Goal: Task Accomplishment & Management: Manage account settings

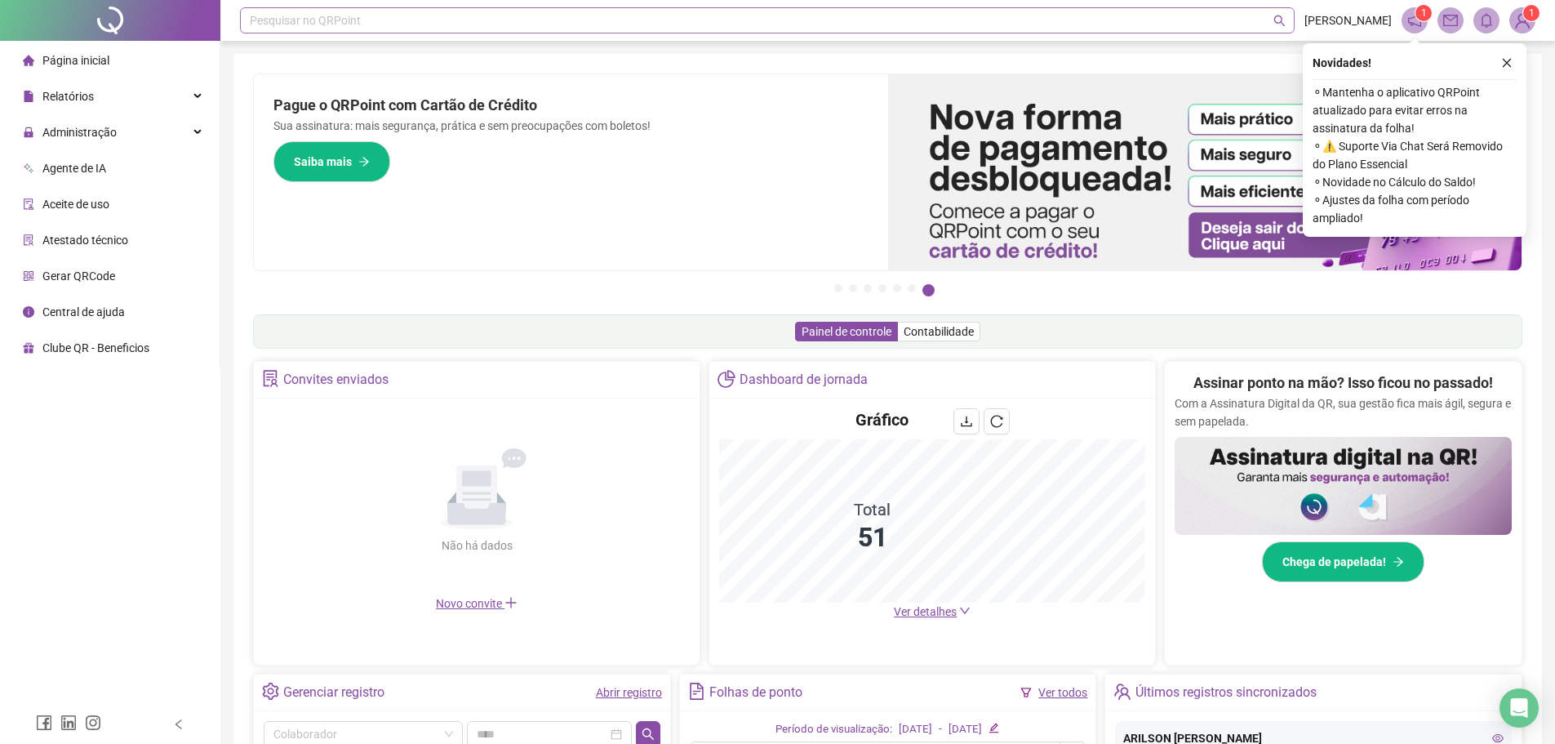
click at [376, 20] on div "Pesquisar no QRPoint" at bounding box center [767, 20] width 1055 height 26
click at [94, 94] on div "Relatórios" at bounding box center [109, 96] width 213 height 33
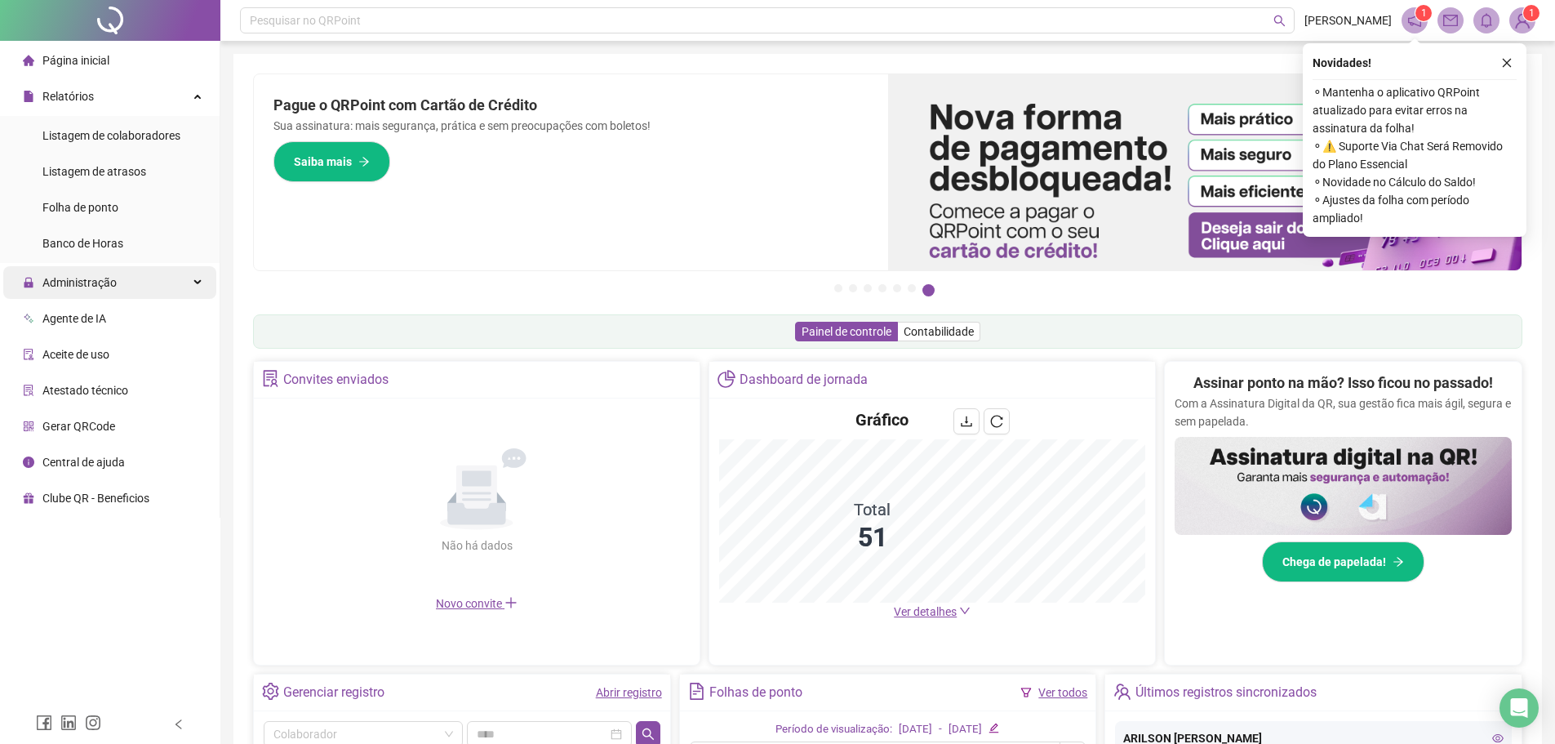
click at [92, 281] on span "Administração" at bounding box center [79, 282] width 74 height 13
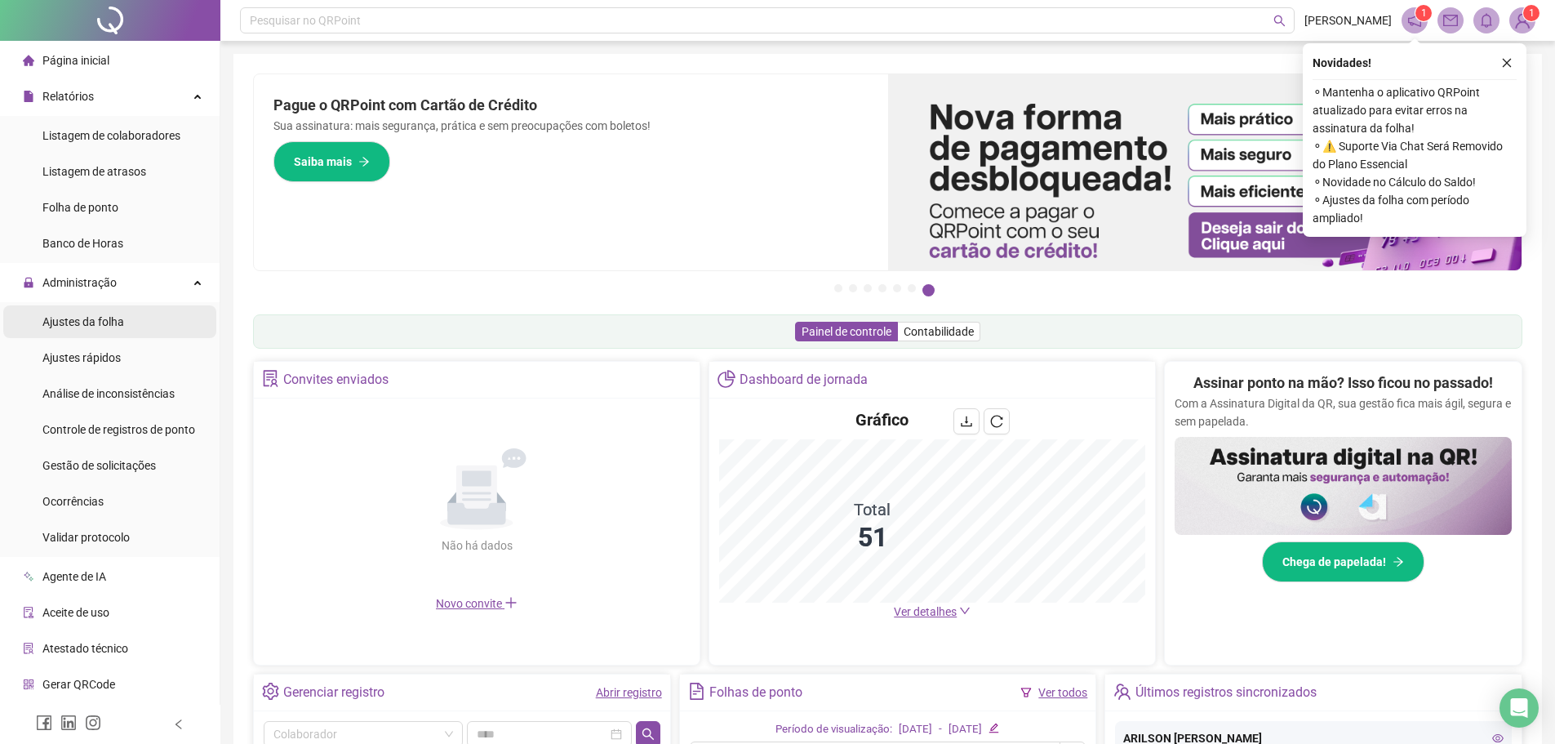
click at [100, 312] on div "Ajustes da folha" at bounding box center [83, 321] width 82 height 33
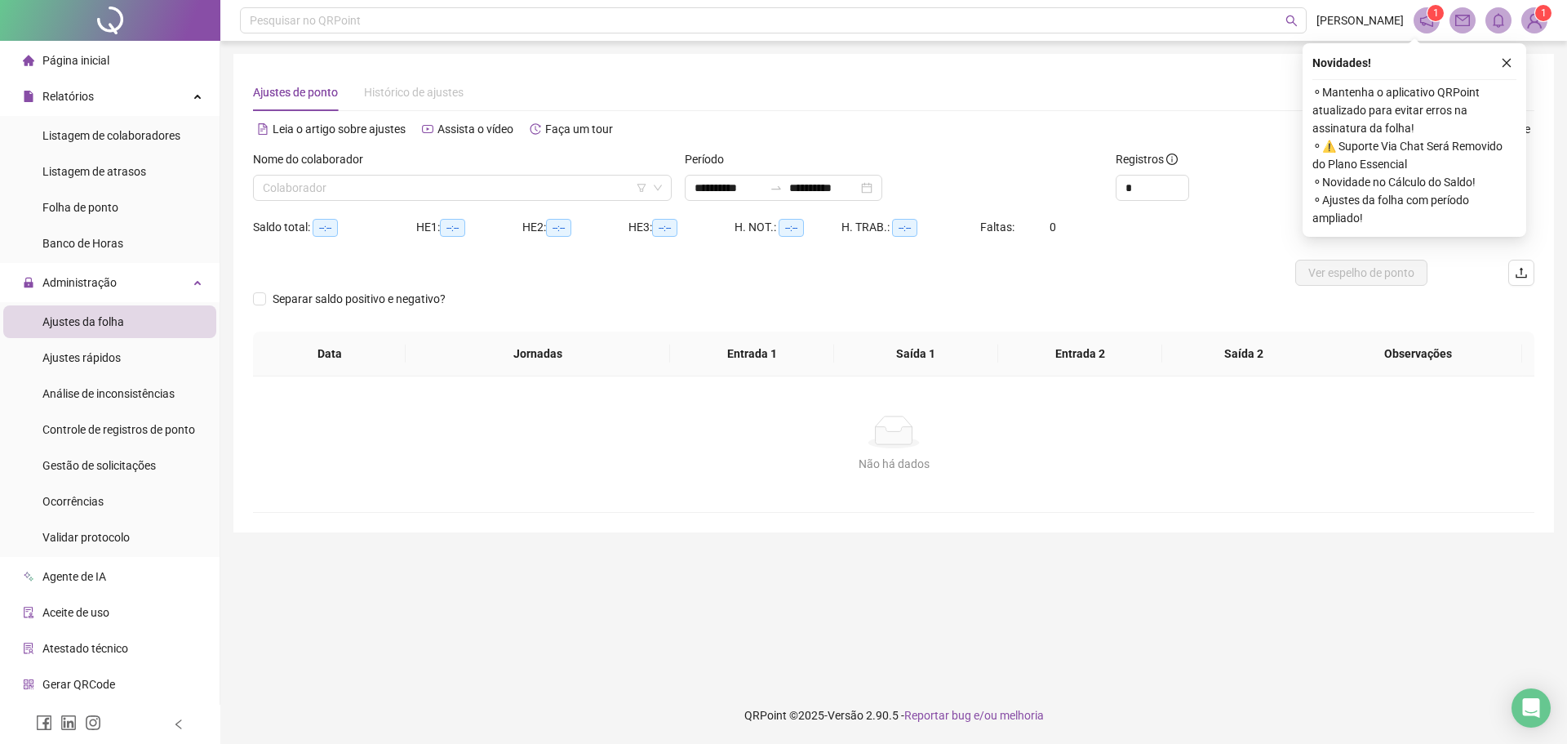
type input "**********"
click at [1505, 60] on icon "close" at bounding box center [1506, 62] width 11 height 11
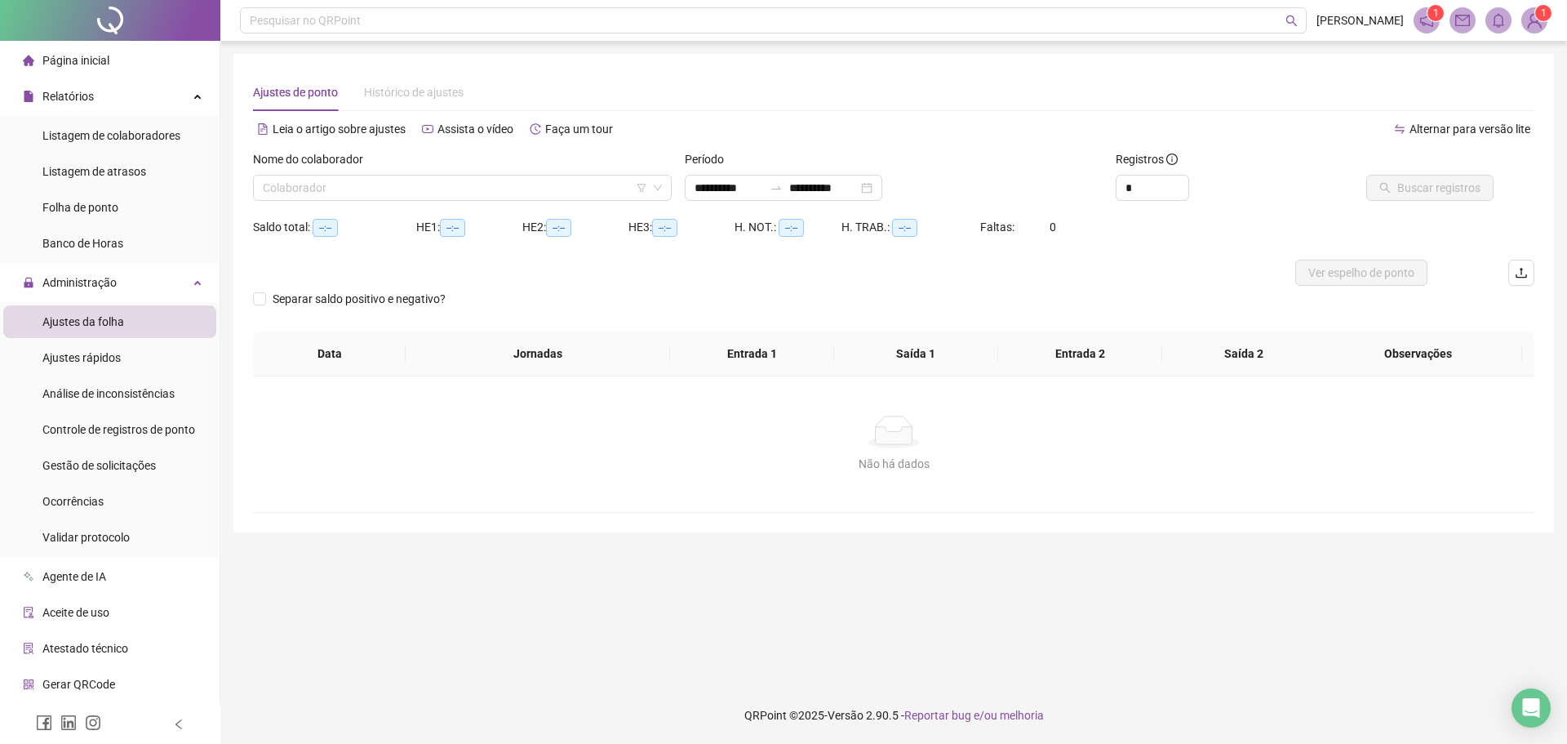
click at [530, 211] on div "Nome do colaborador Colaborador" at bounding box center [463, 182] width 432 height 64
click at [538, 193] on input "search" at bounding box center [455, 188] width 384 height 24
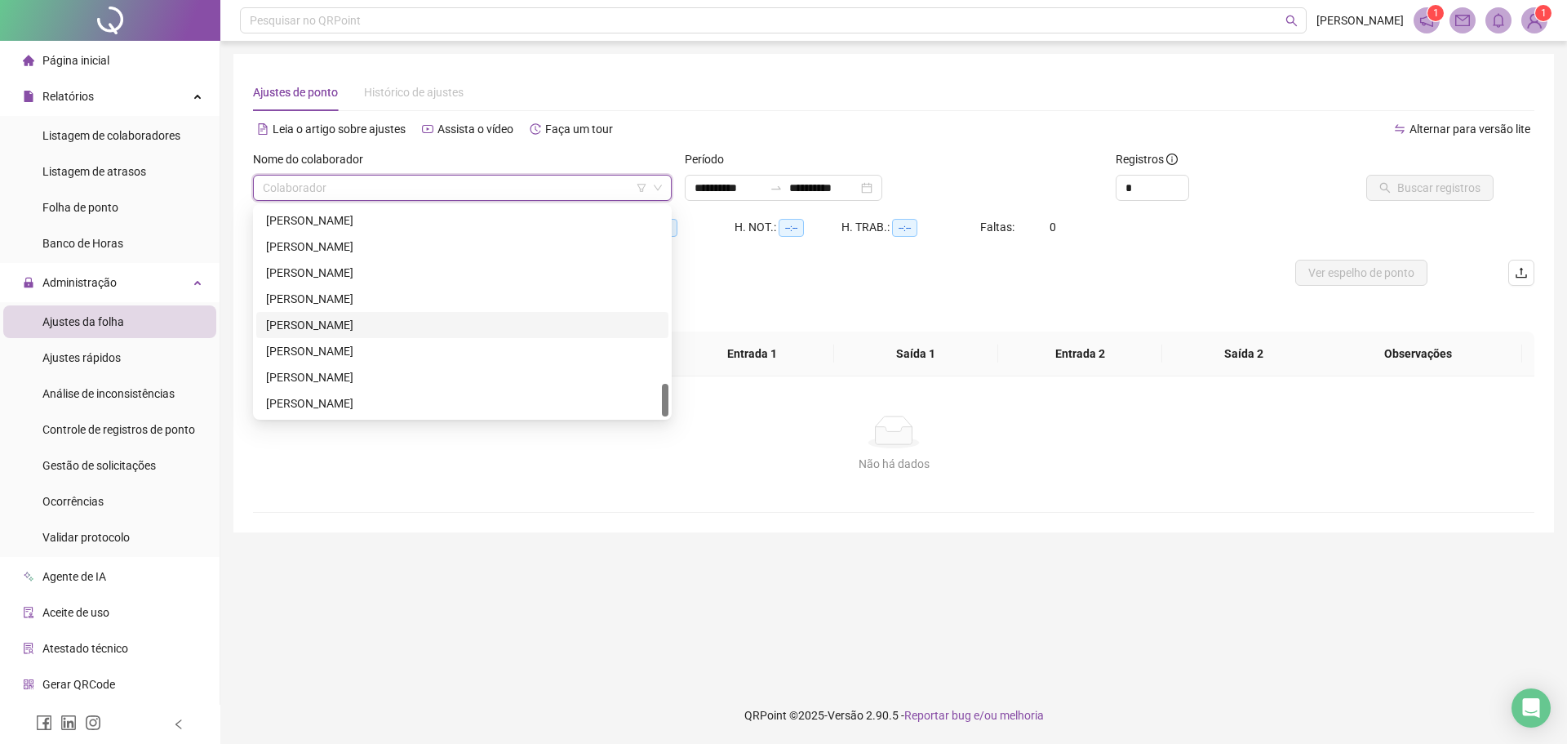
scroll to position [633, 0]
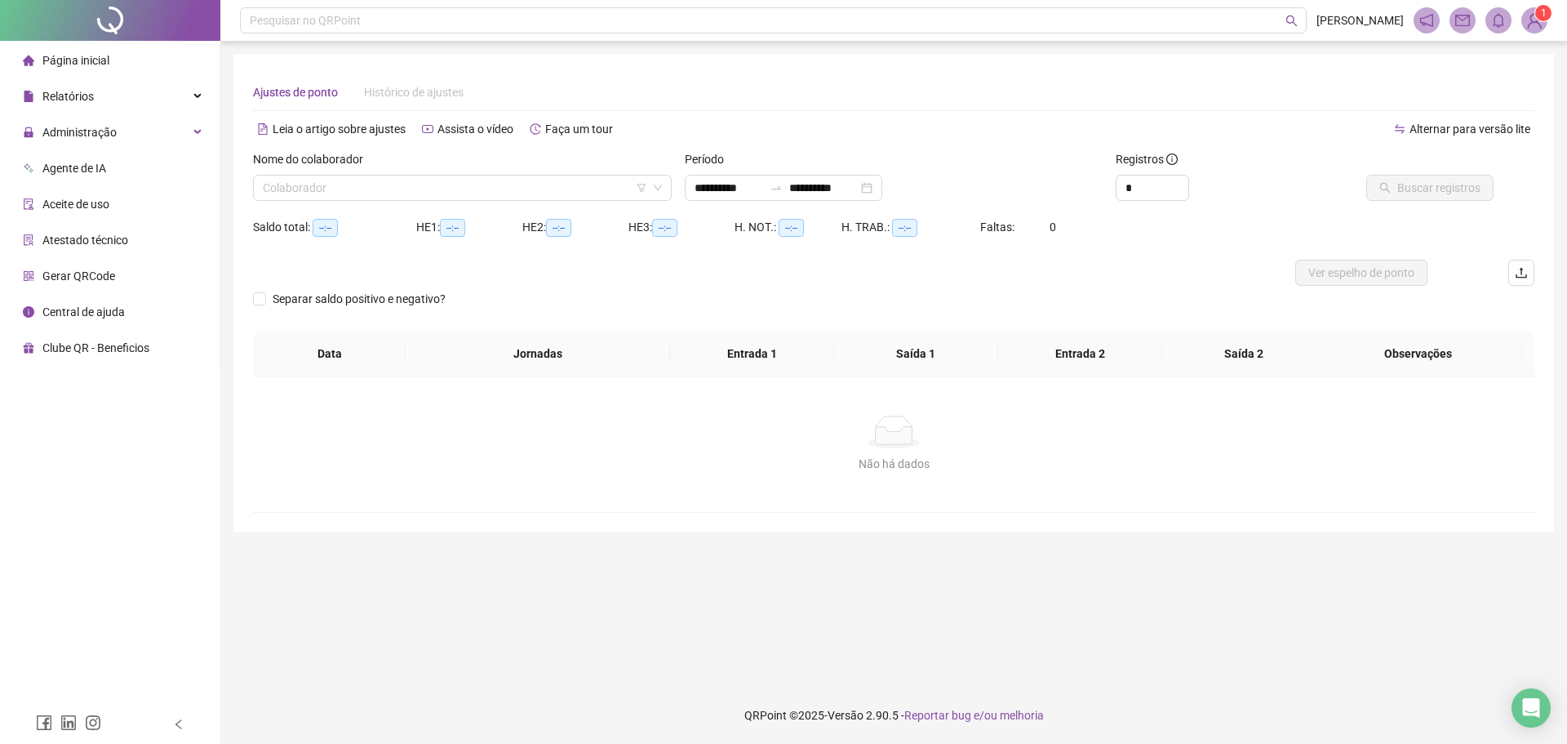
type input "**********"
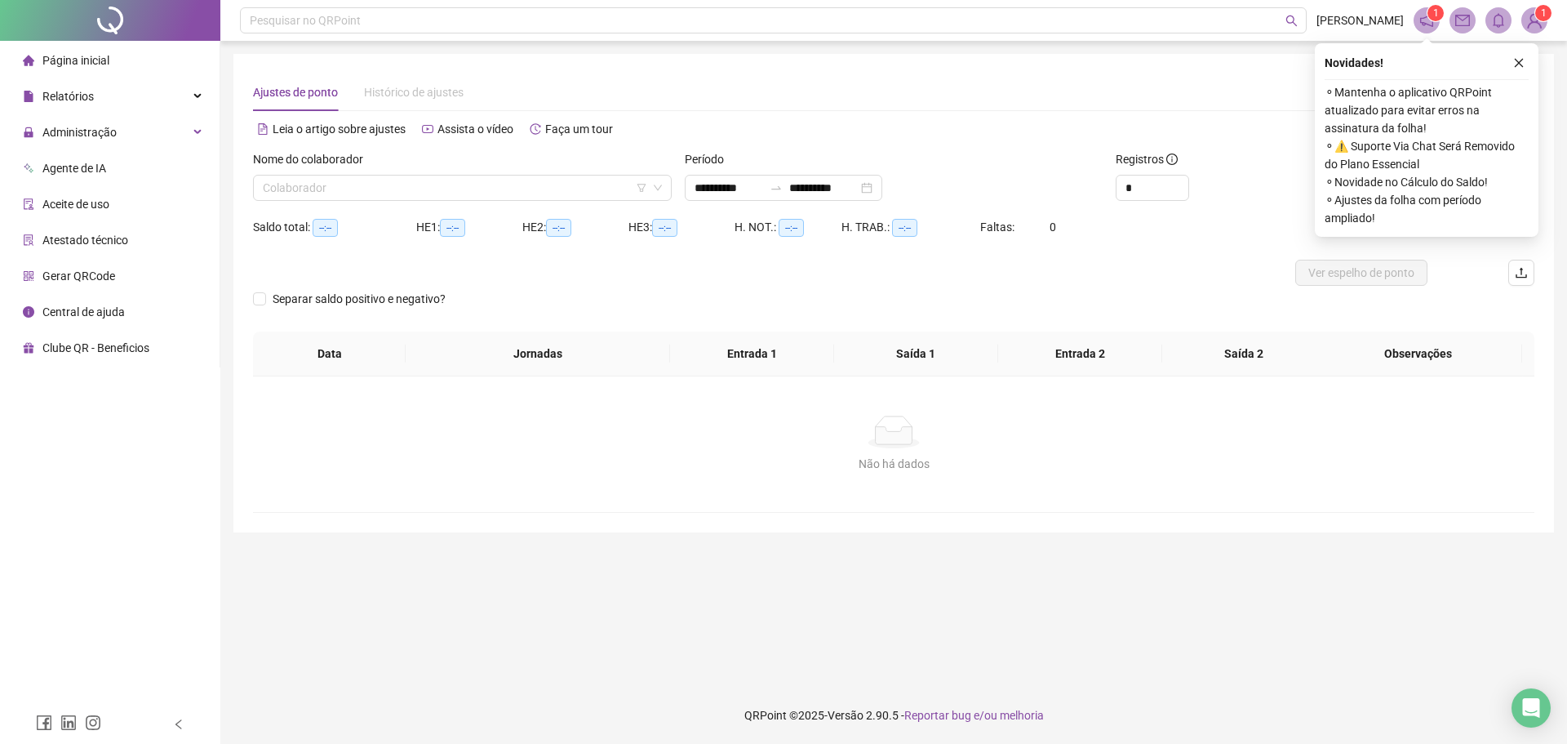
click at [1509, 65] on div "Novidades !" at bounding box center [1427, 63] width 204 height 20
click at [1513, 64] on icon "close" at bounding box center [1518, 62] width 11 height 11
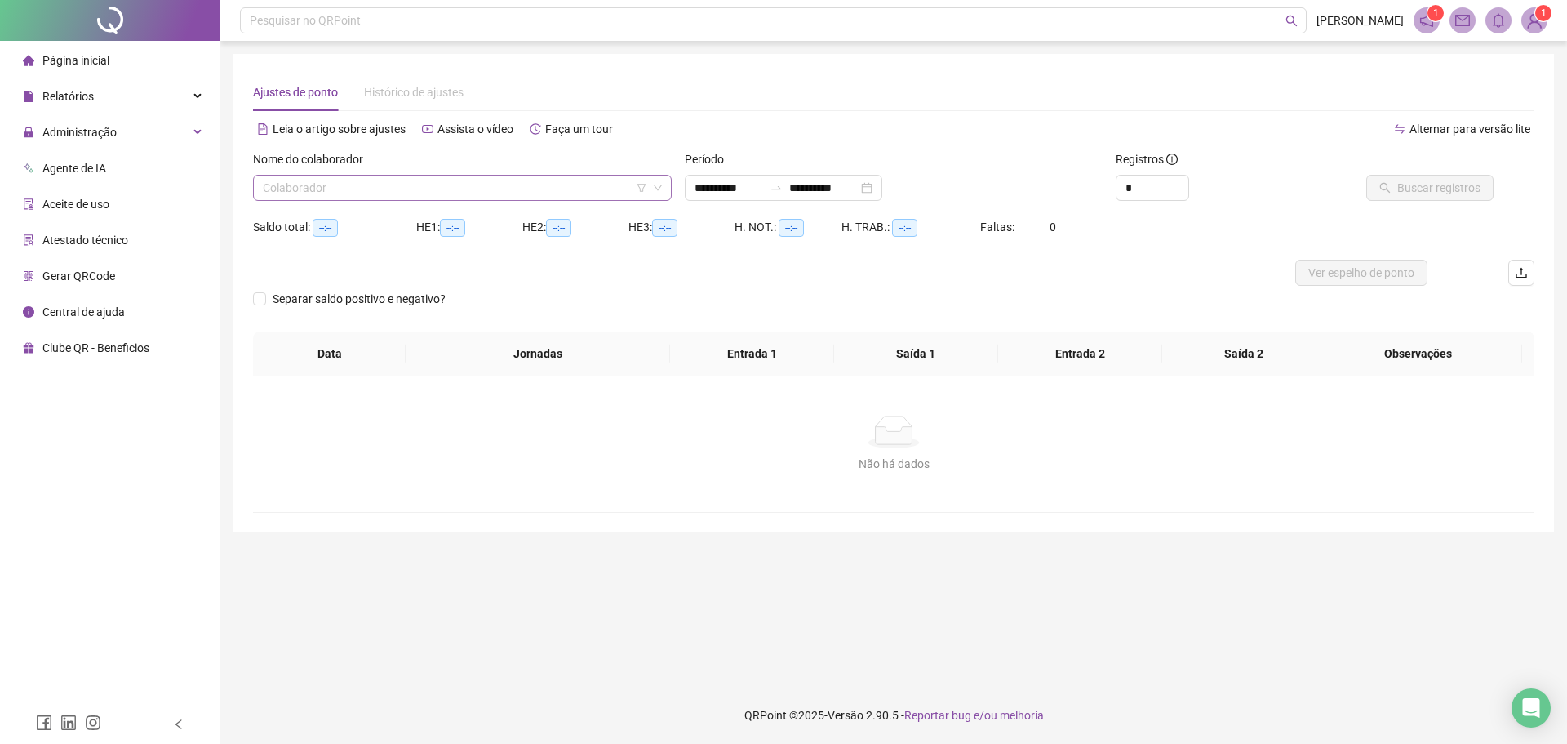
click at [336, 184] on input "search" at bounding box center [455, 188] width 384 height 24
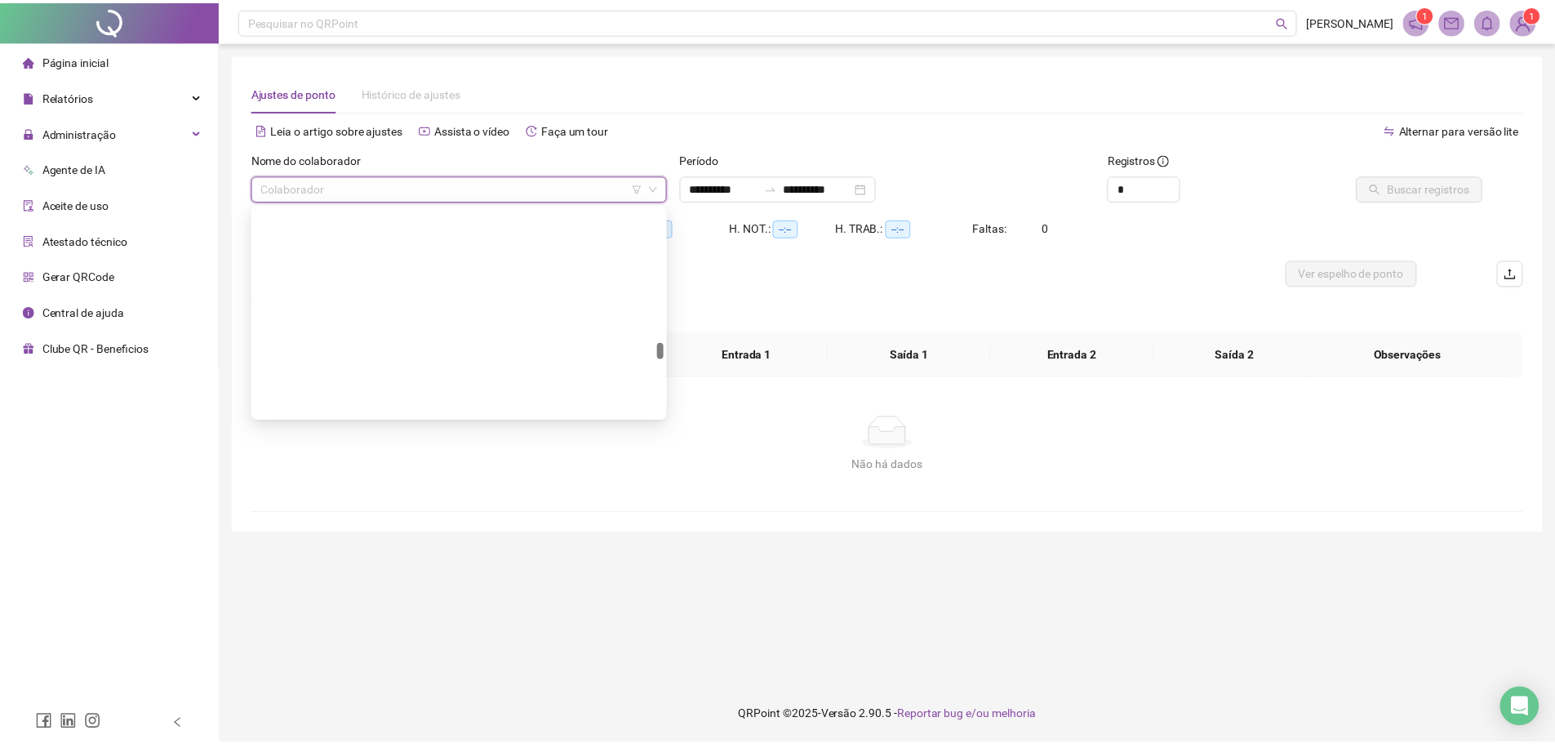
scroll to position [4408, 0]
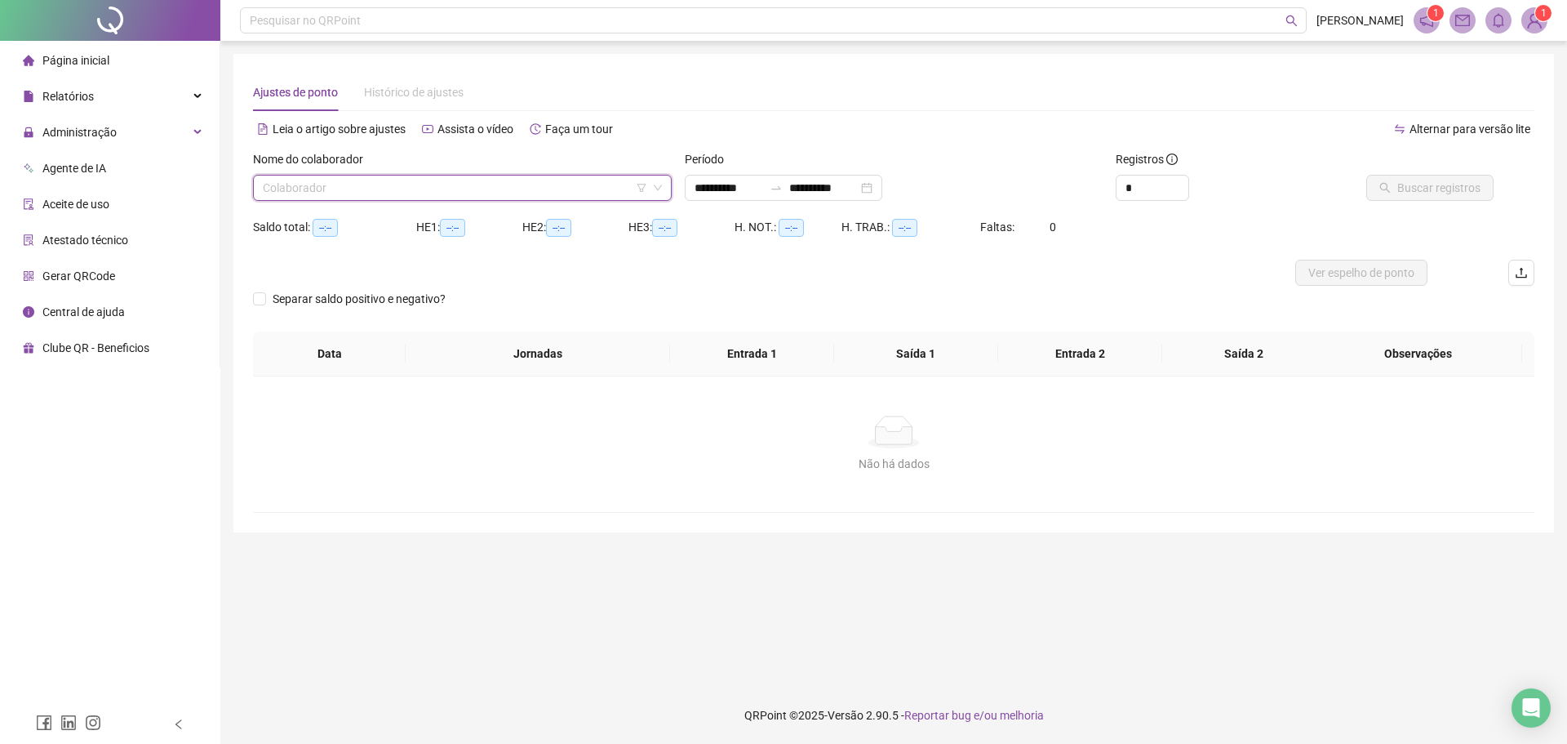
click at [454, 202] on div "Nome do colaborador Colaborador" at bounding box center [463, 182] width 432 height 64
click at [504, 185] on input "search" at bounding box center [455, 188] width 384 height 24
click at [112, 105] on div "Relatórios" at bounding box center [109, 96] width 213 height 33
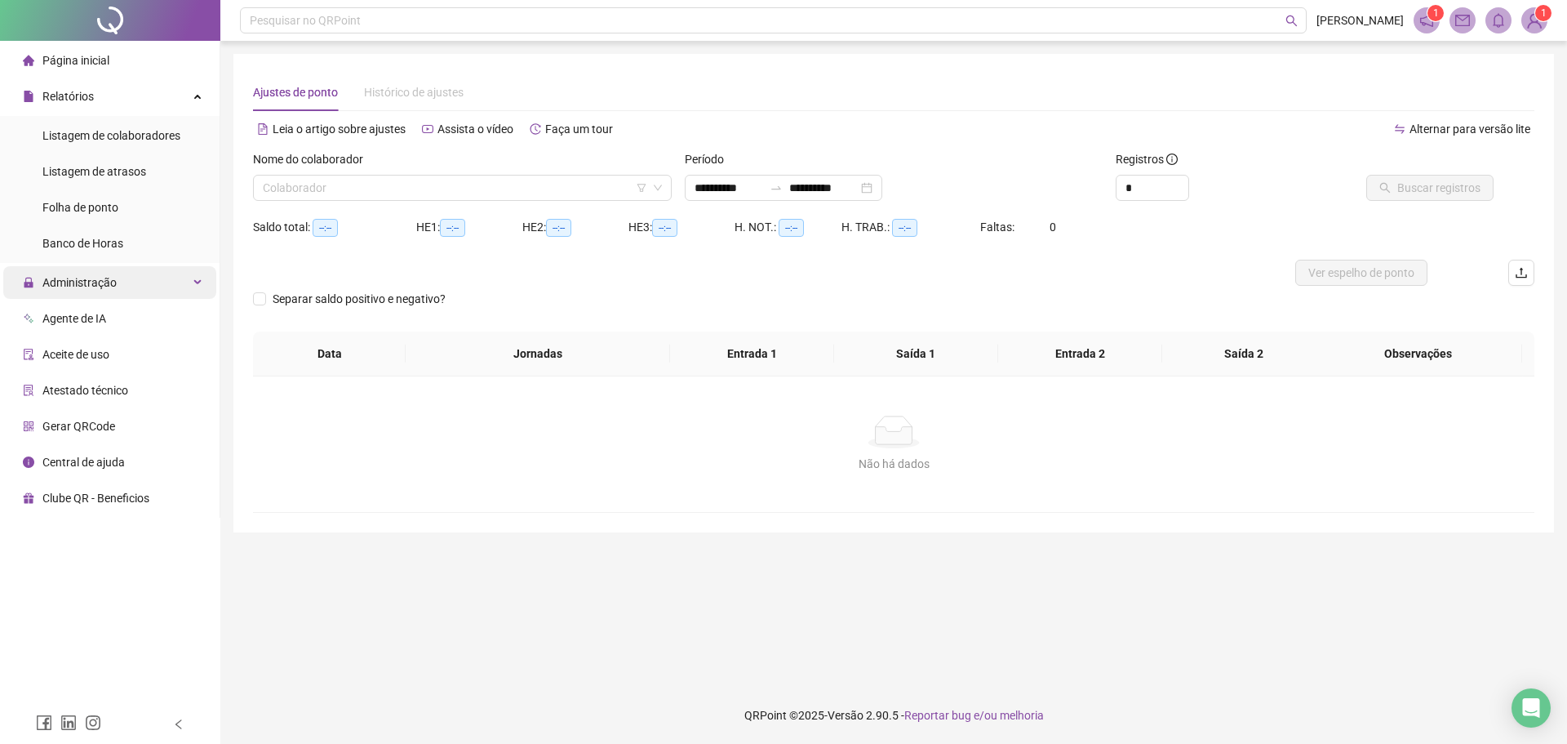
click at [102, 276] on span "Administração" at bounding box center [79, 282] width 74 height 13
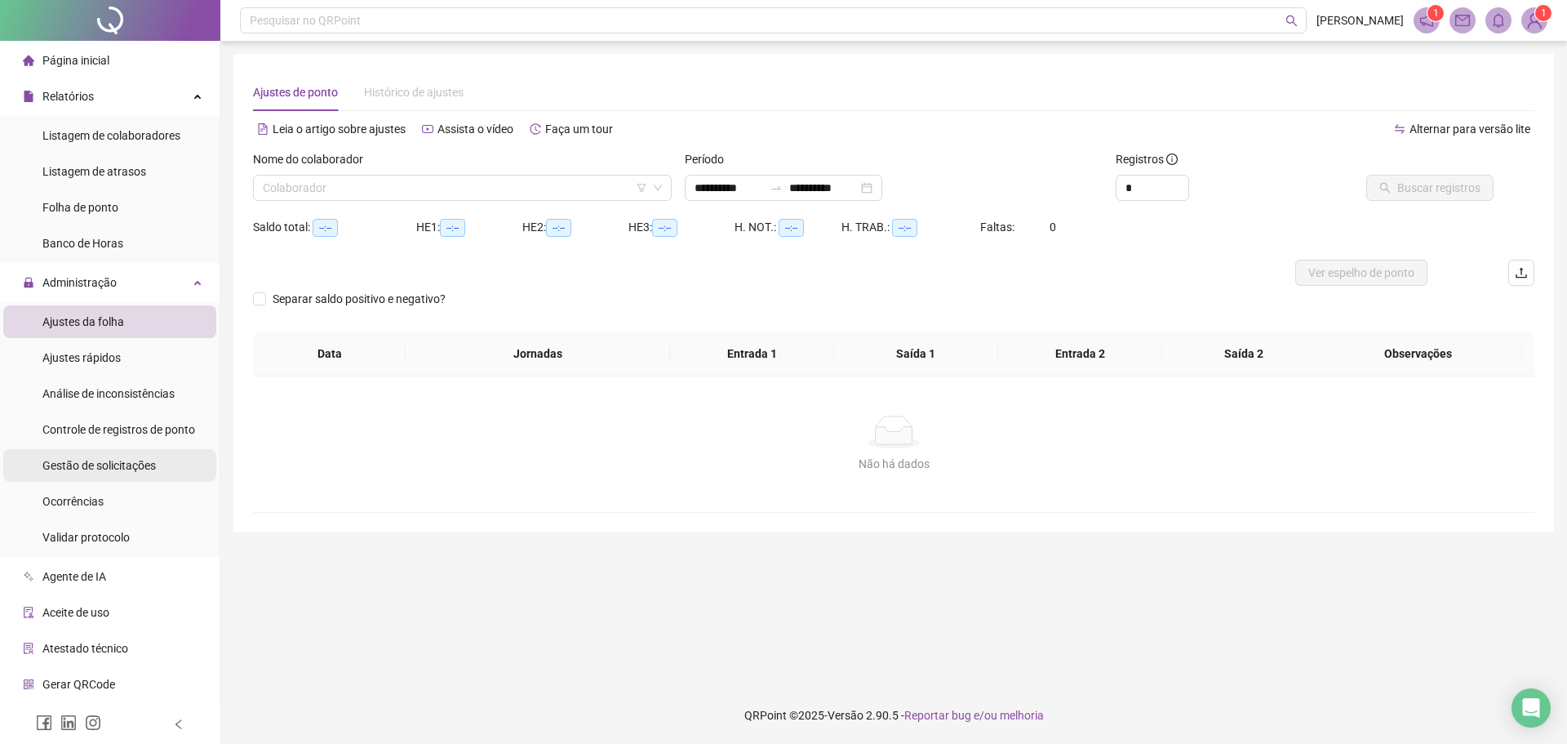
click at [85, 462] on span "Gestão de solicitações" at bounding box center [98, 465] width 113 height 13
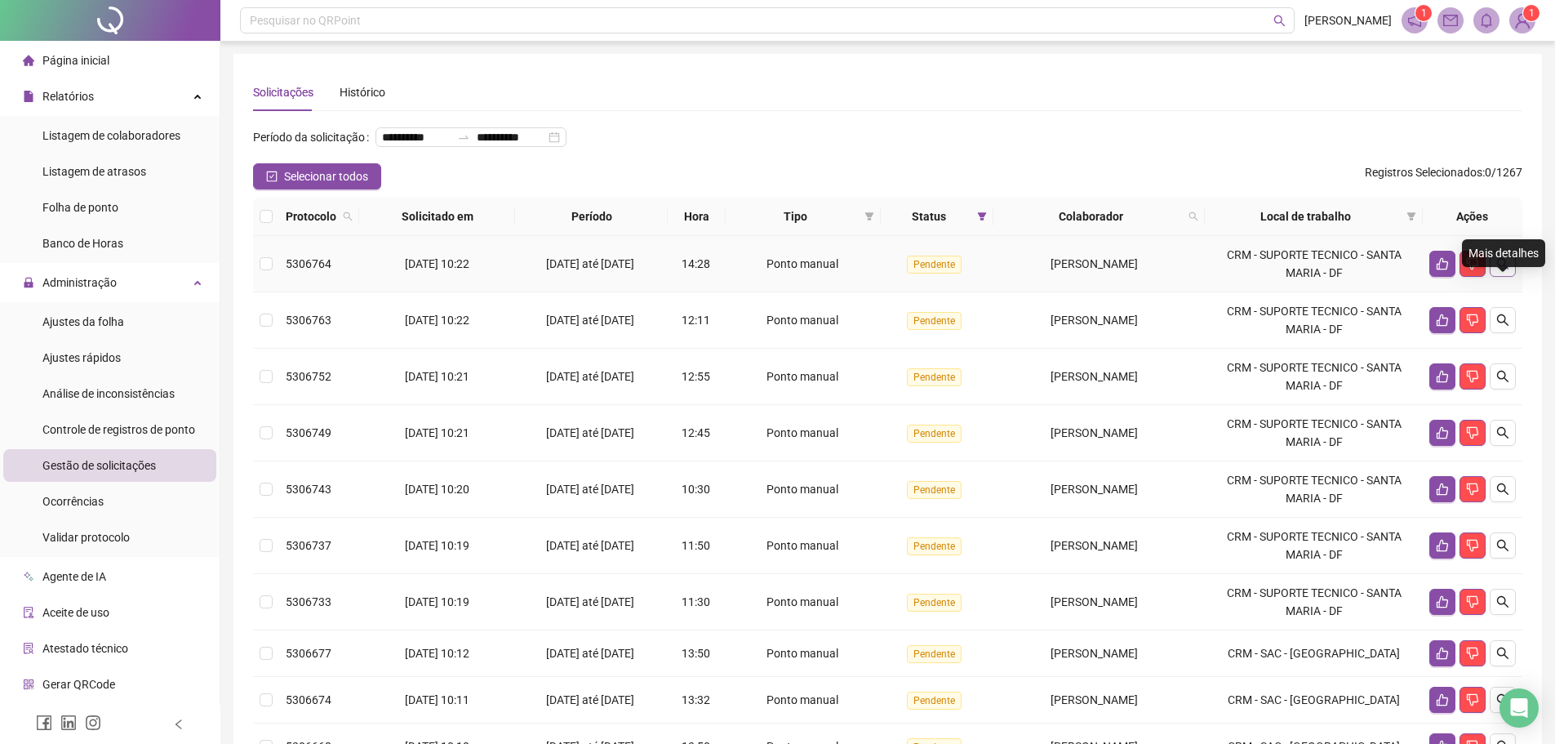
click at [1496, 270] on icon "search" at bounding box center [1502, 263] width 13 height 13
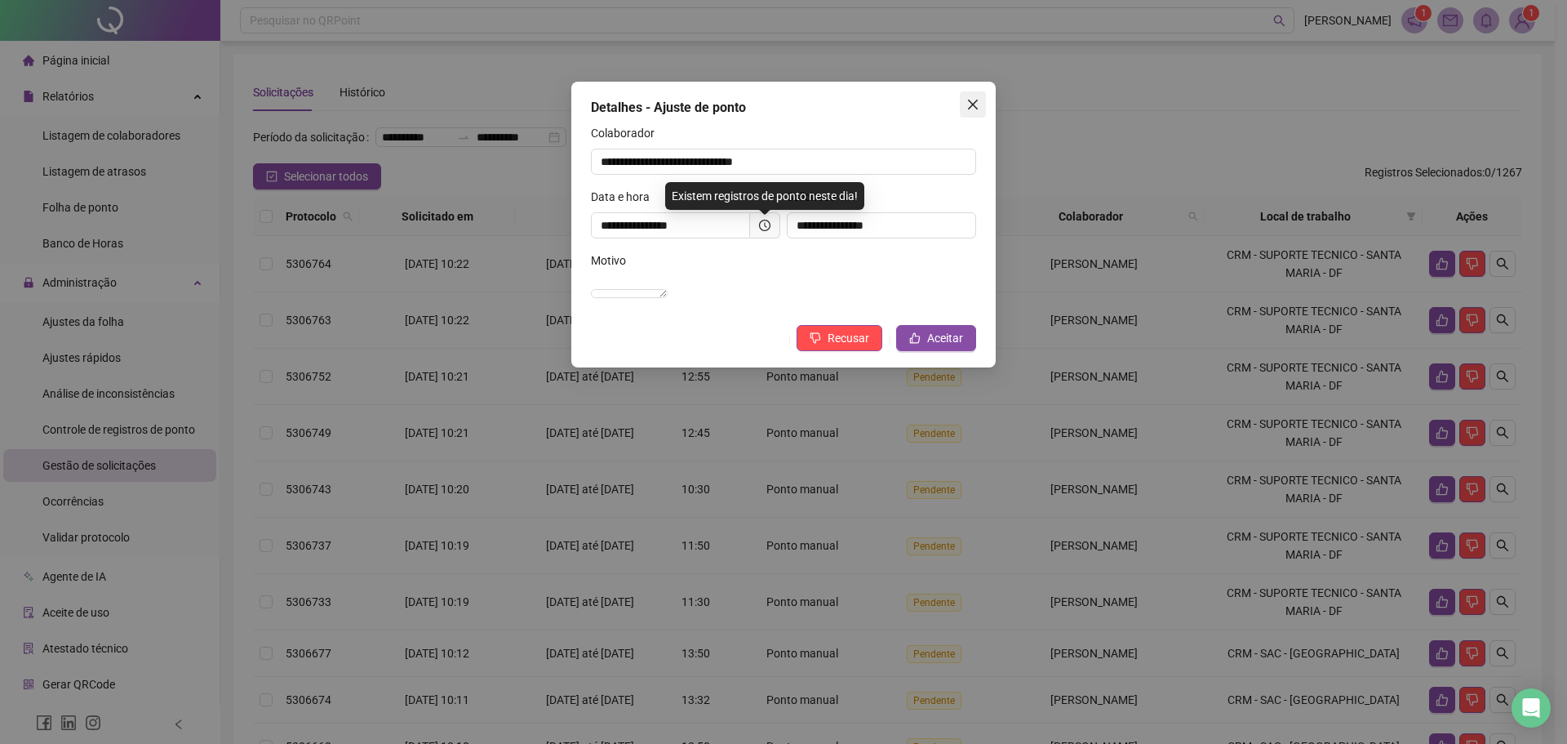
click at [979, 109] on icon "close" at bounding box center [973, 104] width 13 height 13
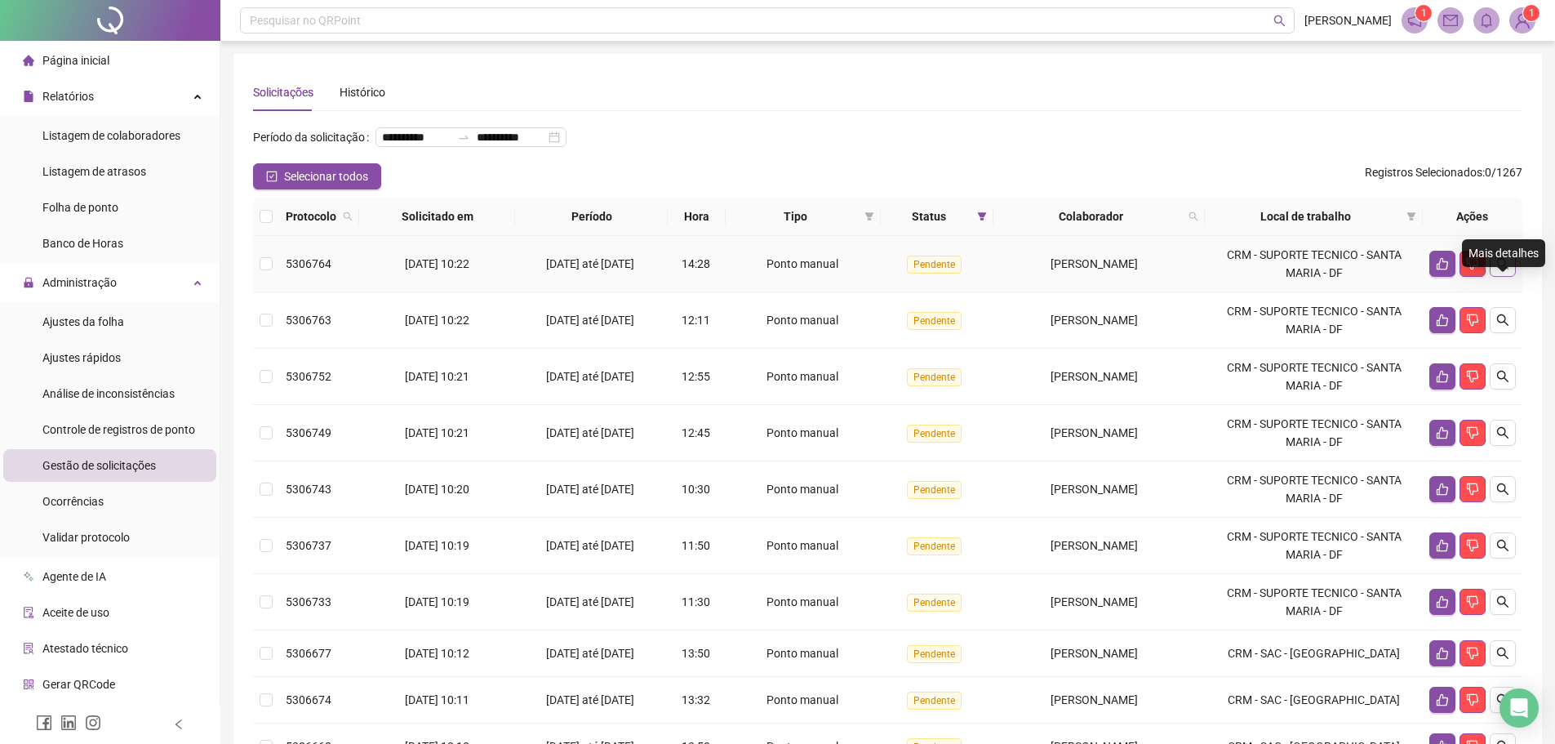
click at [1502, 270] on icon "search" at bounding box center [1502, 263] width 13 height 13
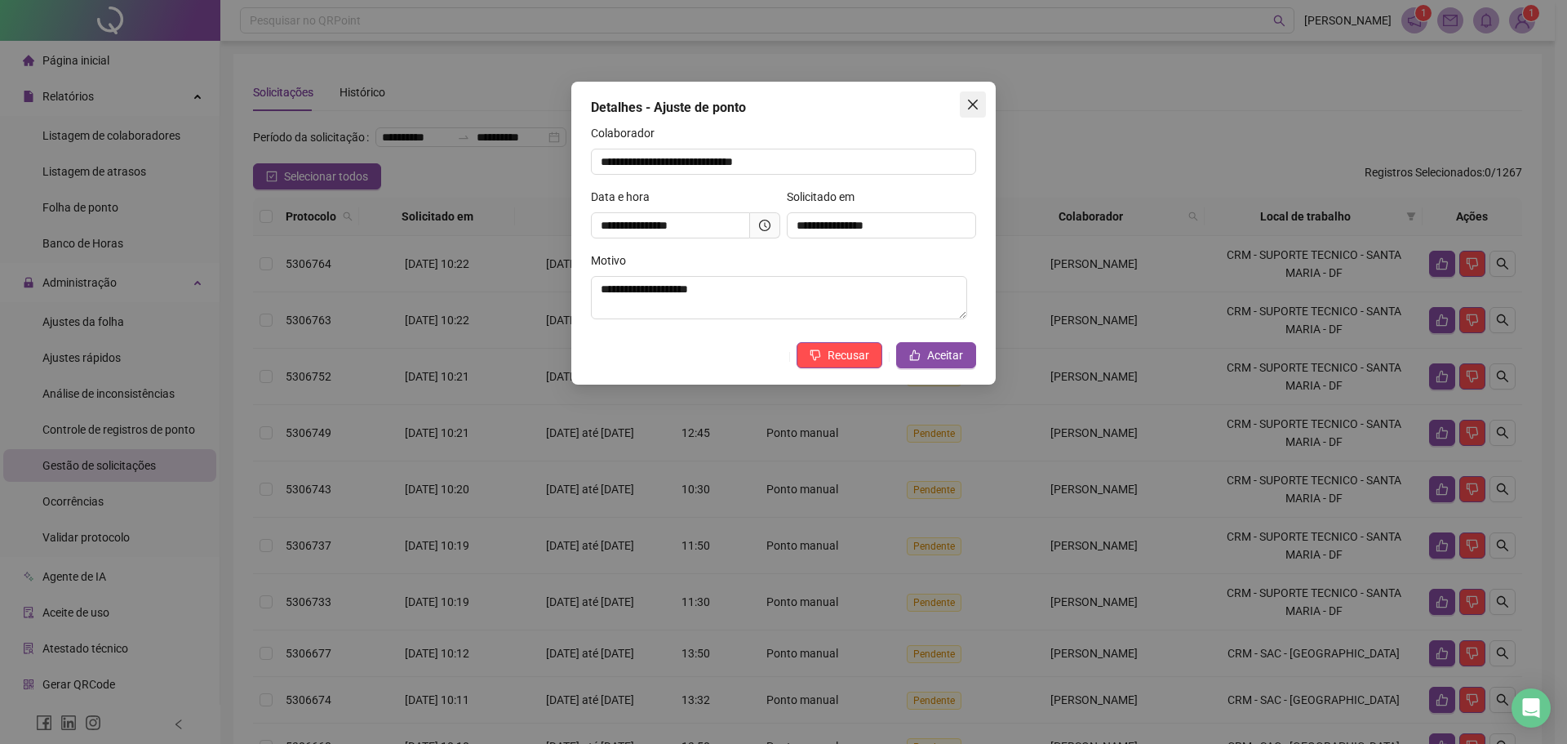
click at [979, 102] on icon "close" at bounding box center [973, 104] width 13 height 13
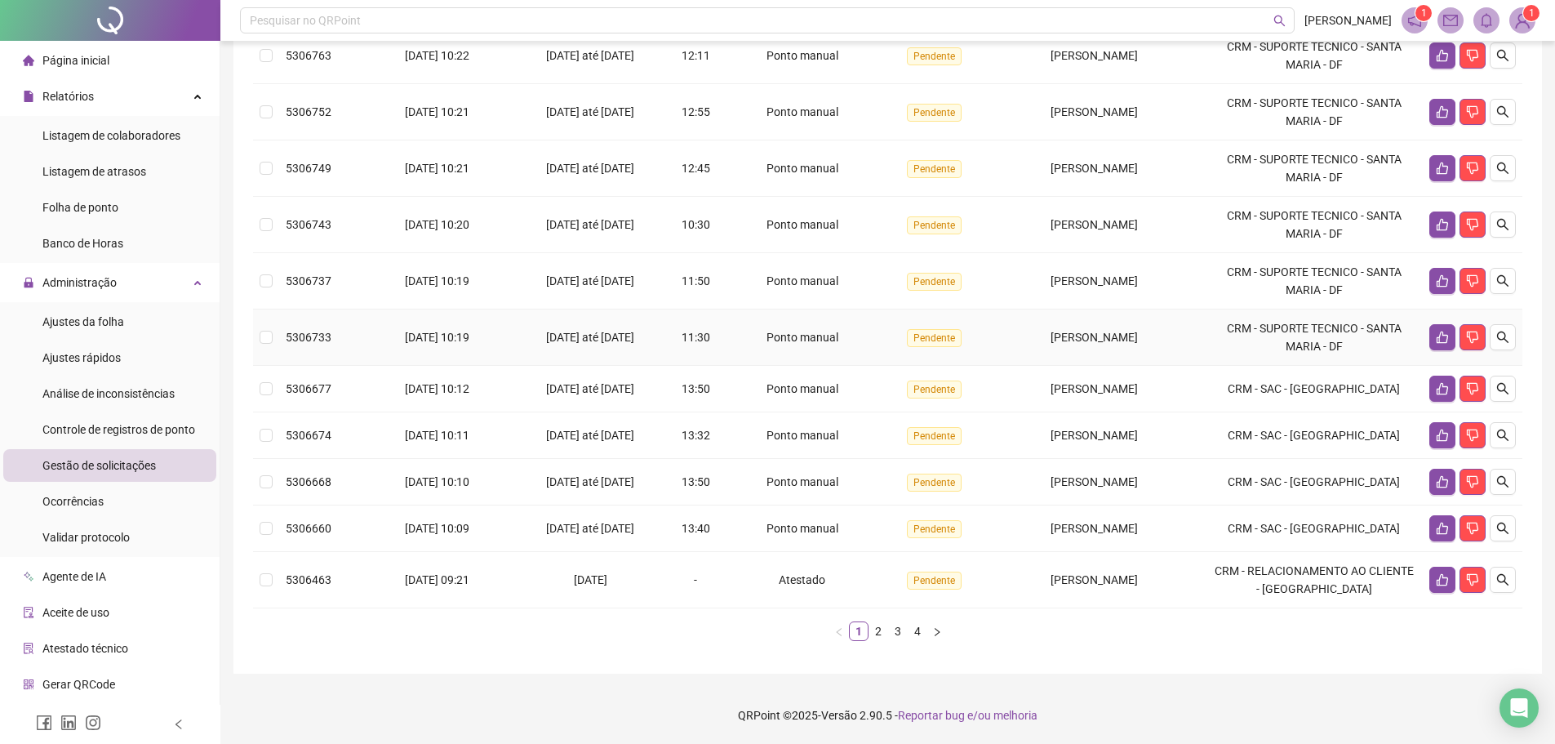
scroll to position [330, 0]
click at [883, 628] on link "2" at bounding box center [878, 631] width 18 height 18
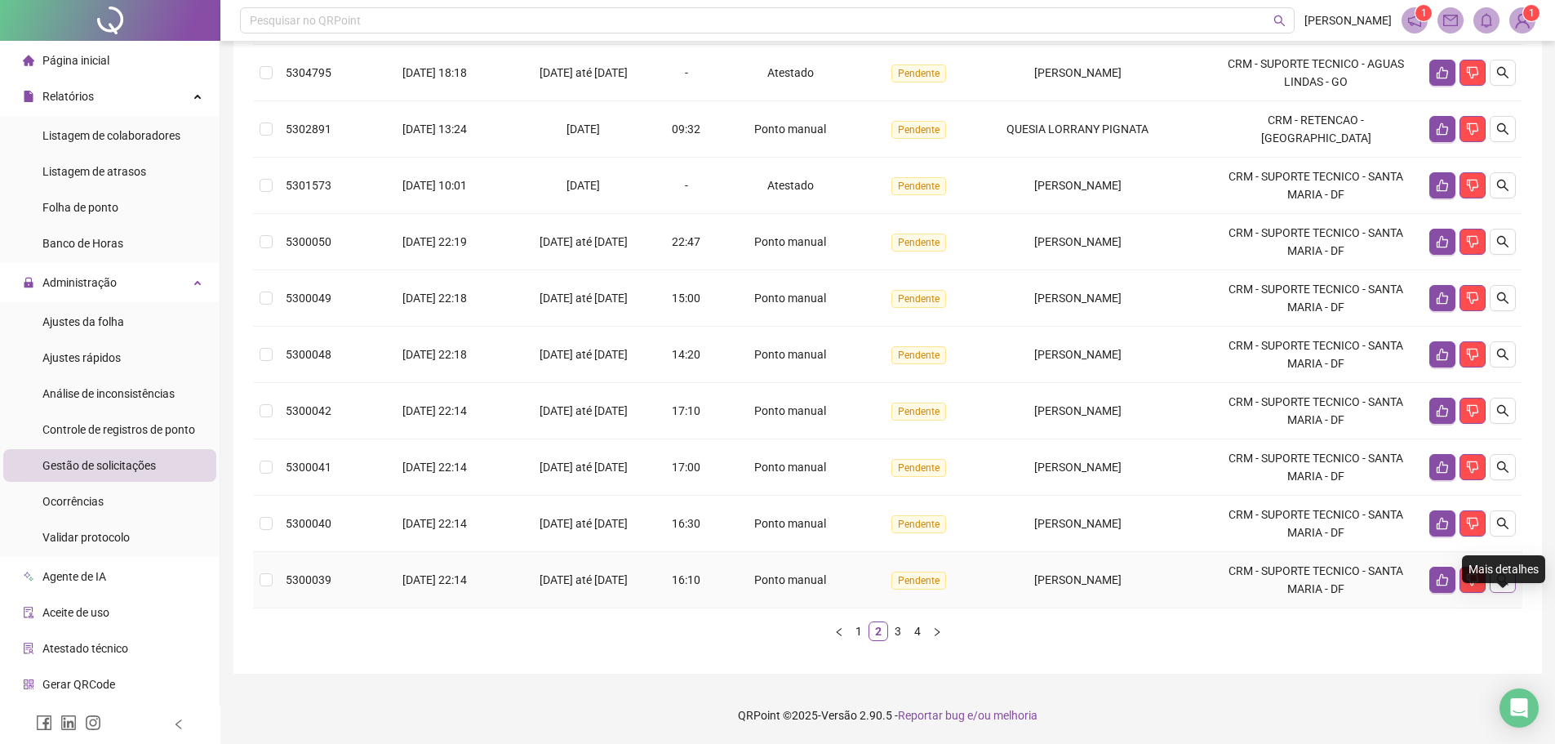
click at [1505, 578] on icon "search" at bounding box center [1502, 579] width 11 height 11
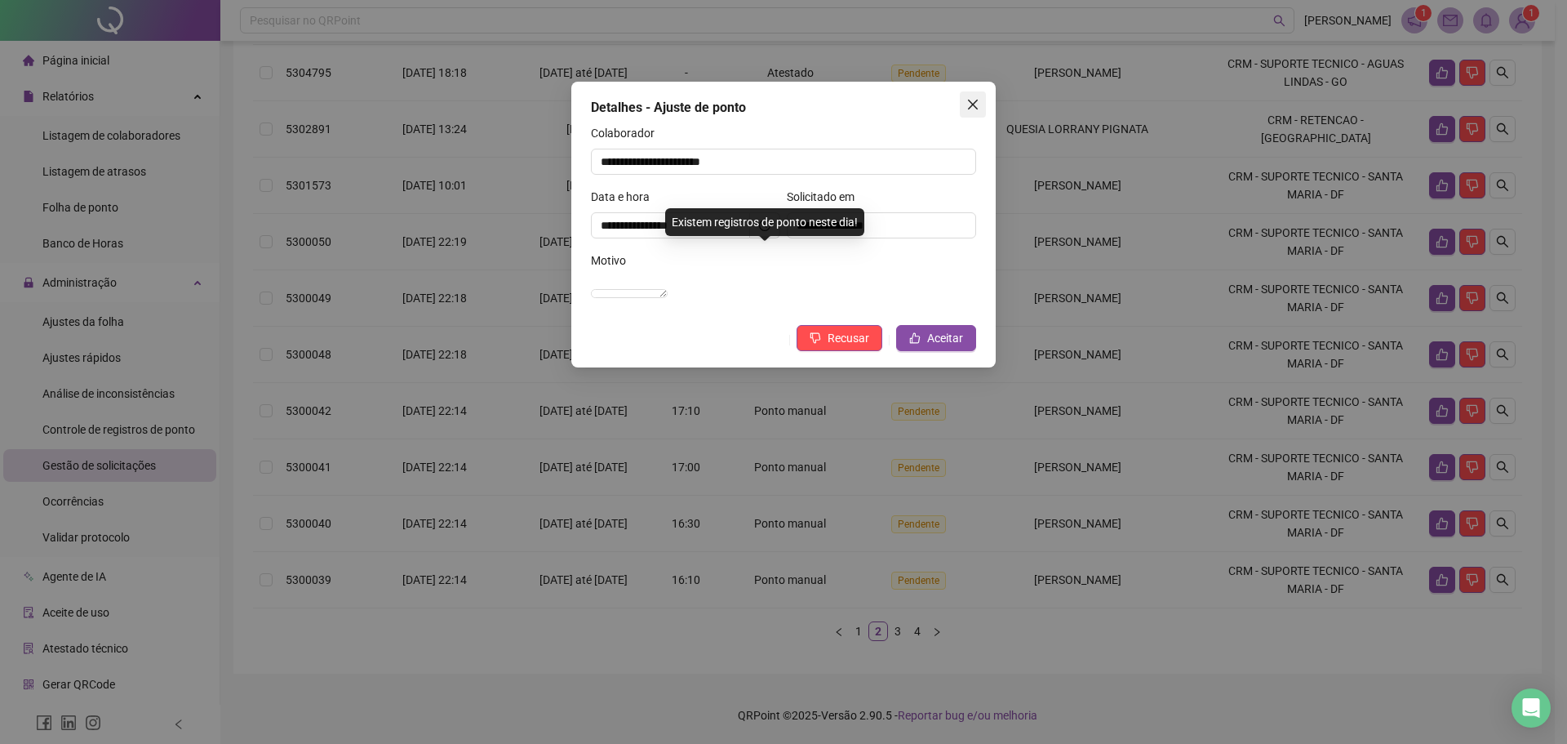
click at [974, 101] on icon "close" at bounding box center [973, 104] width 13 height 13
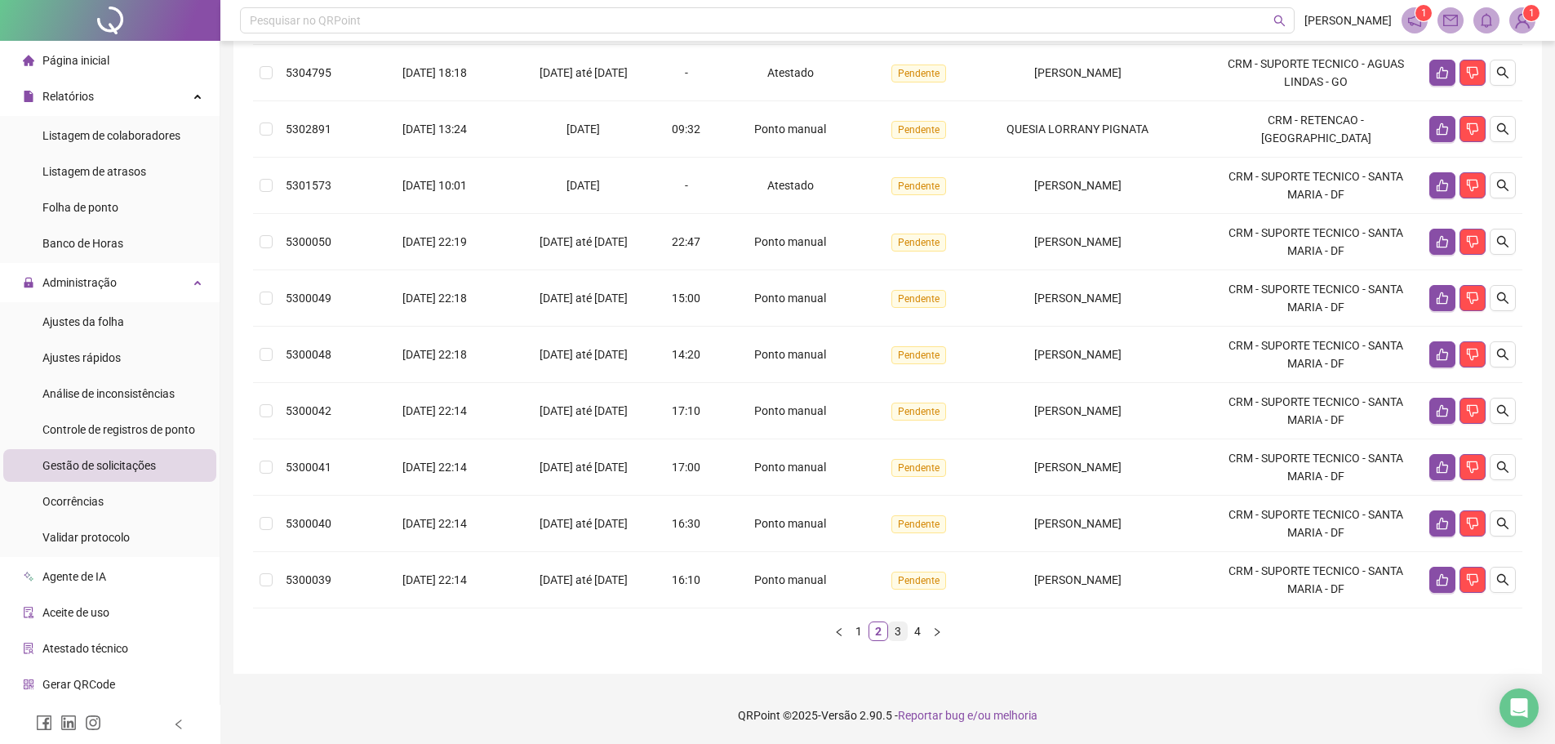
click at [902, 624] on link "3" at bounding box center [898, 631] width 18 height 18
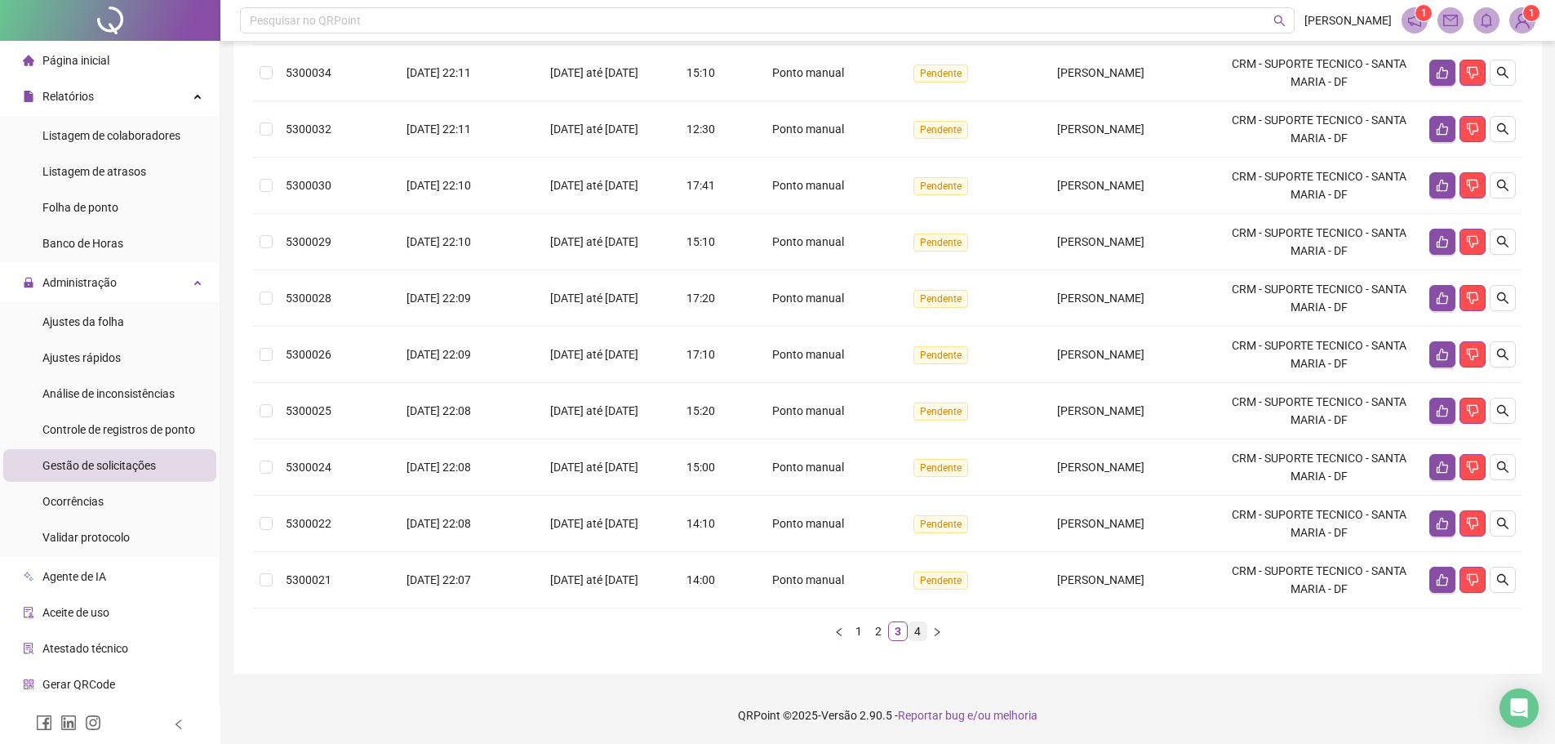
click at [924, 639] on li "4" at bounding box center [918, 631] width 20 height 20
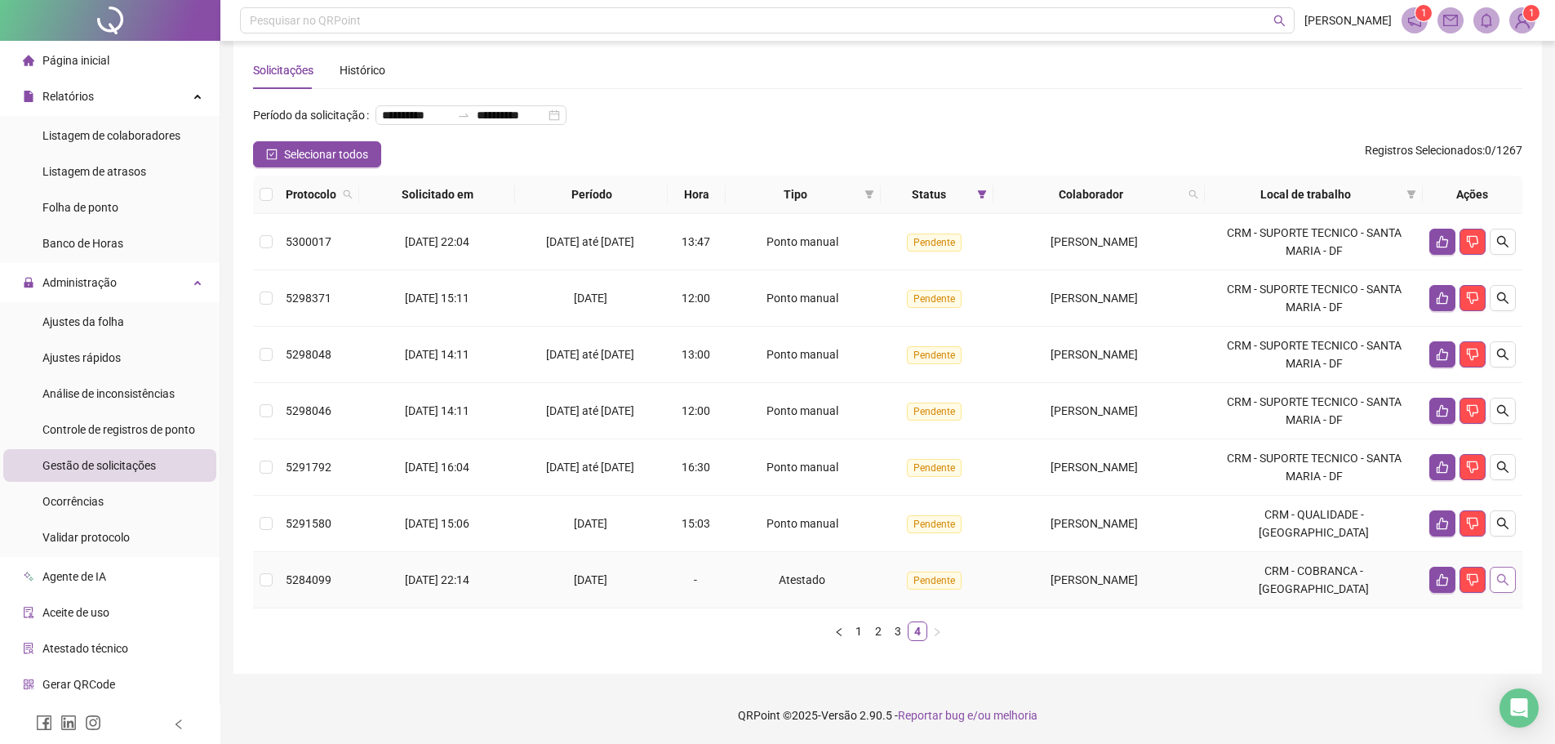
click at [1515, 584] on button "button" at bounding box center [1503, 580] width 26 height 26
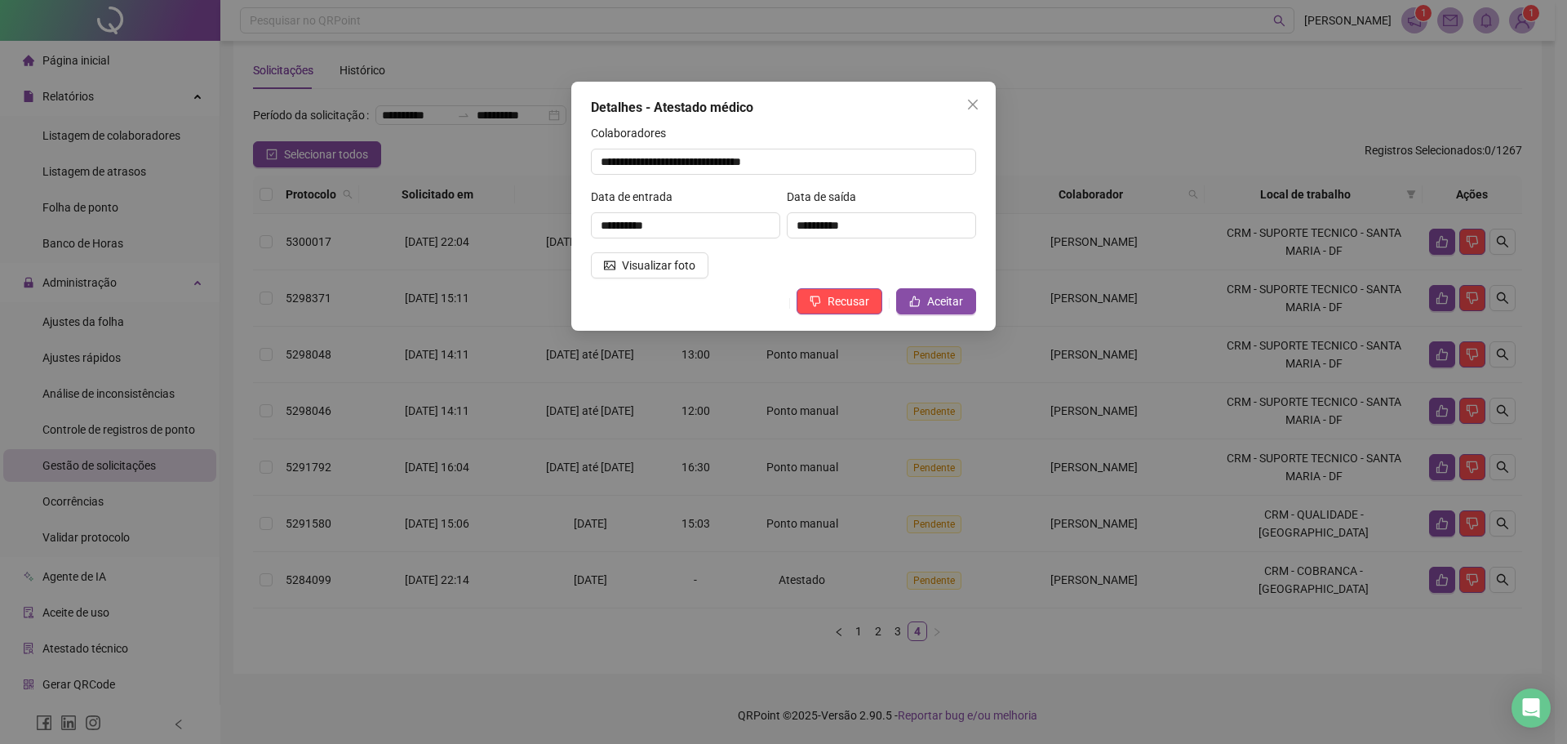
click at [1207, 539] on div "**********" at bounding box center [783, 372] width 1567 height 744
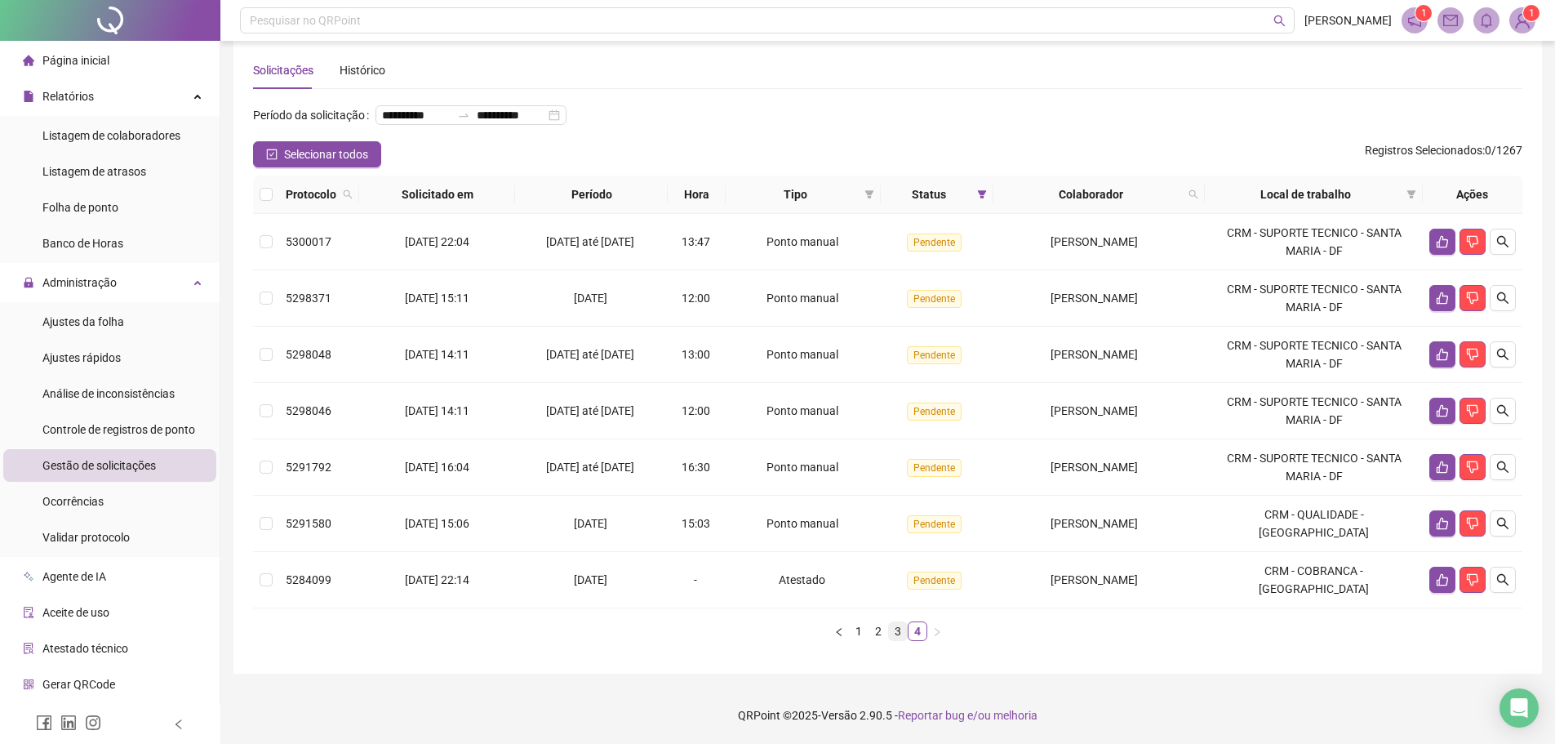
click at [892, 627] on link "3" at bounding box center [898, 631] width 18 height 18
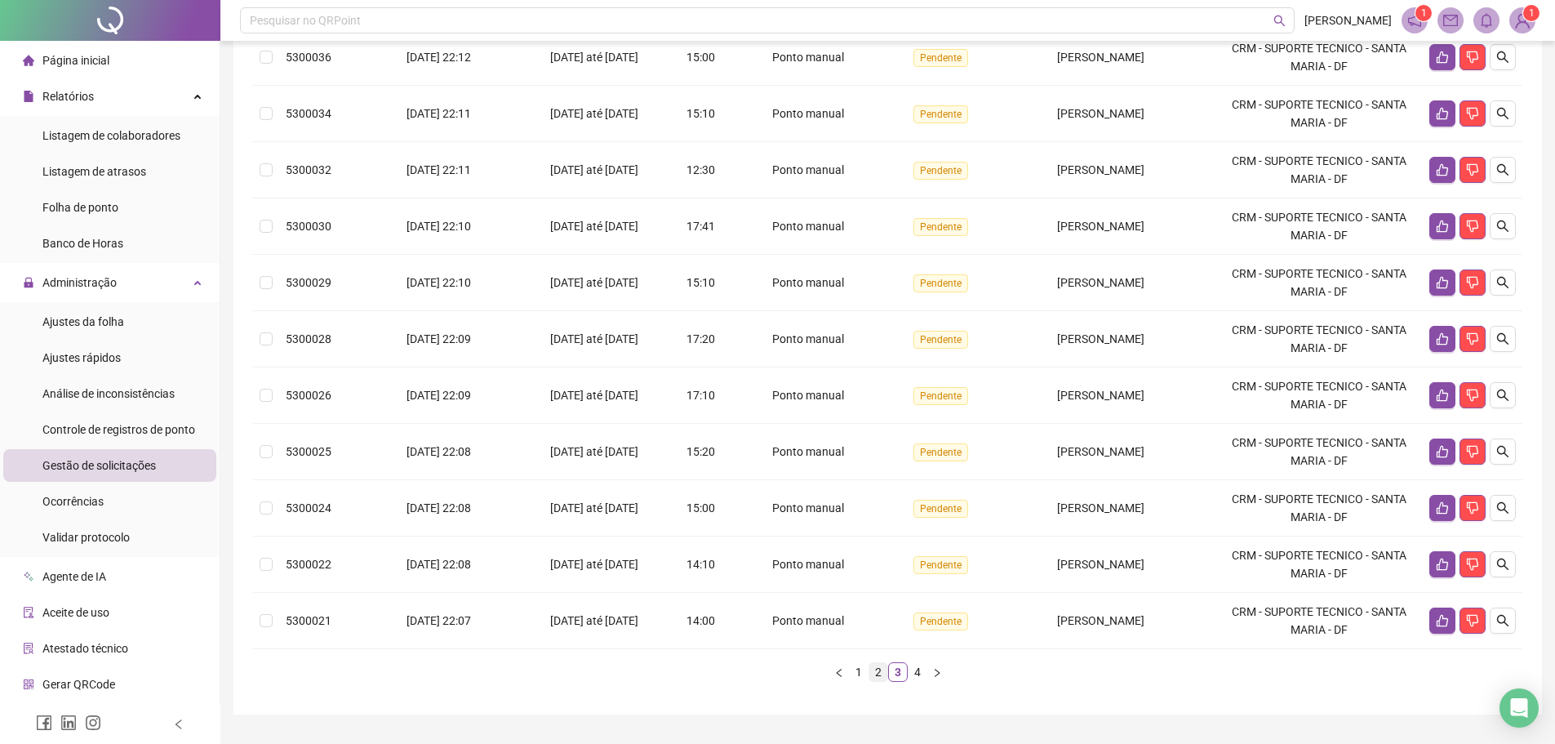
scroll to position [330, 0]
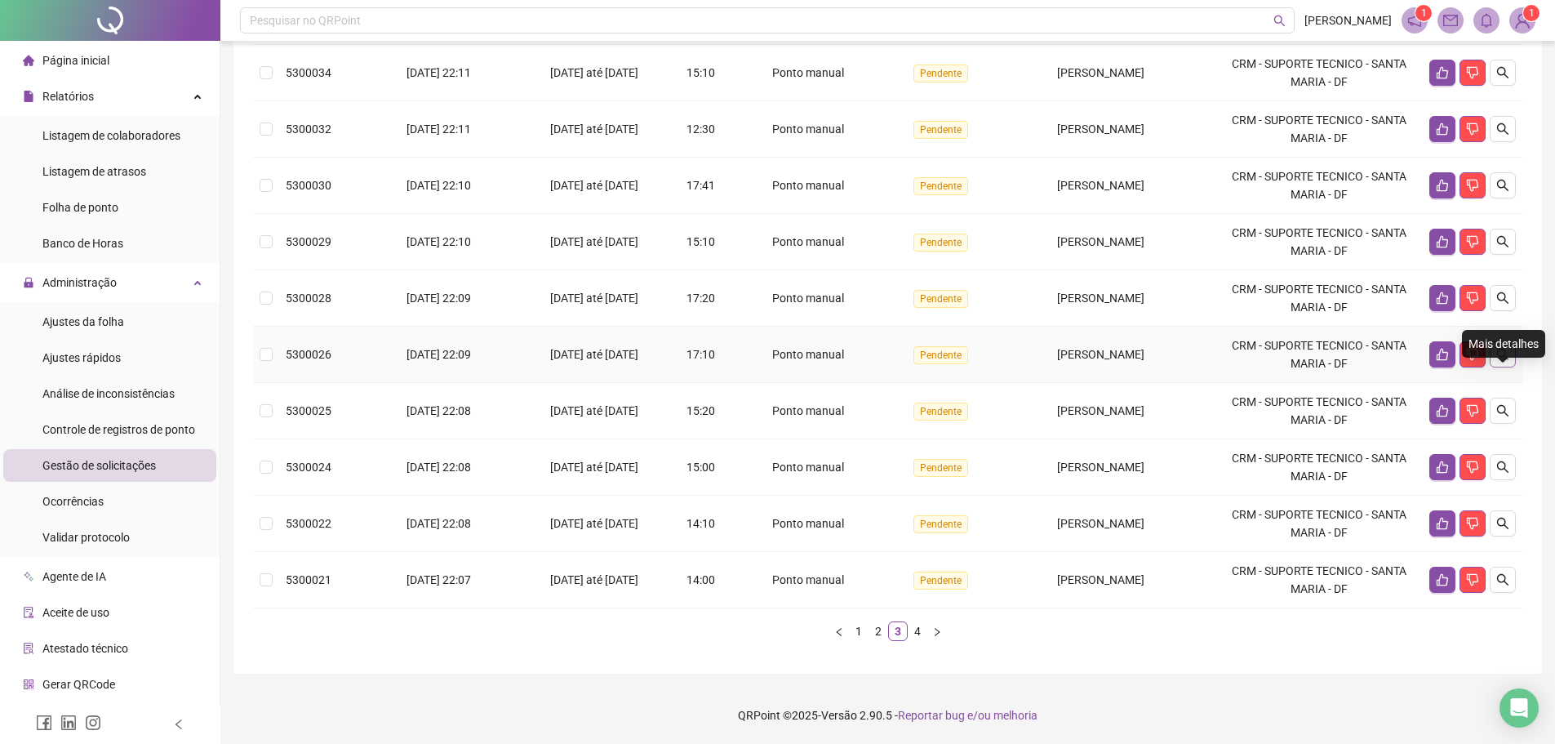
click at [1497, 354] on icon "search" at bounding box center [1502, 354] width 13 height 13
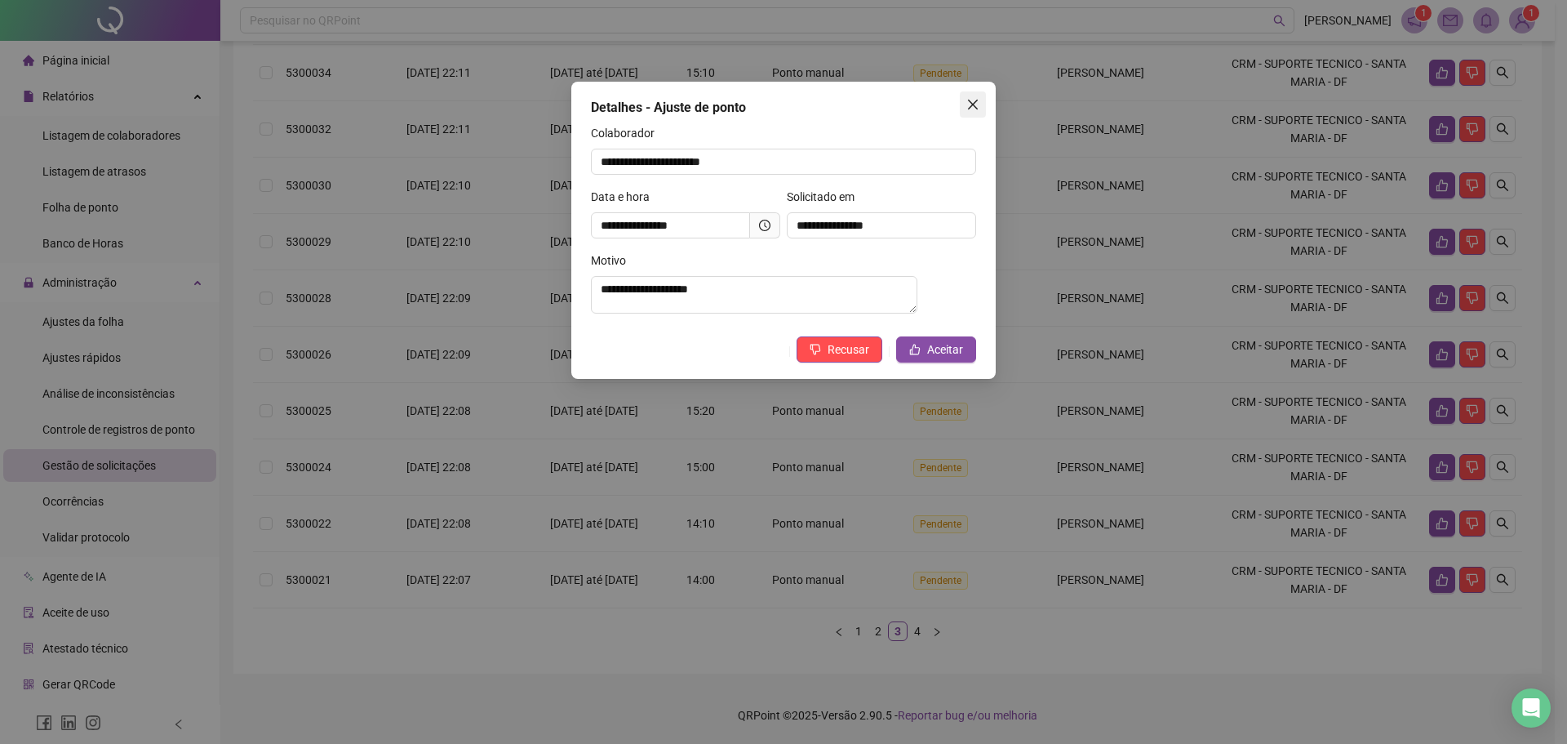
click at [972, 99] on icon "close" at bounding box center [973, 104] width 13 height 13
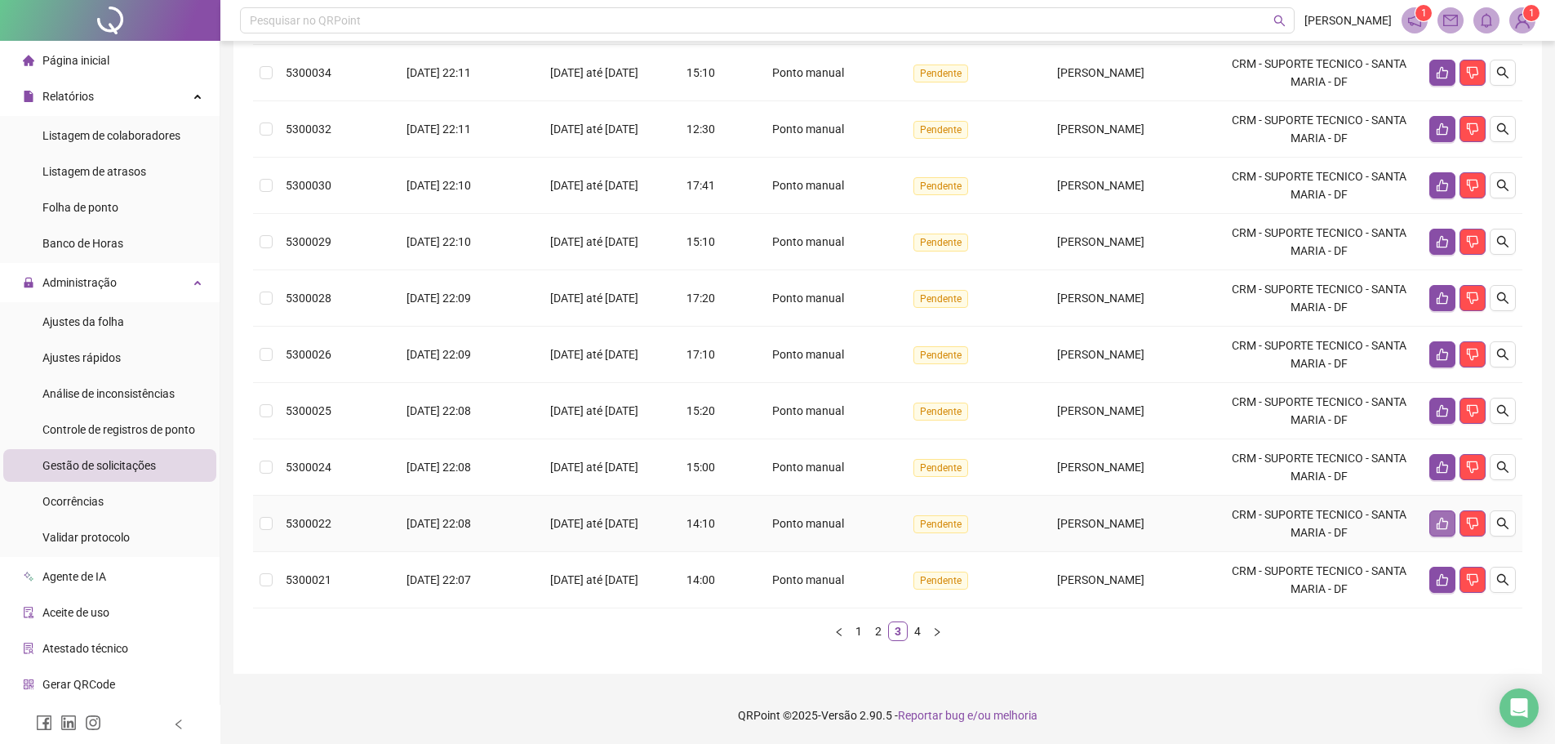
click at [1442, 525] on icon "like" at bounding box center [1442, 523] width 13 height 13
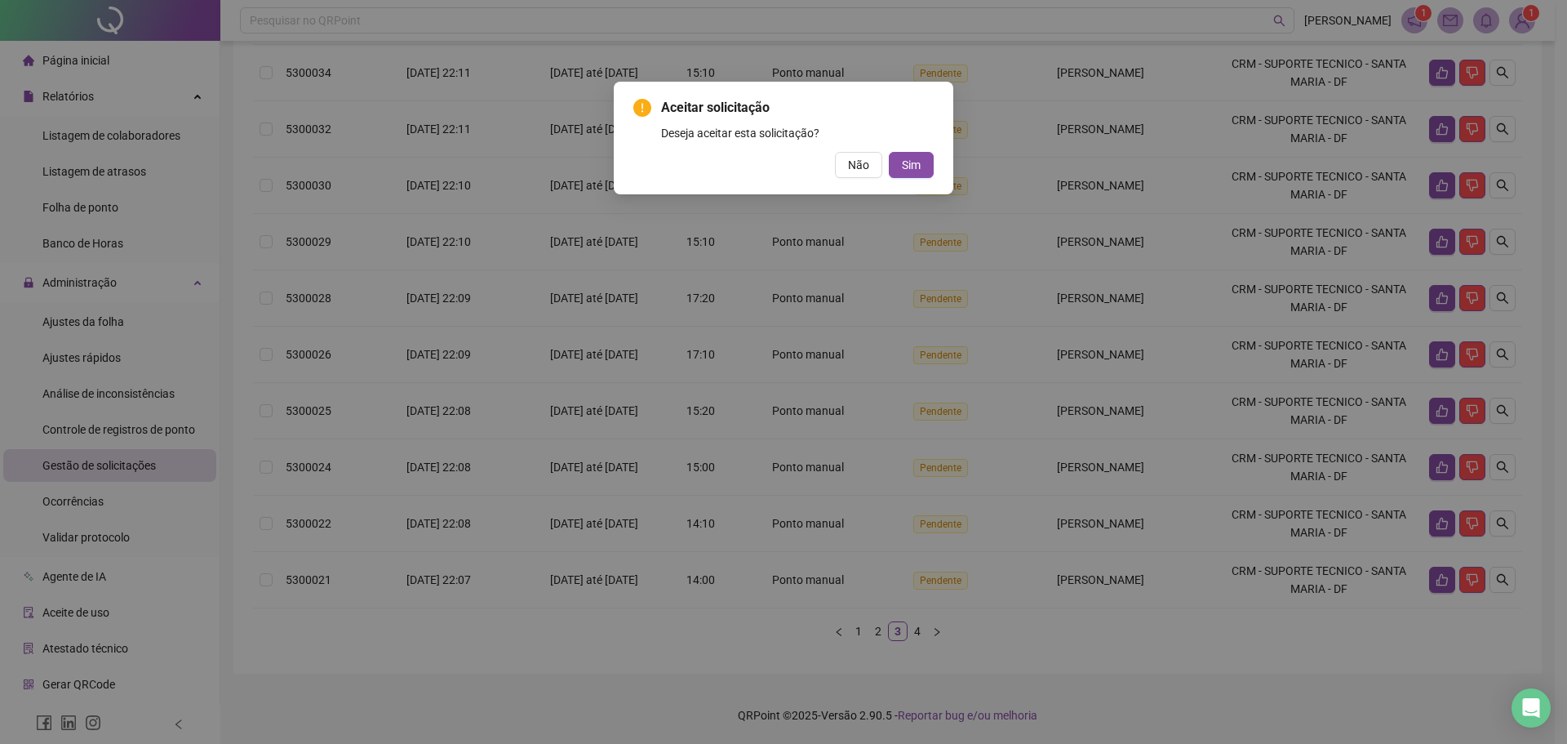
click at [871, 171] on button "Não" at bounding box center [858, 165] width 47 height 26
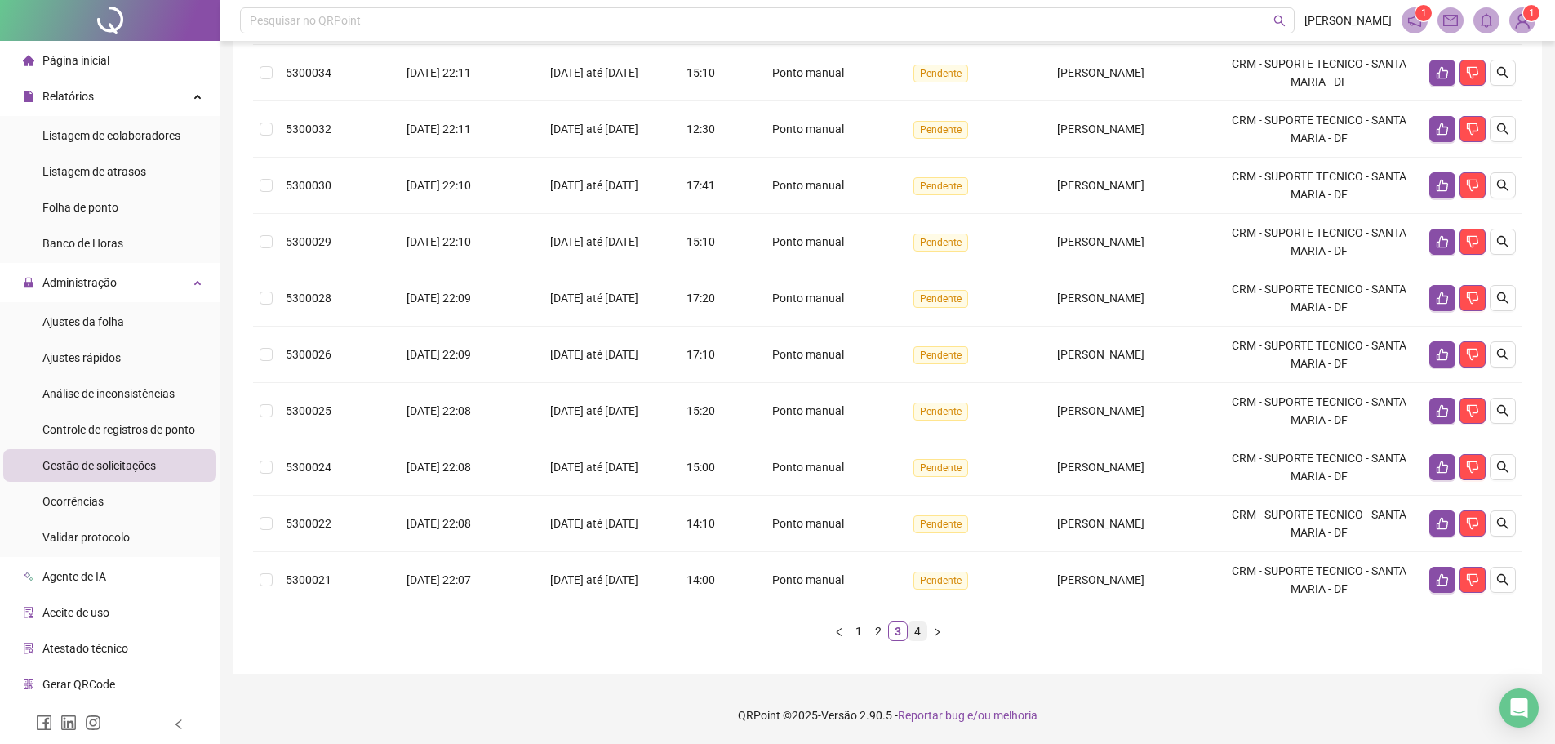
click at [917, 633] on link "4" at bounding box center [918, 631] width 18 height 18
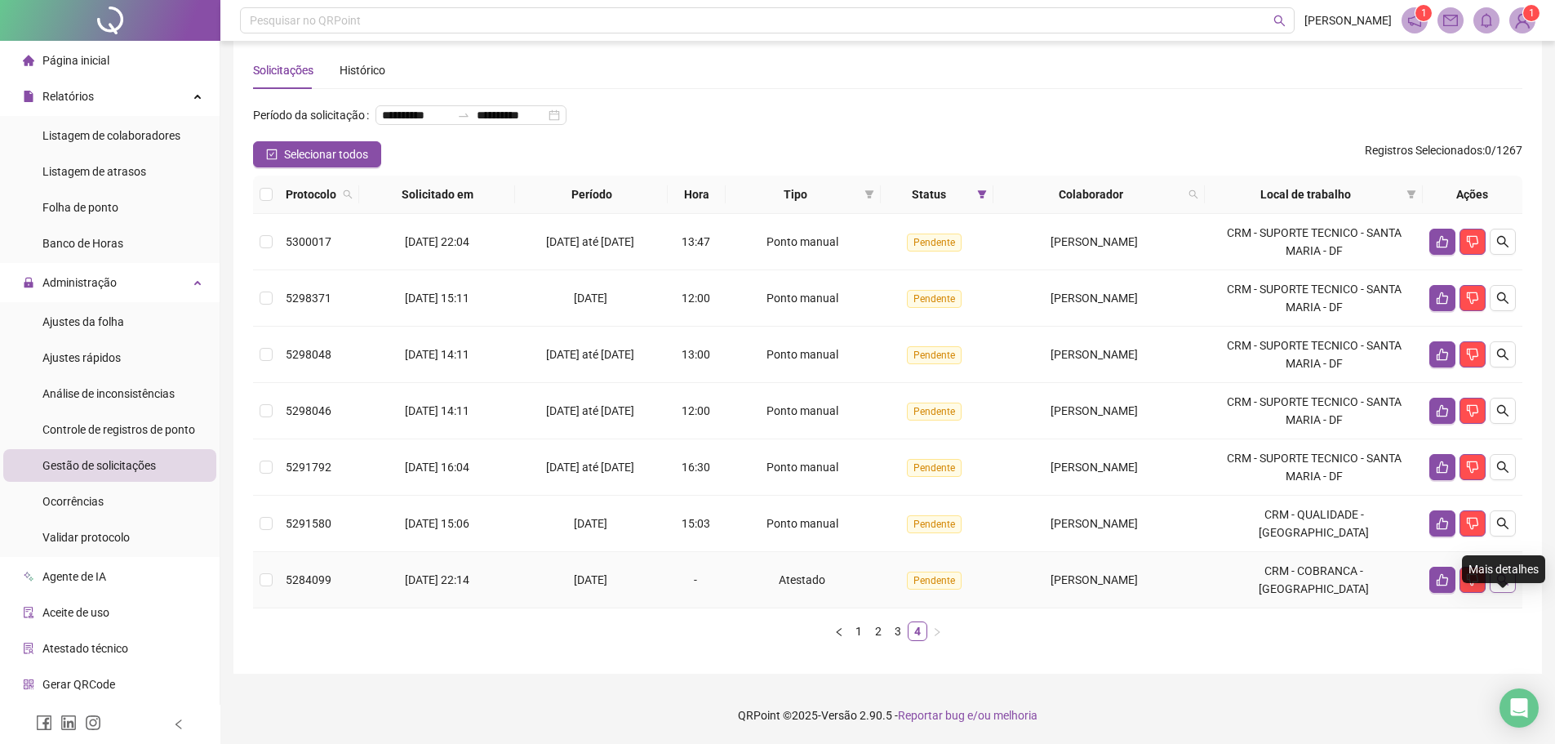
click at [1504, 583] on icon "search" at bounding box center [1502, 579] width 13 height 13
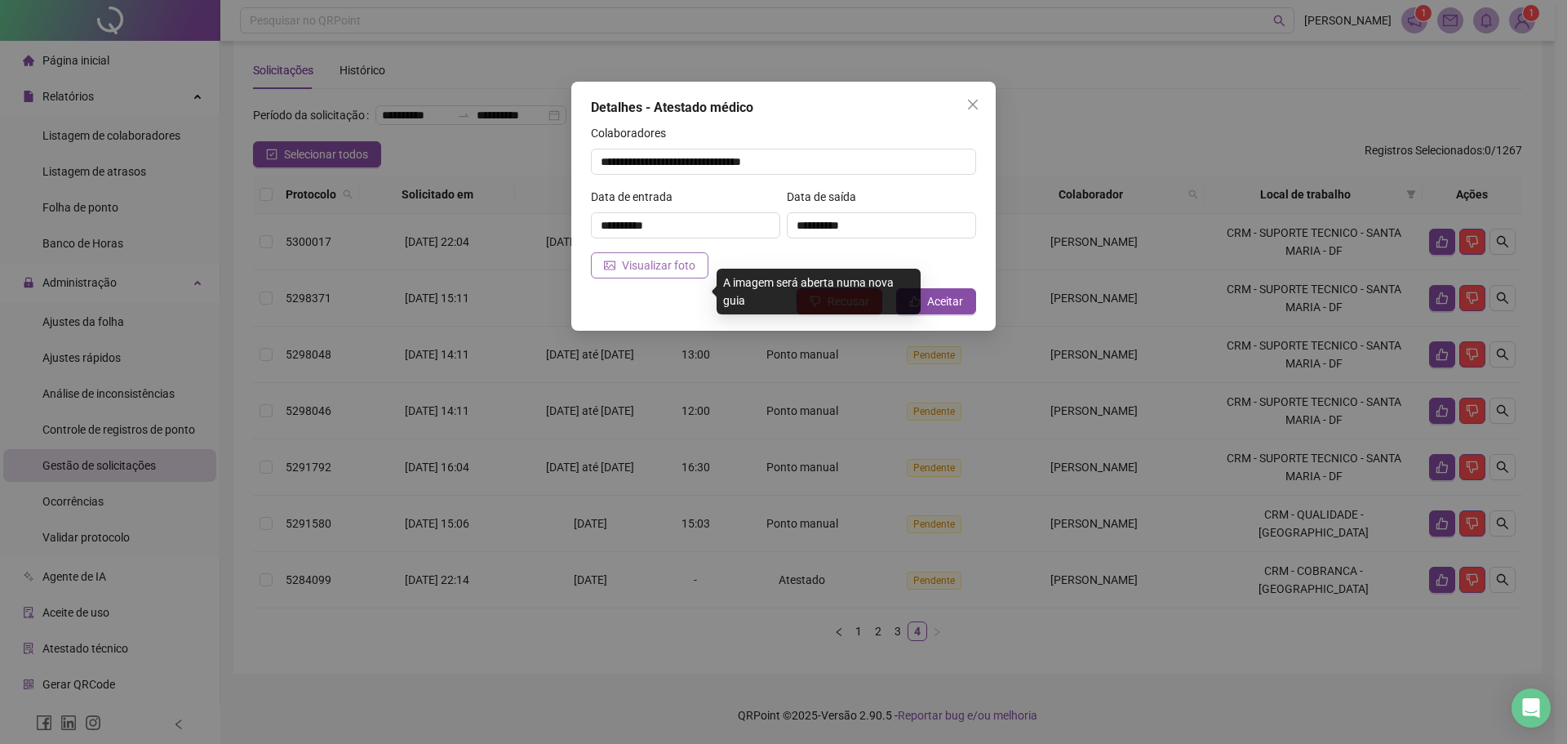
click at [682, 266] on span "Visualizar foto" at bounding box center [658, 265] width 73 height 18
click at [975, 129] on div "Colaboradores" at bounding box center [783, 136] width 385 height 24
click at [975, 115] on button "Close" at bounding box center [973, 104] width 26 height 26
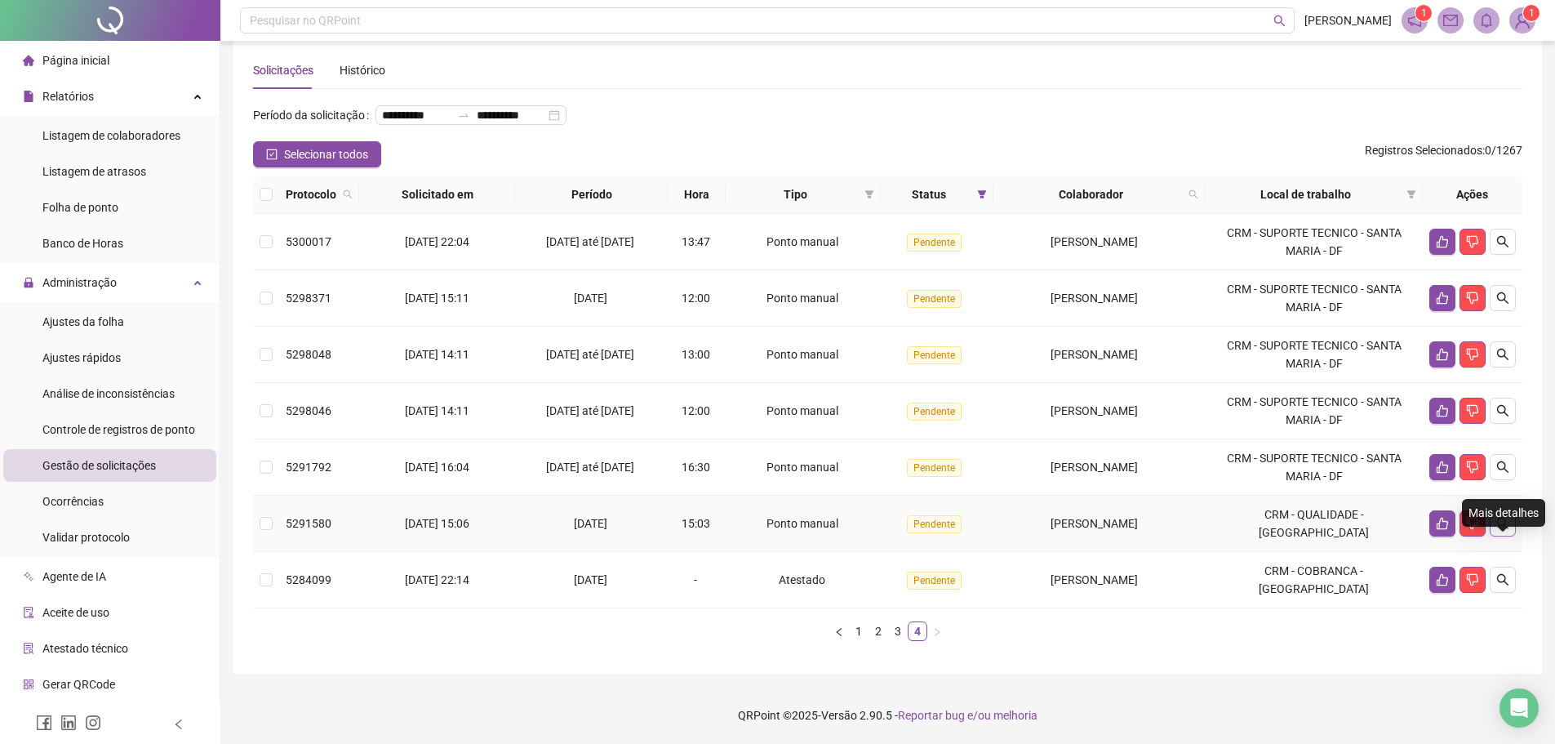
click at [1497, 524] on icon "search" at bounding box center [1502, 523] width 13 height 13
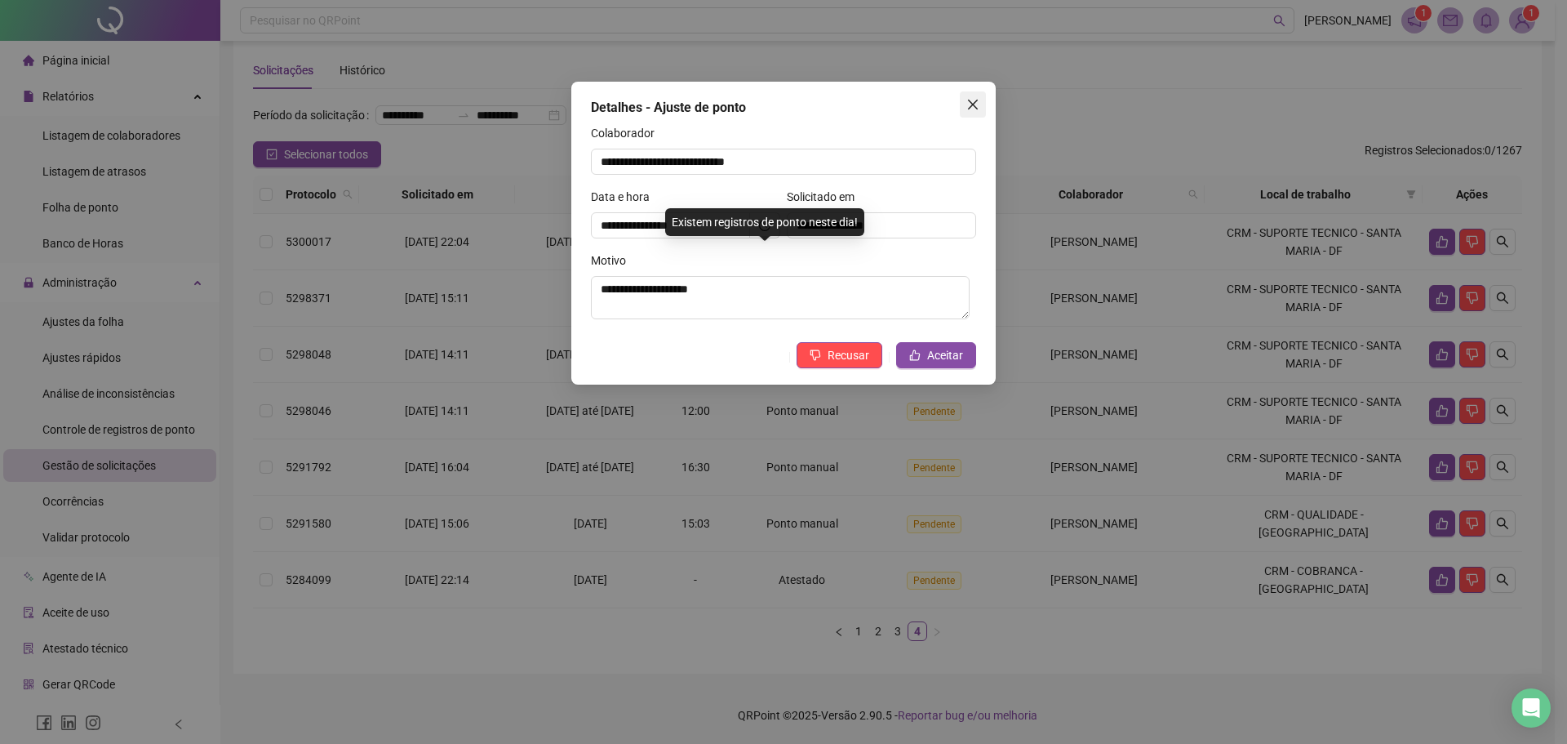
click at [978, 107] on icon "close" at bounding box center [973, 104] width 13 height 13
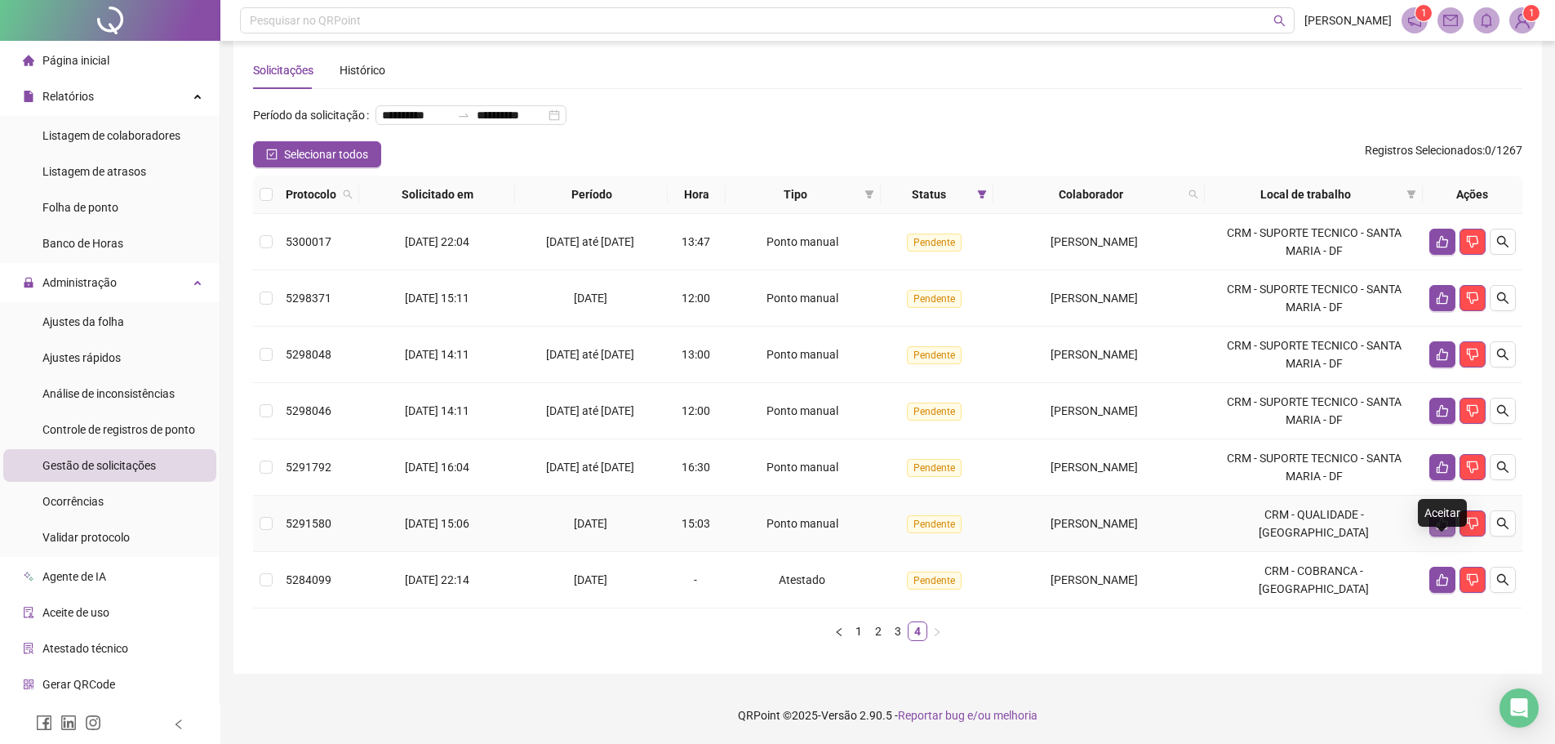
click at [1447, 518] on icon "like" at bounding box center [1442, 523] width 13 height 13
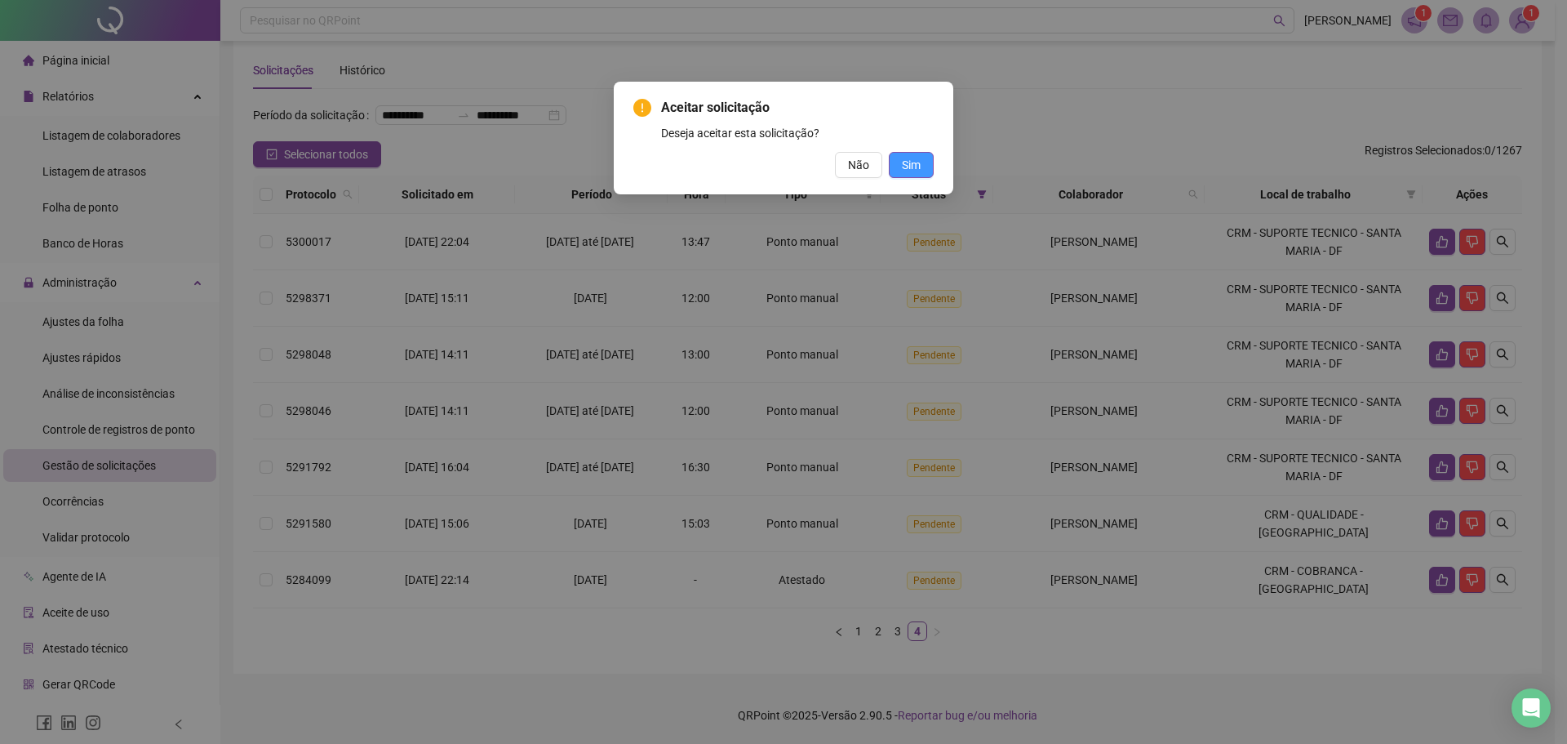
click at [901, 163] on button "Sim" at bounding box center [911, 165] width 45 height 26
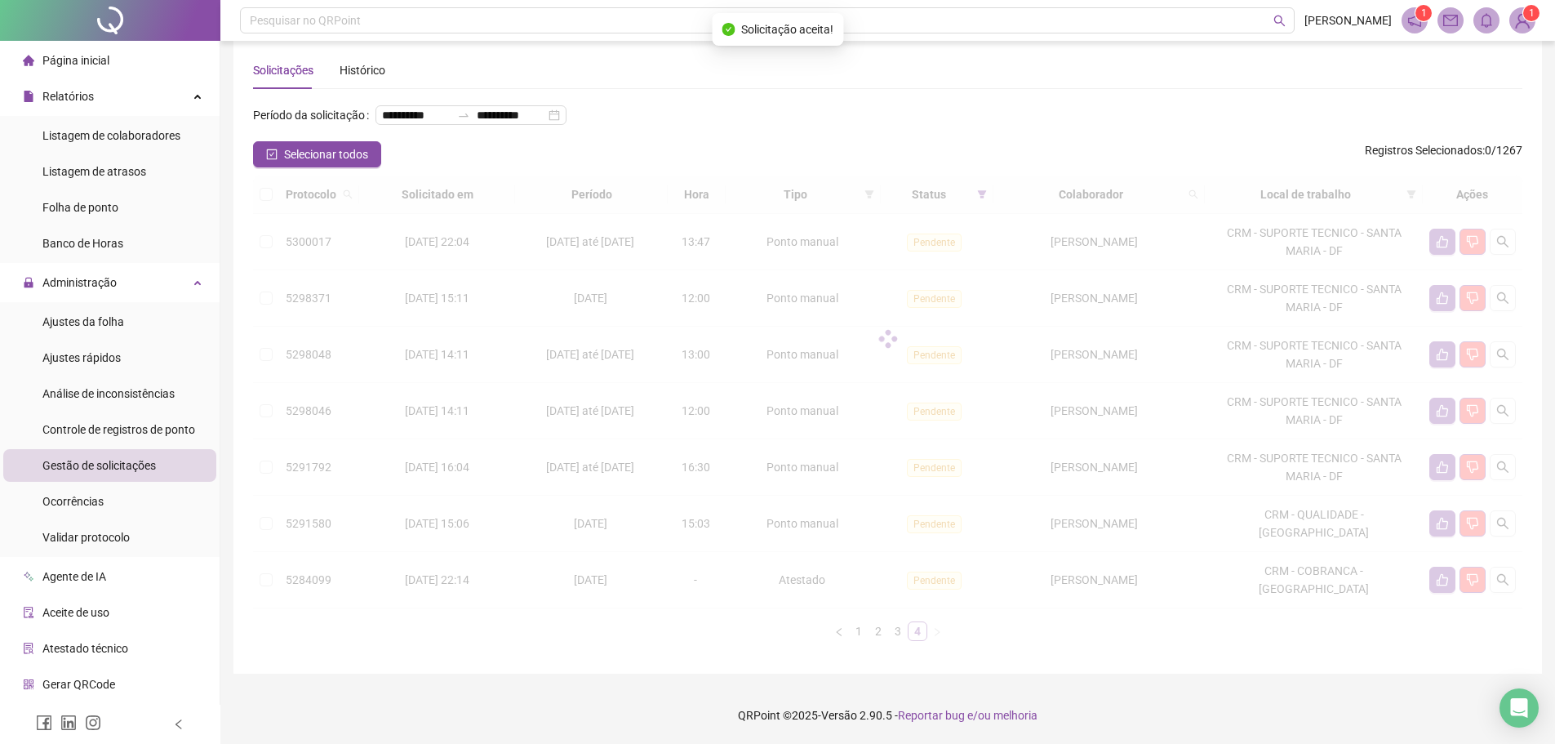
scroll to position [0, 0]
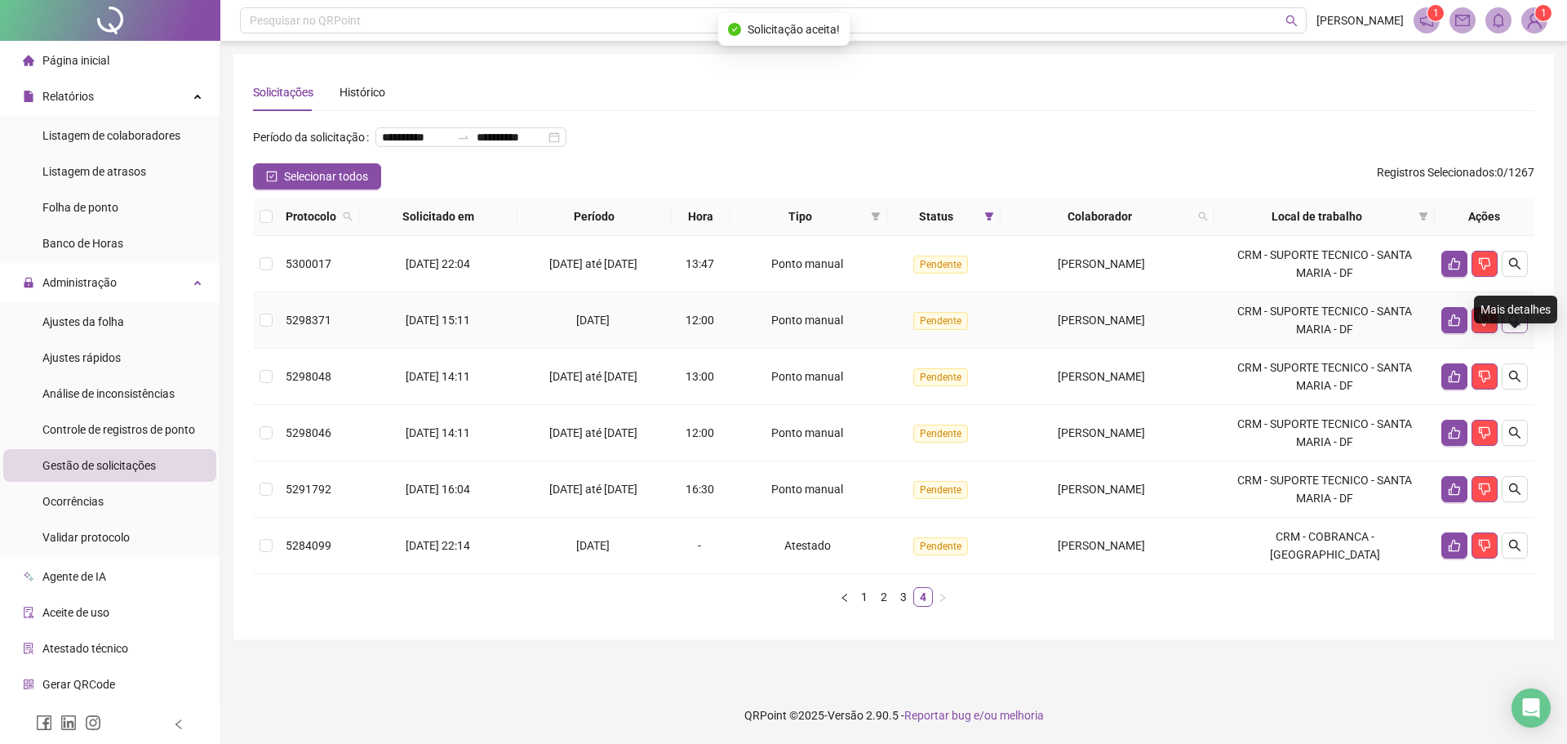
click at [1518, 326] on icon "search" at bounding box center [1514, 319] width 11 height 11
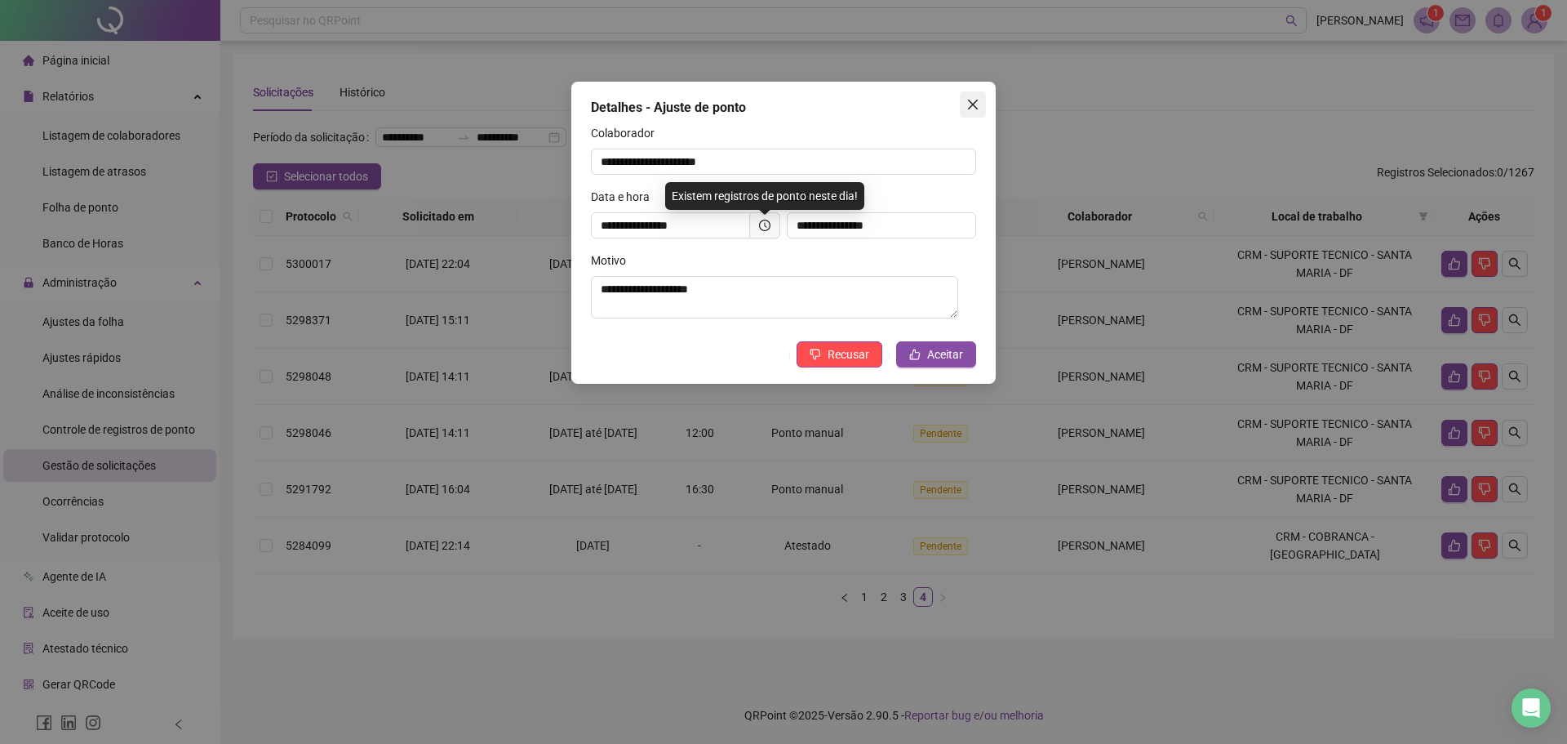
click at [977, 100] on icon "close" at bounding box center [973, 105] width 10 height 10
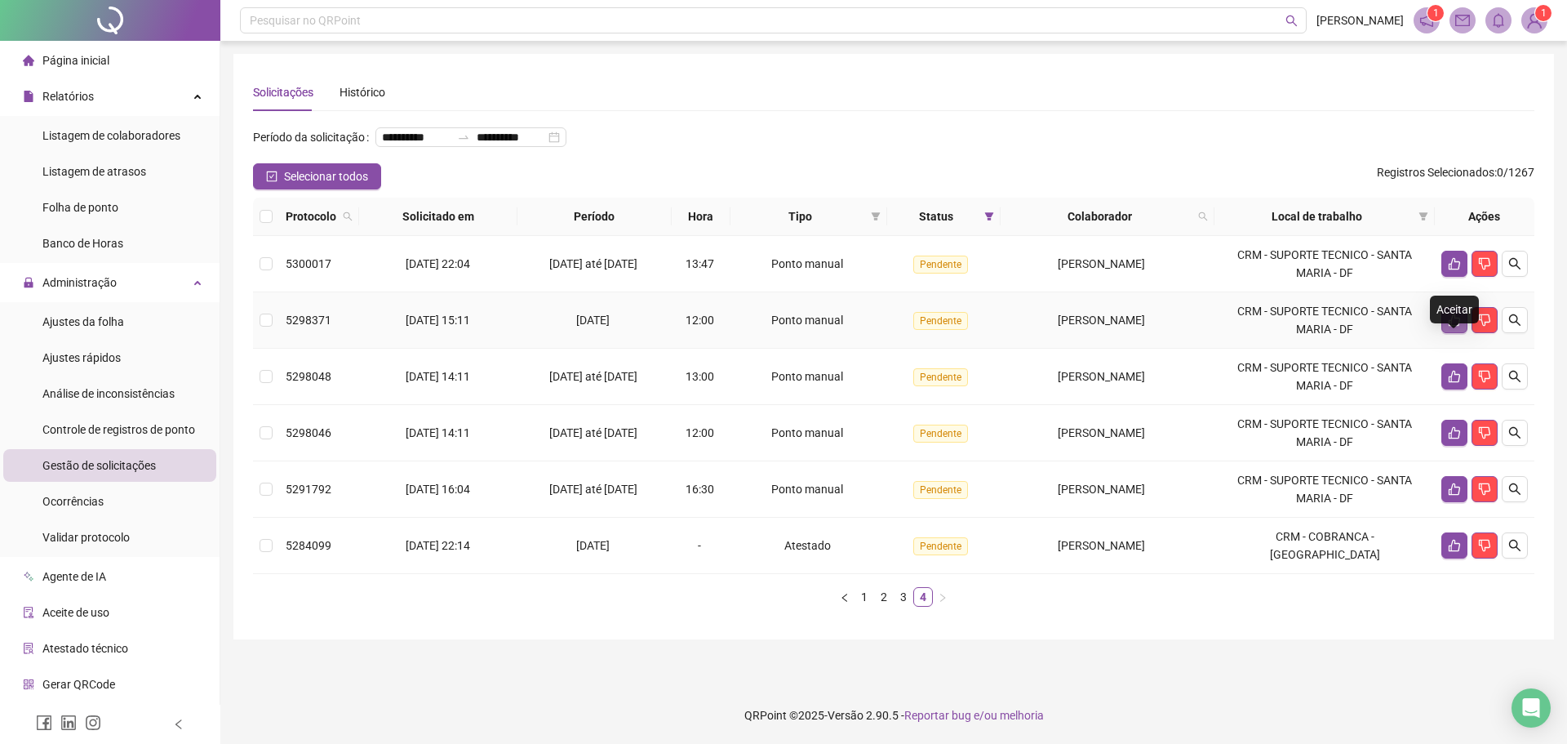
click at [1445, 333] on button "button" at bounding box center [1455, 320] width 26 height 26
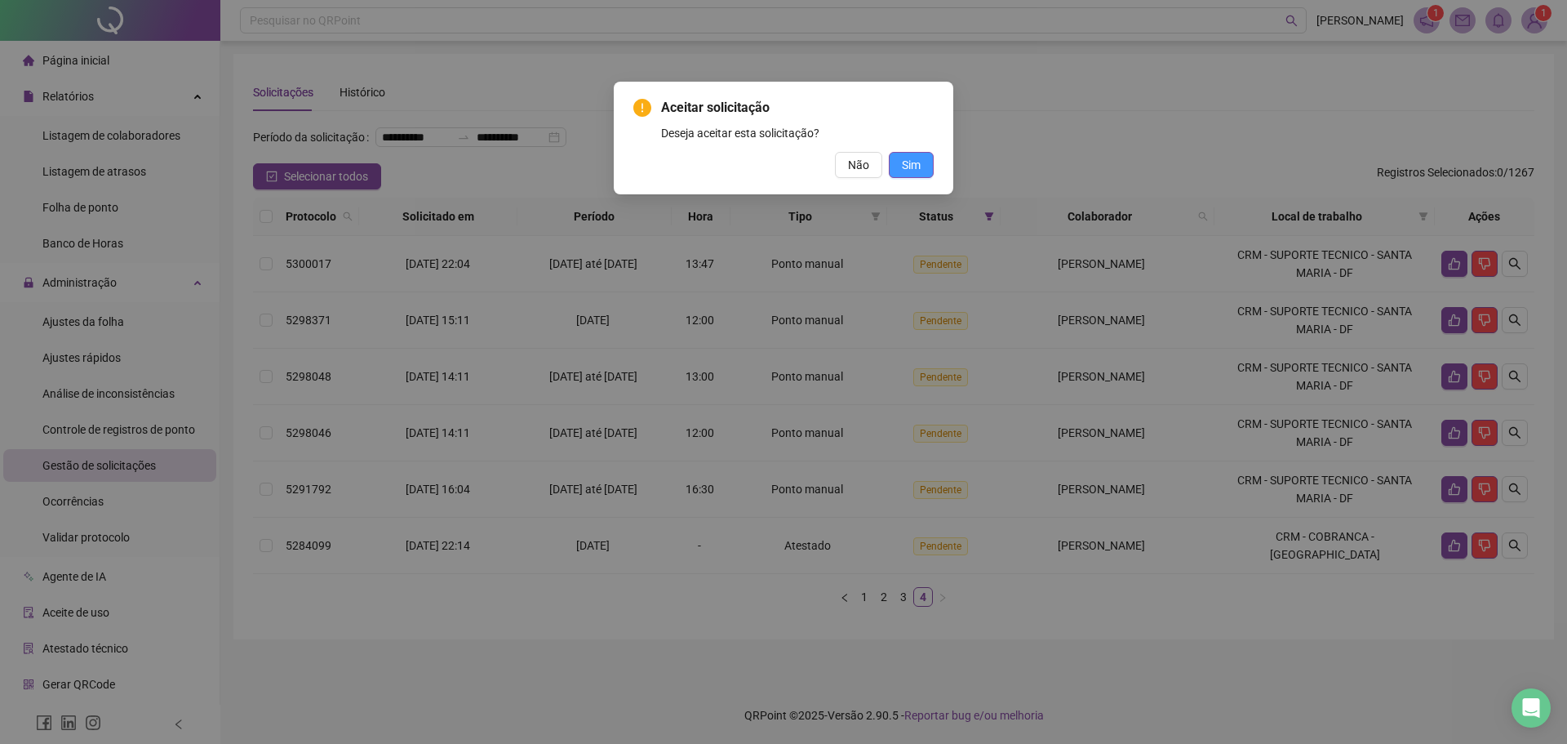
click at [909, 165] on span "Sim" at bounding box center [911, 165] width 19 height 18
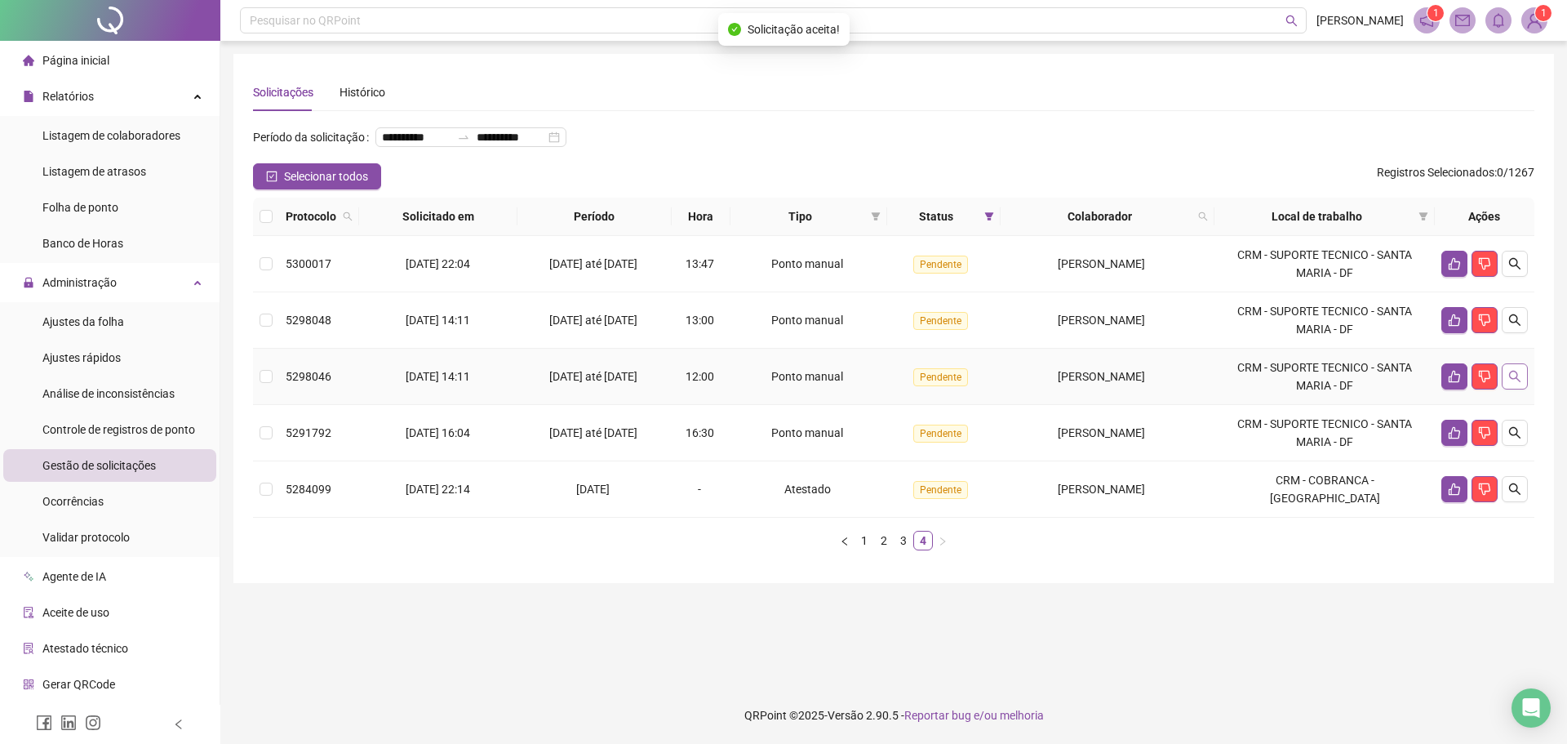
click at [1517, 382] on icon "search" at bounding box center [1514, 376] width 11 height 11
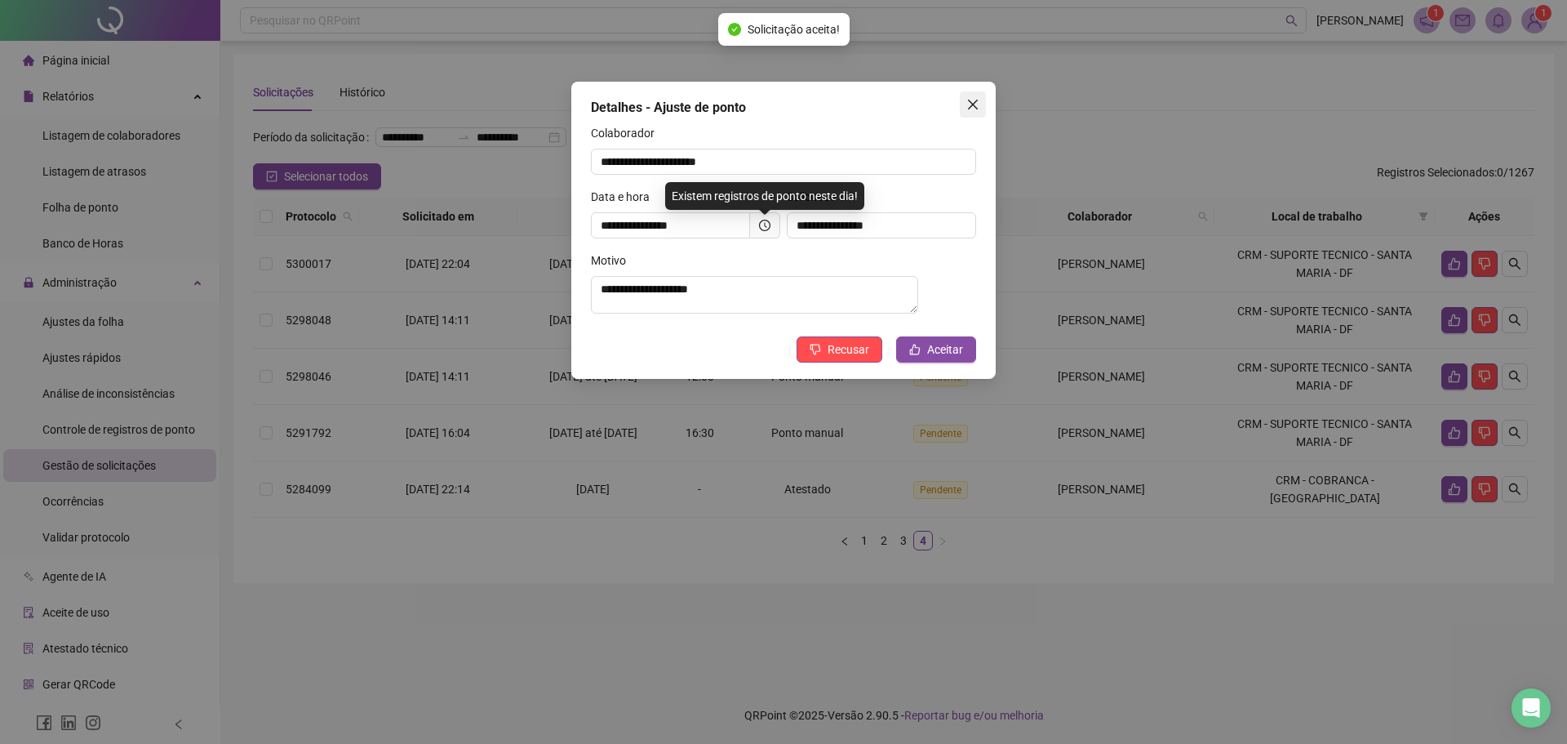
click at [974, 108] on icon "close" at bounding box center [973, 104] width 13 height 13
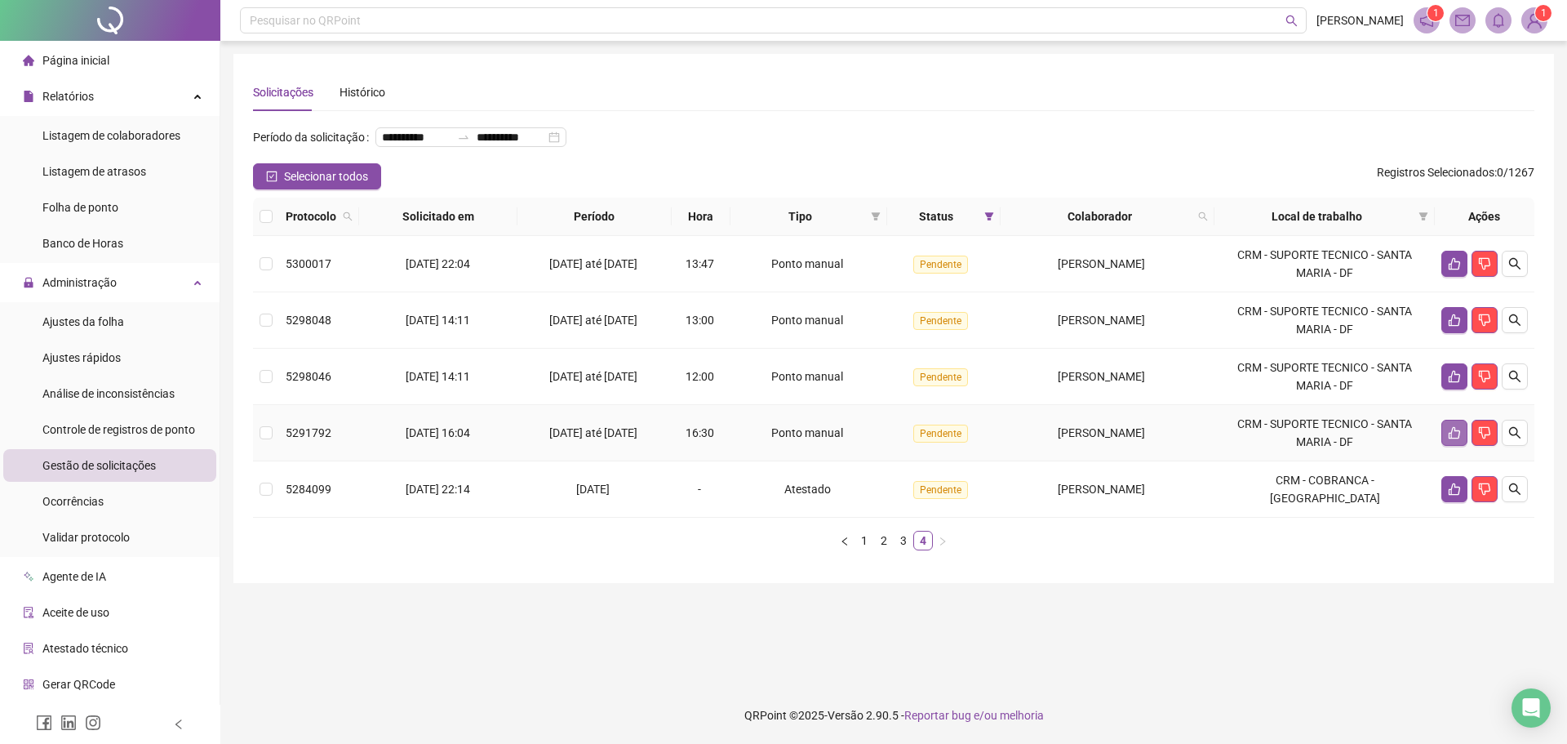
click at [1448, 439] on icon "like" at bounding box center [1454, 432] width 13 height 13
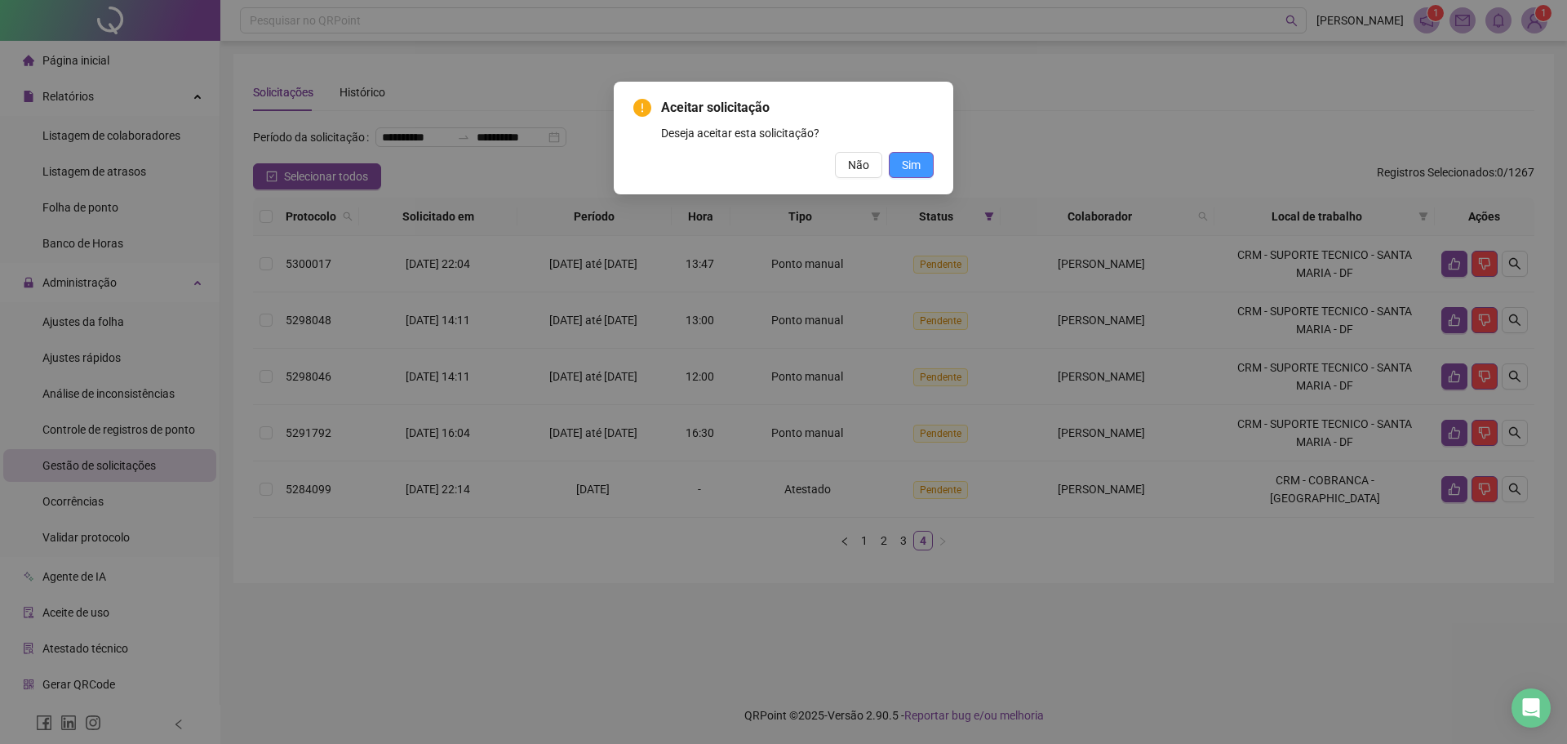
click at [918, 170] on span "Sim" at bounding box center [911, 165] width 19 height 18
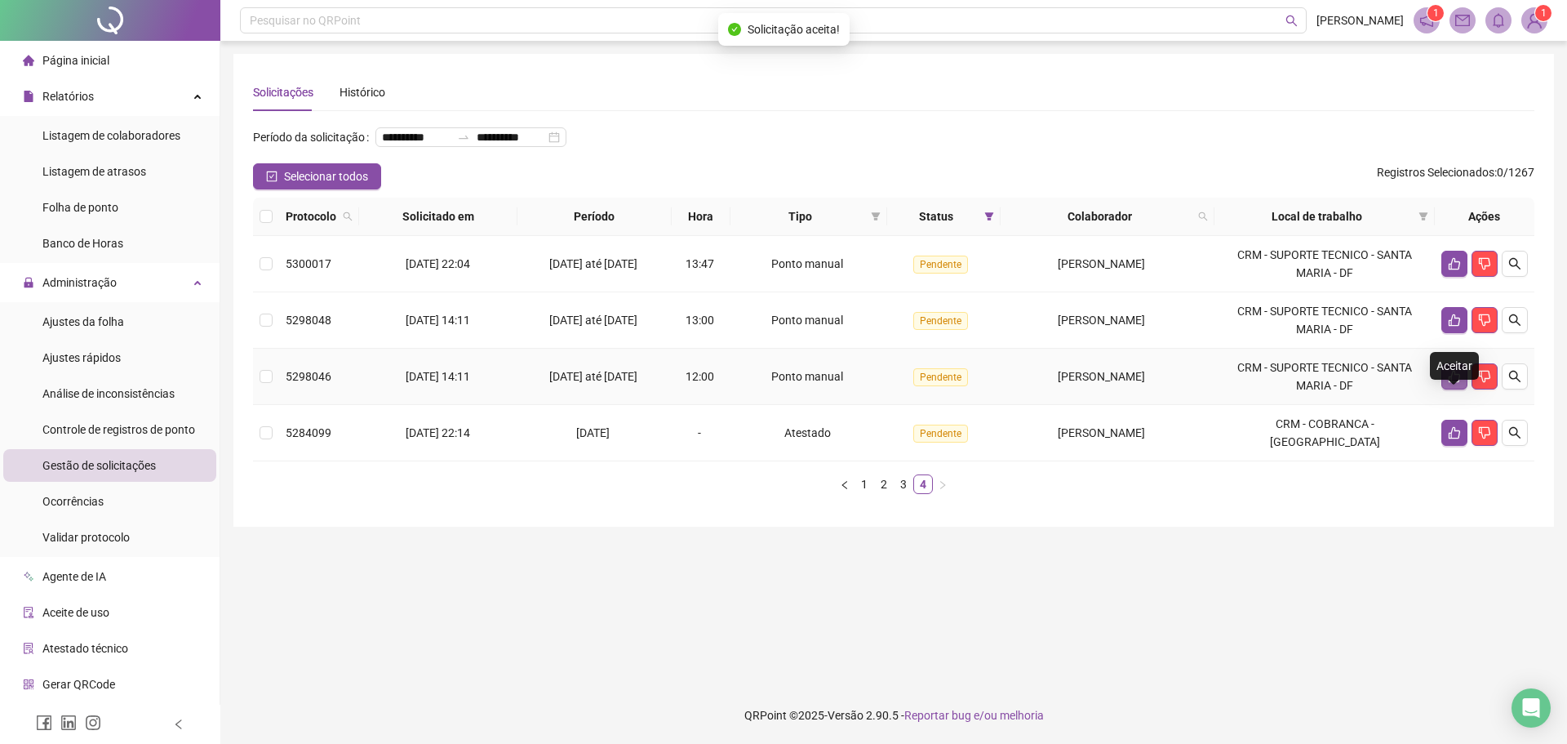
click at [1450, 389] on button "button" at bounding box center [1455, 376] width 26 height 26
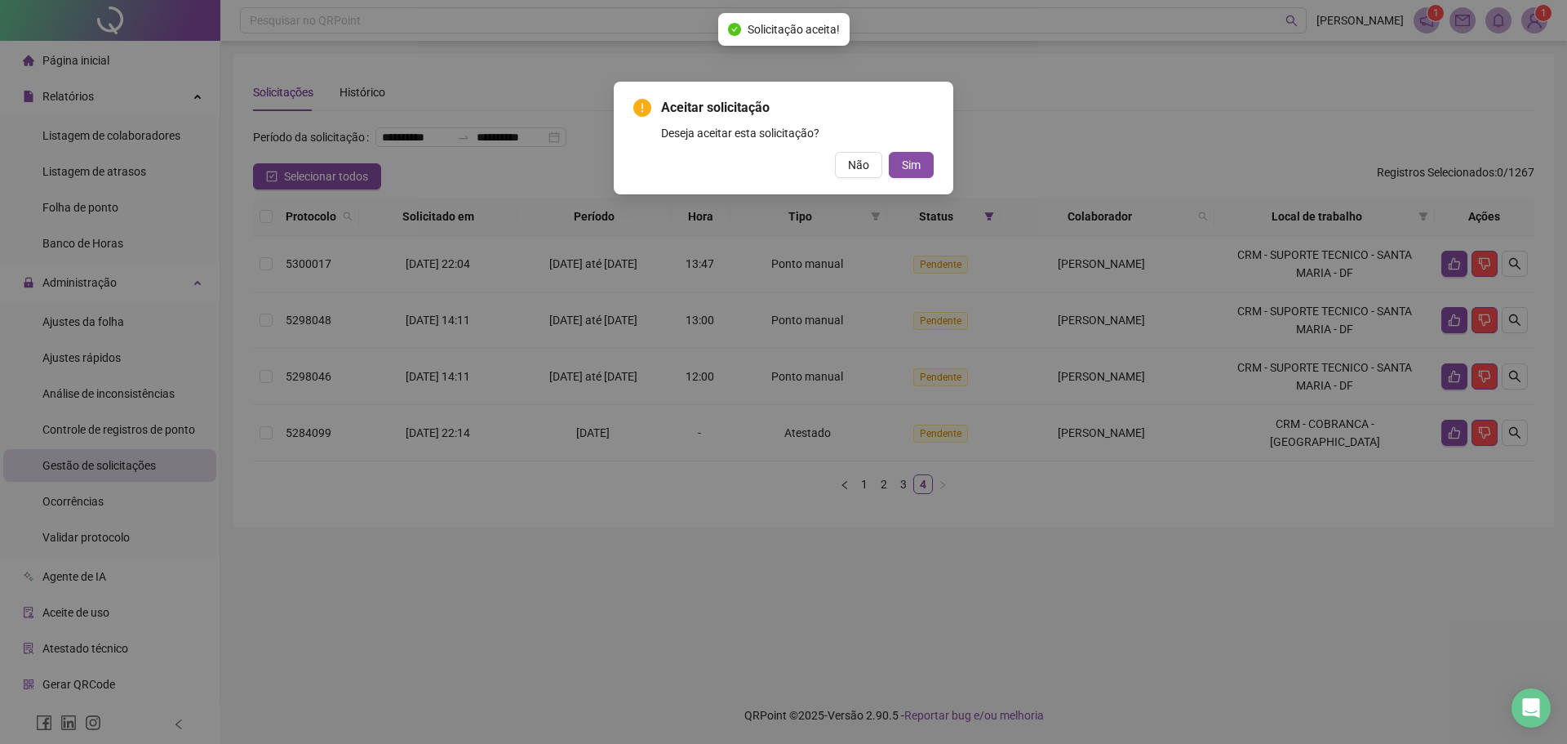
click at [914, 178] on div "Aceitar solicitação Deseja aceitar esta solicitação? Não Sim" at bounding box center [784, 138] width 340 height 113
click at [915, 164] on span "Sim" at bounding box center [911, 165] width 19 height 18
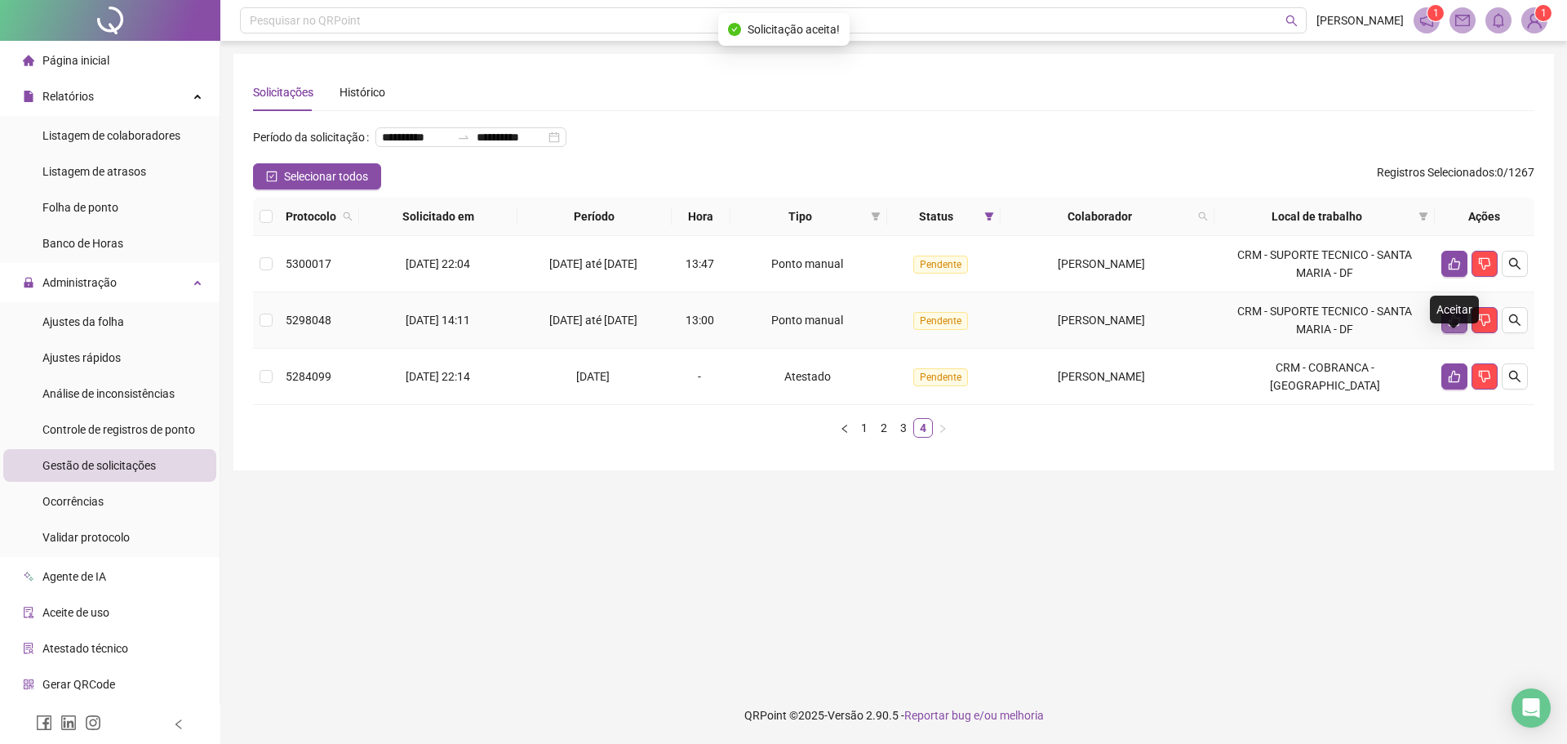
click at [1445, 333] on button "button" at bounding box center [1455, 320] width 26 height 26
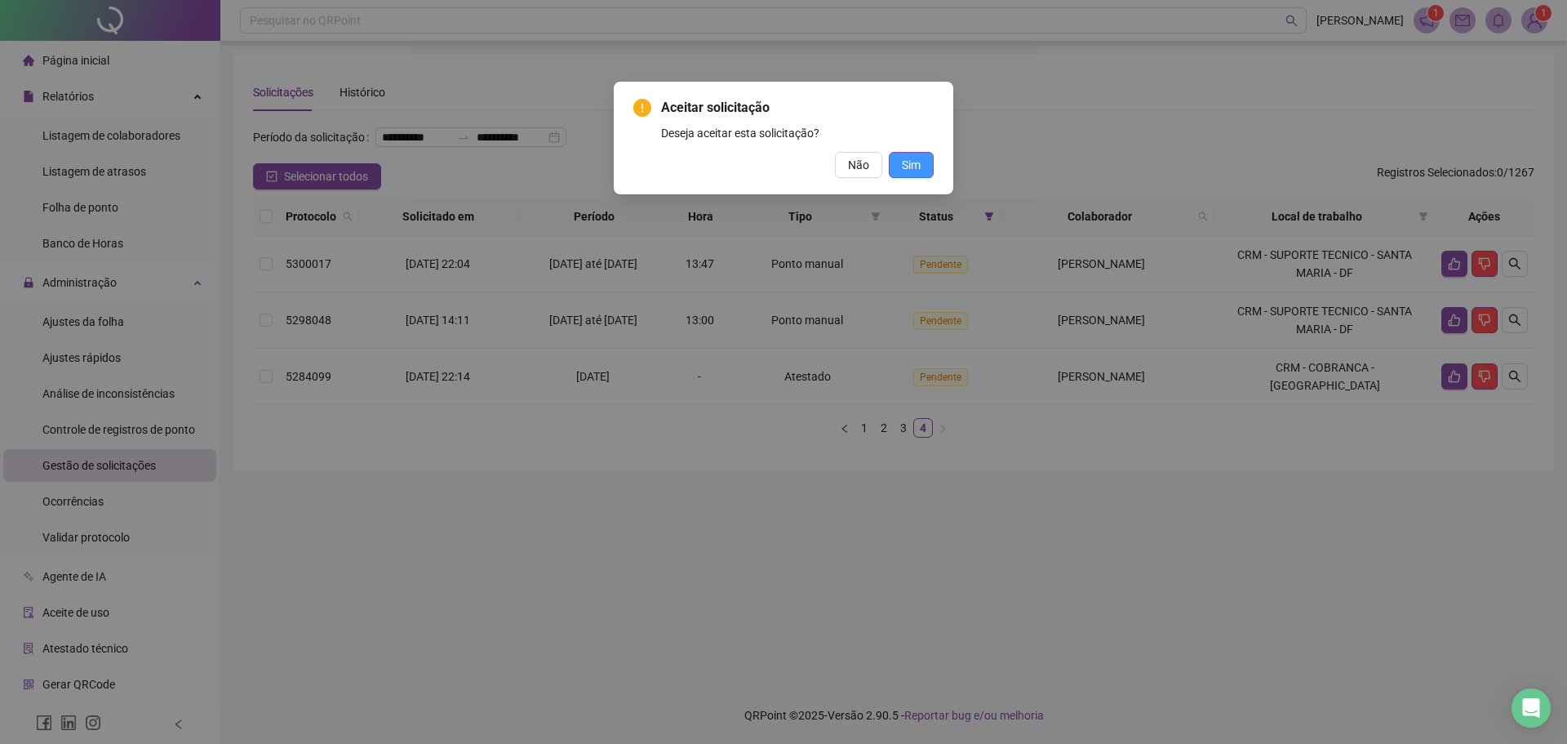
click at [927, 168] on button "Sim" at bounding box center [911, 165] width 45 height 26
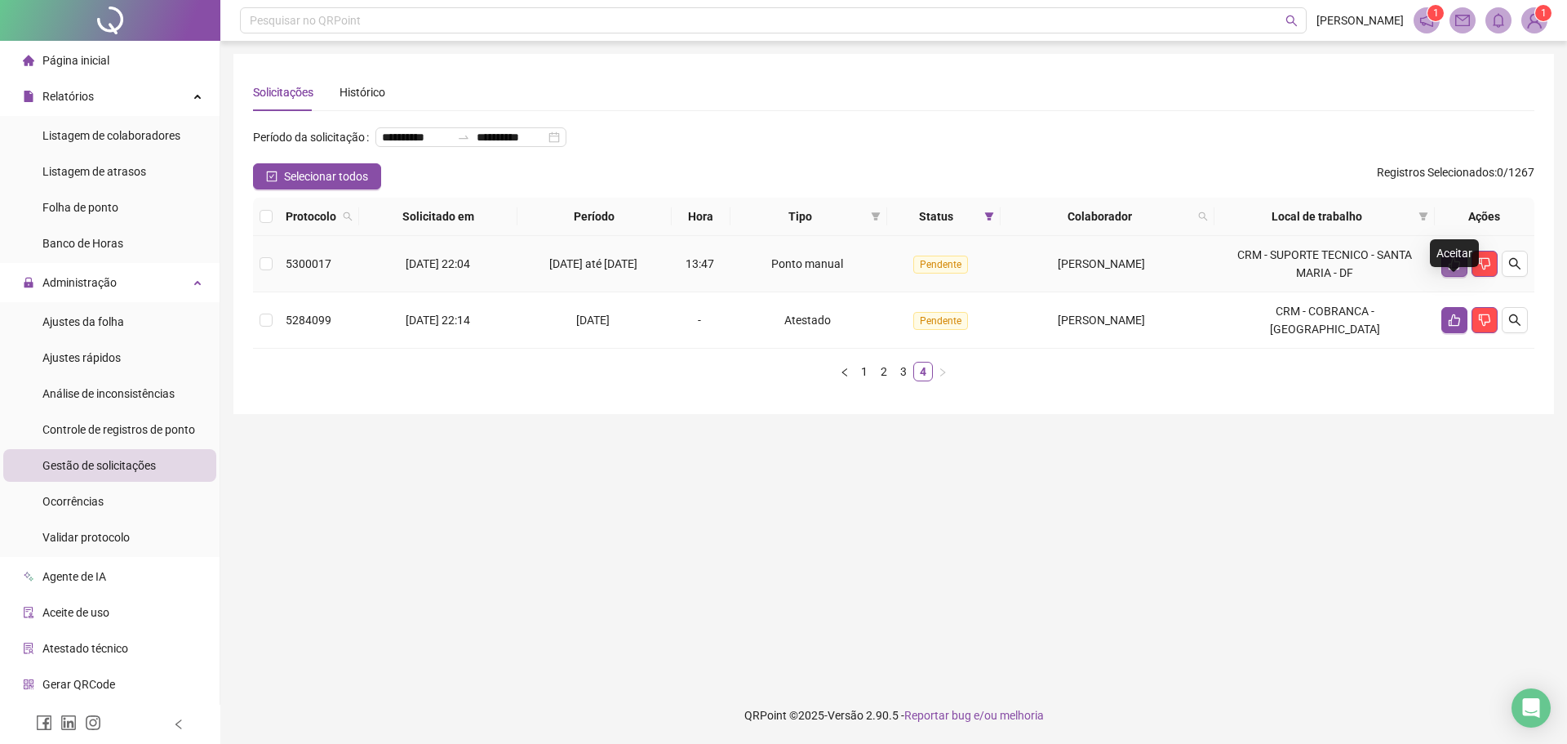
click at [1463, 277] on button "button" at bounding box center [1455, 264] width 26 height 26
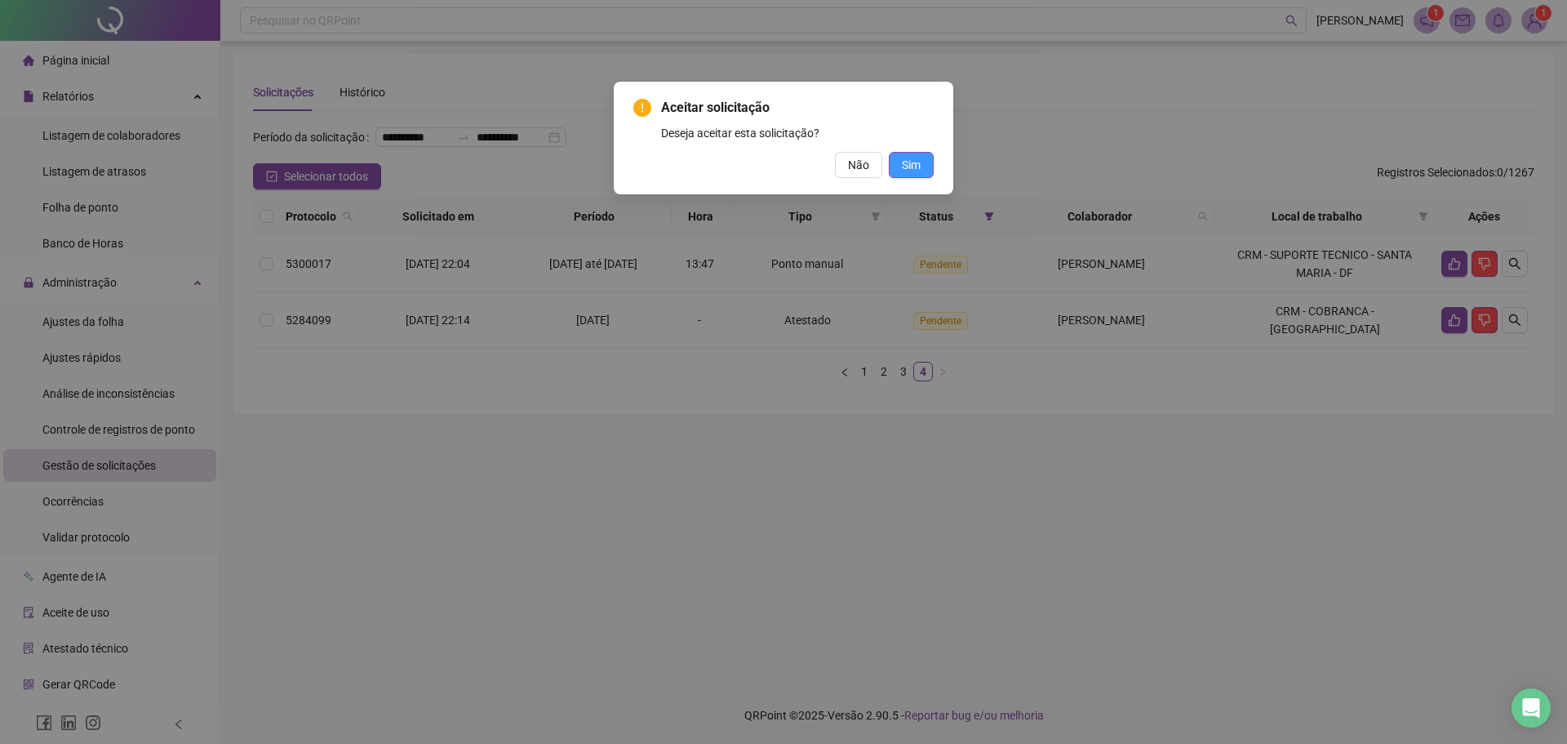
click at [913, 162] on span "Sim" at bounding box center [911, 165] width 19 height 18
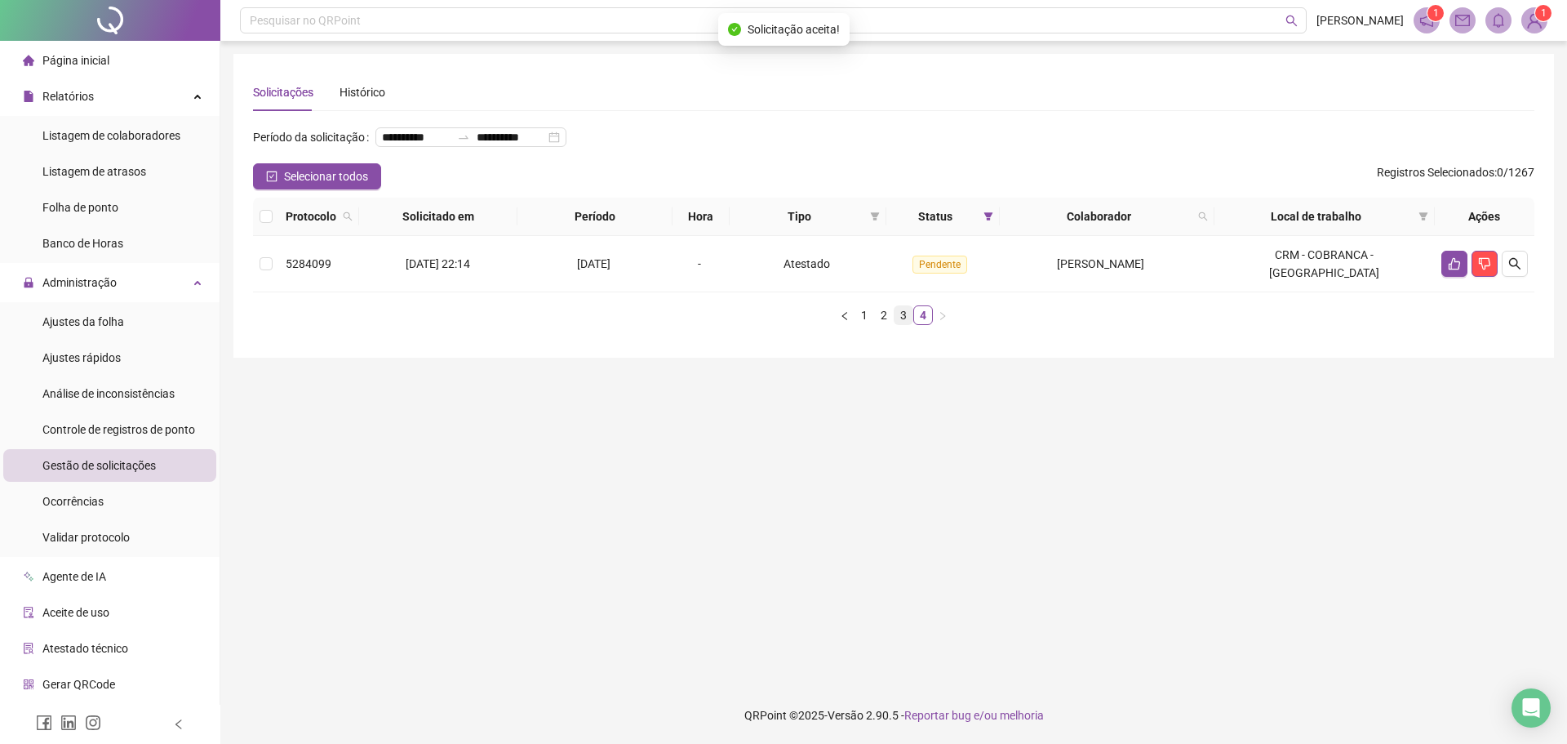
click at [904, 324] on link "3" at bounding box center [904, 315] width 18 height 18
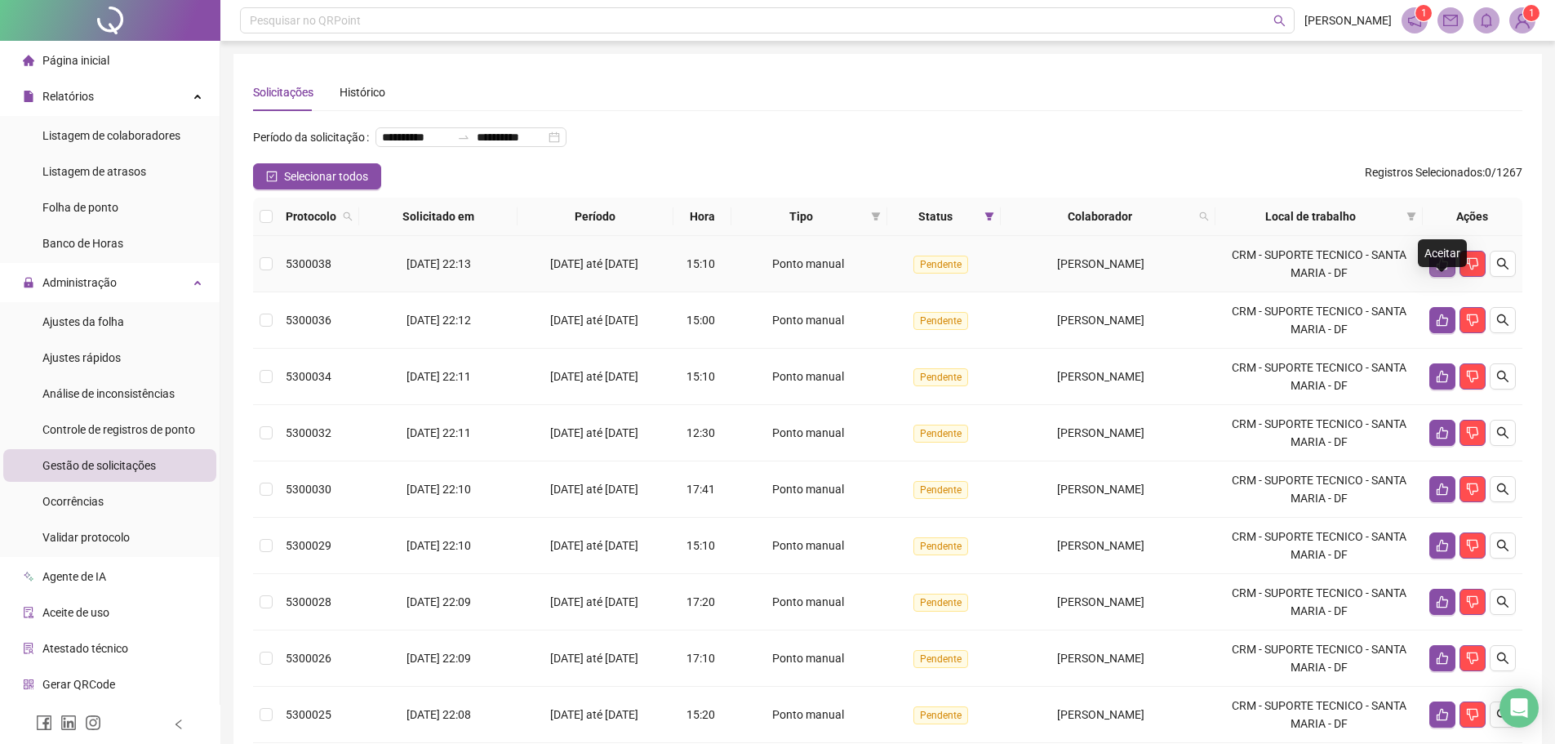
click at [1439, 270] on icon "like" at bounding box center [1442, 264] width 11 height 12
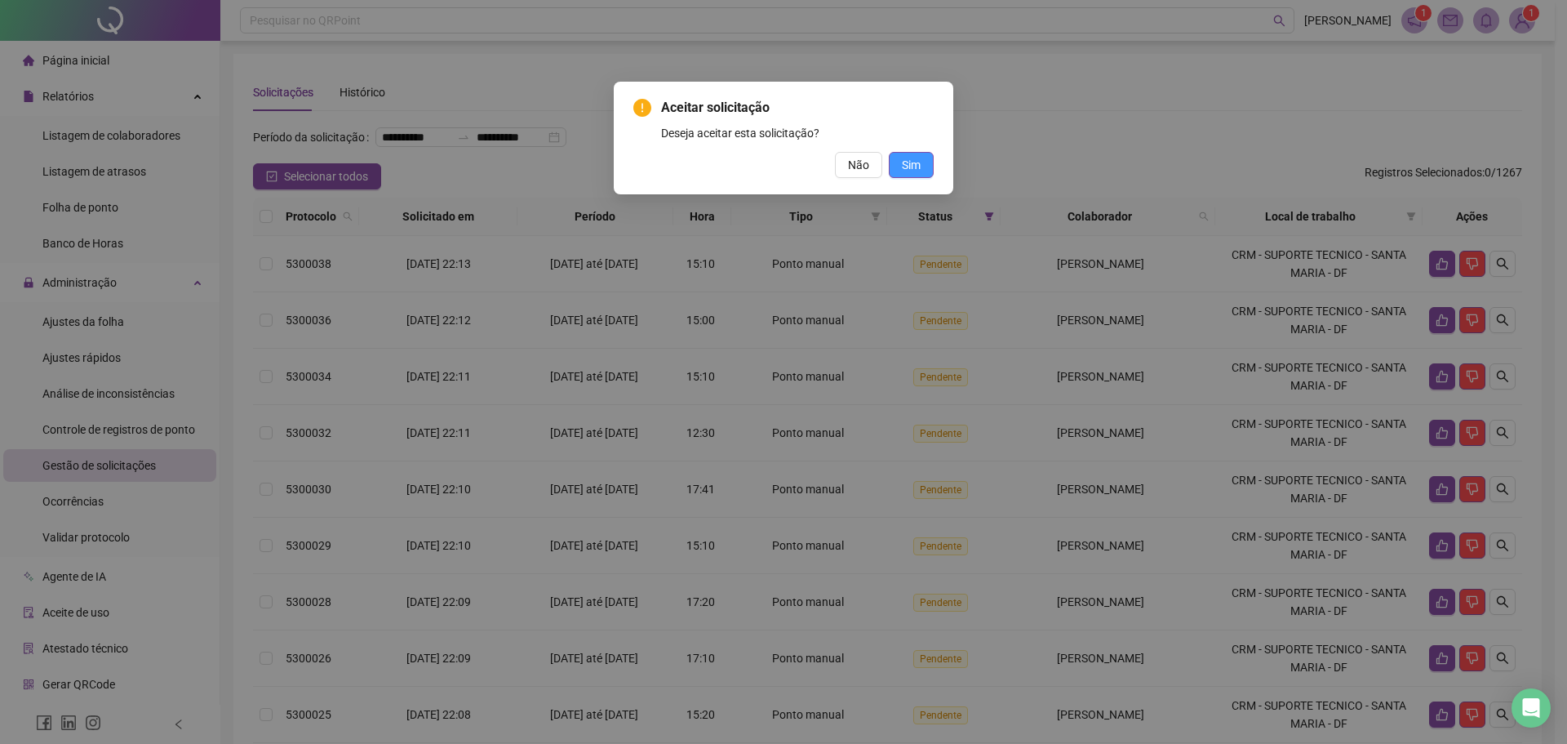
click at [922, 168] on button "Sim" at bounding box center [911, 165] width 45 height 26
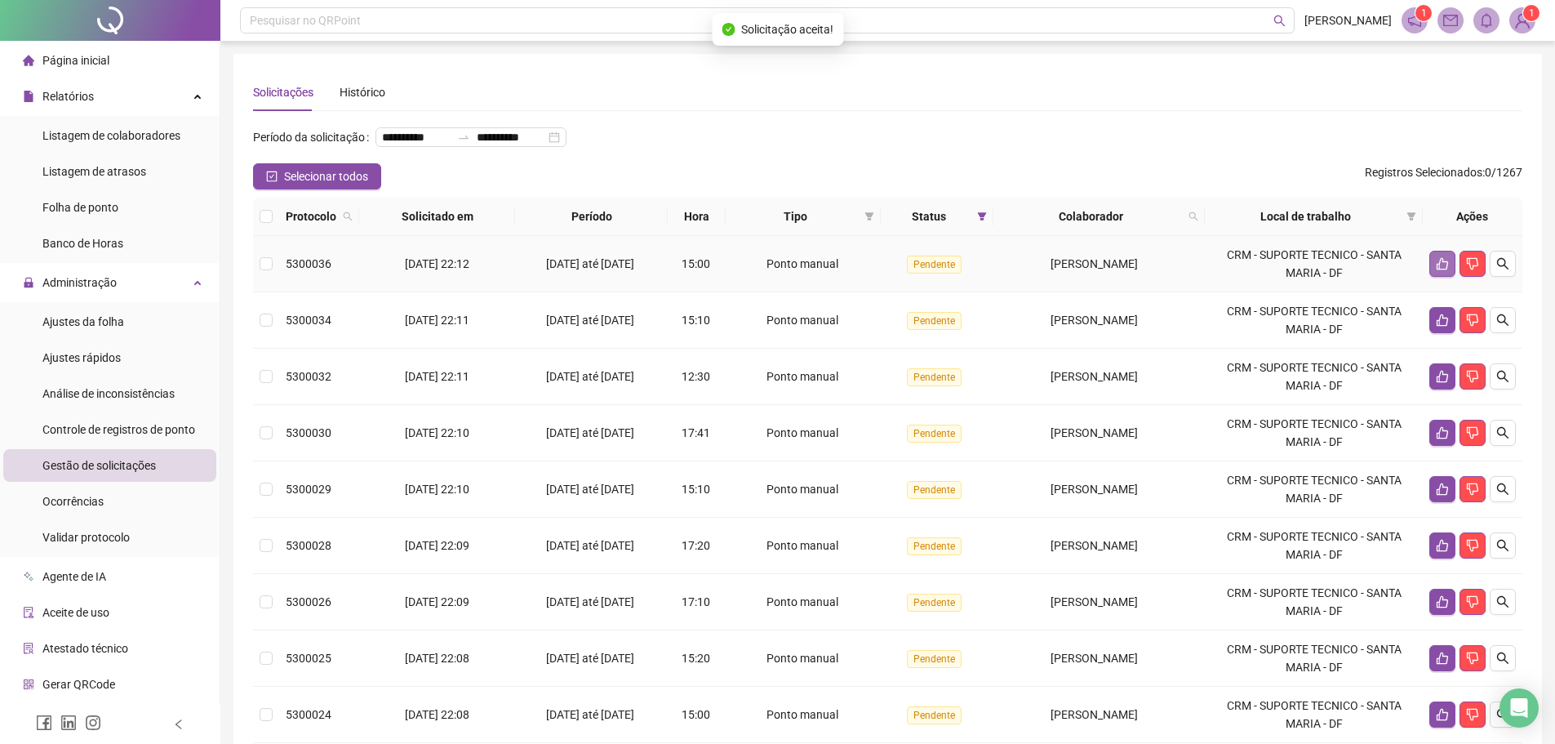
click at [1433, 277] on button "button" at bounding box center [1442, 264] width 26 height 26
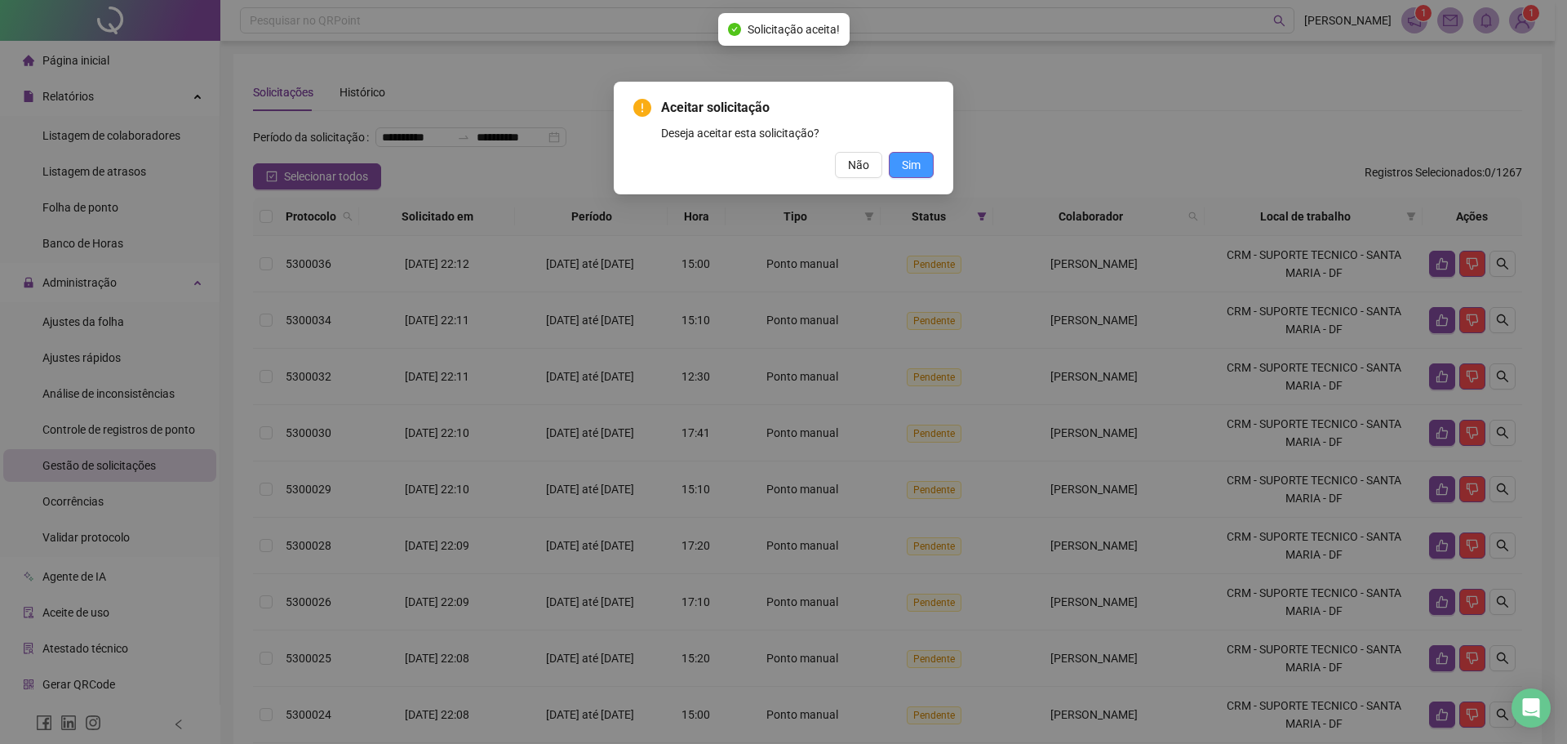
click at [922, 173] on button "Sim" at bounding box center [911, 165] width 45 height 26
click at [885, 176] on div "Não Sim" at bounding box center [783, 165] width 300 height 26
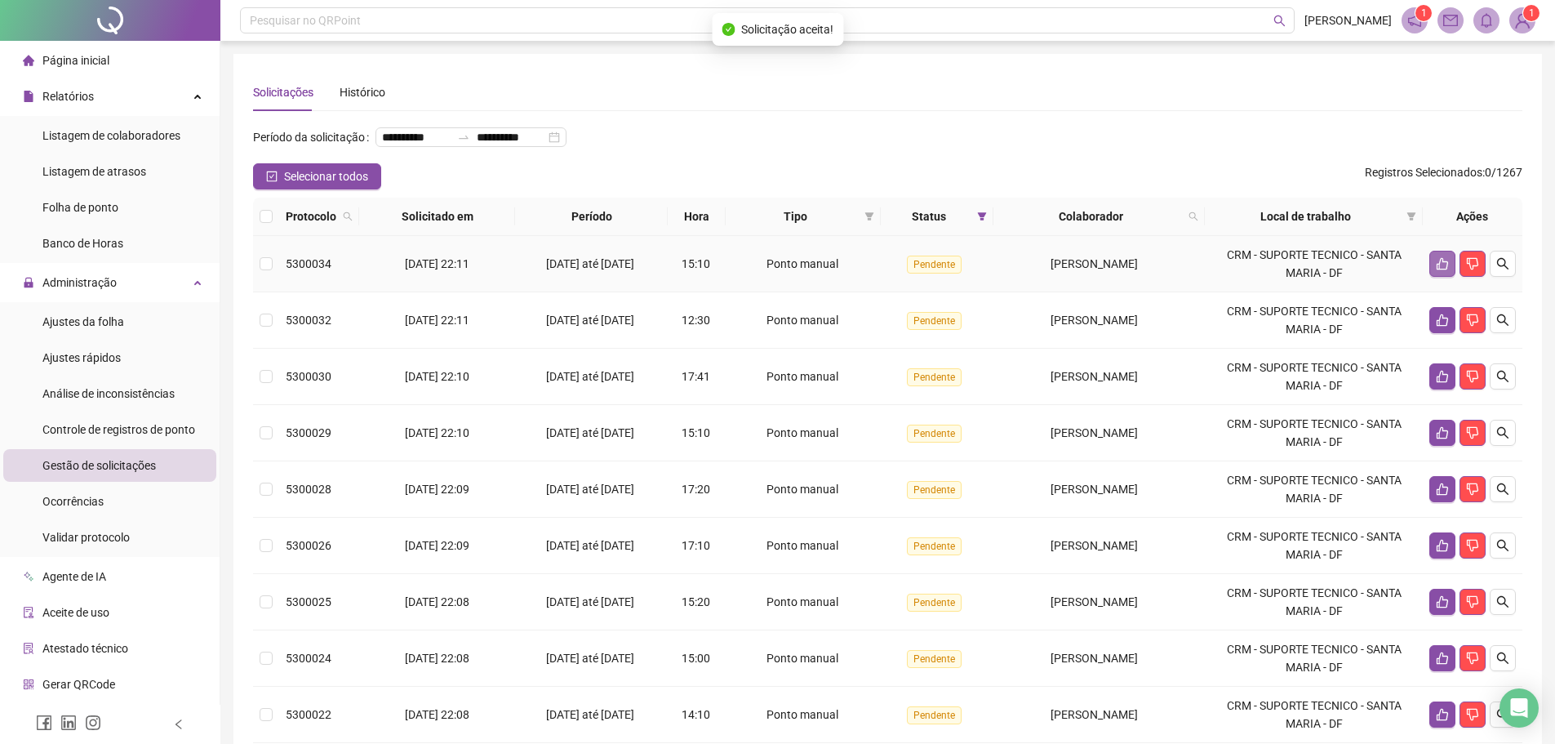
click at [1442, 270] on icon "like" at bounding box center [1442, 263] width 13 height 13
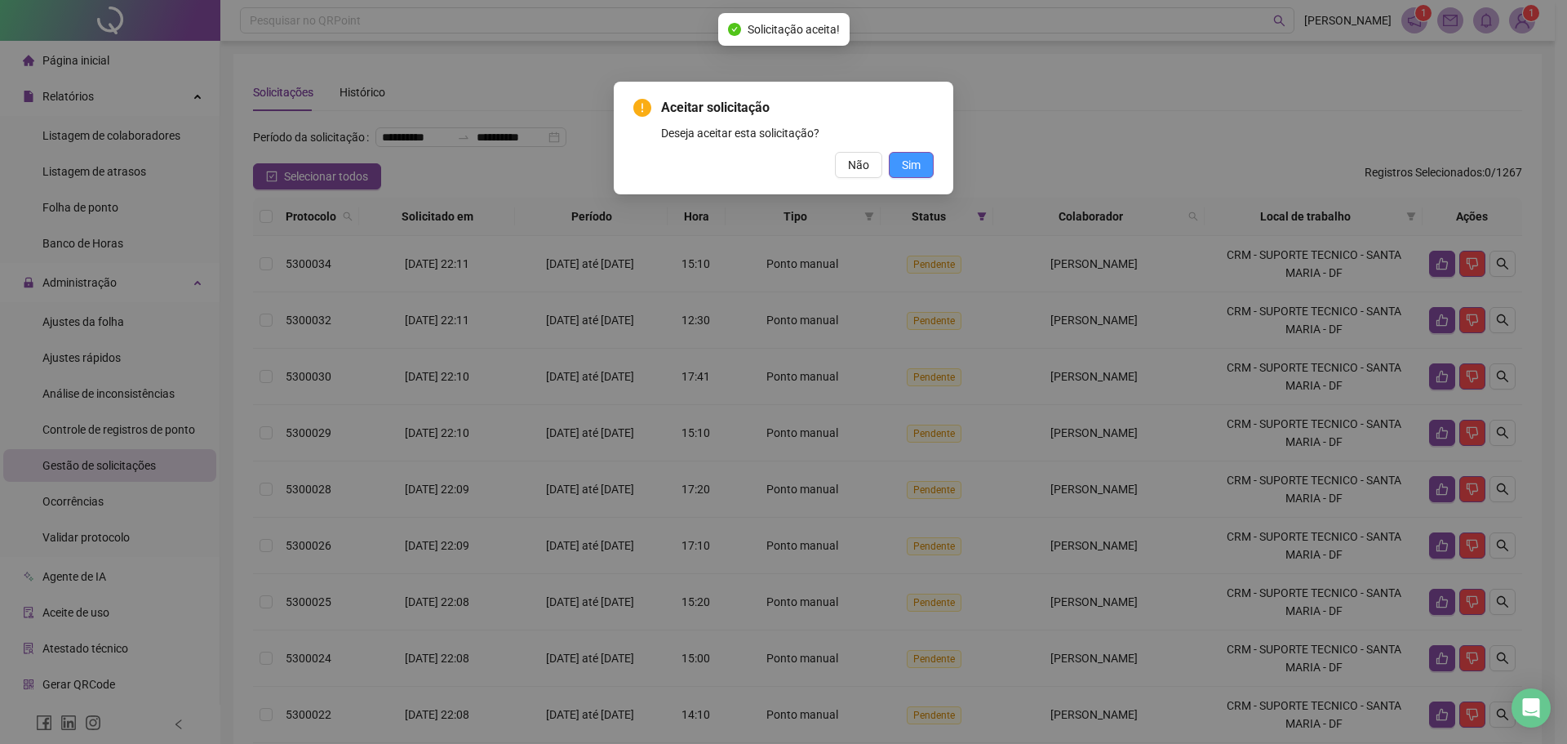
click at [898, 170] on button "Sim" at bounding box center [911, 165] width 45 height 26
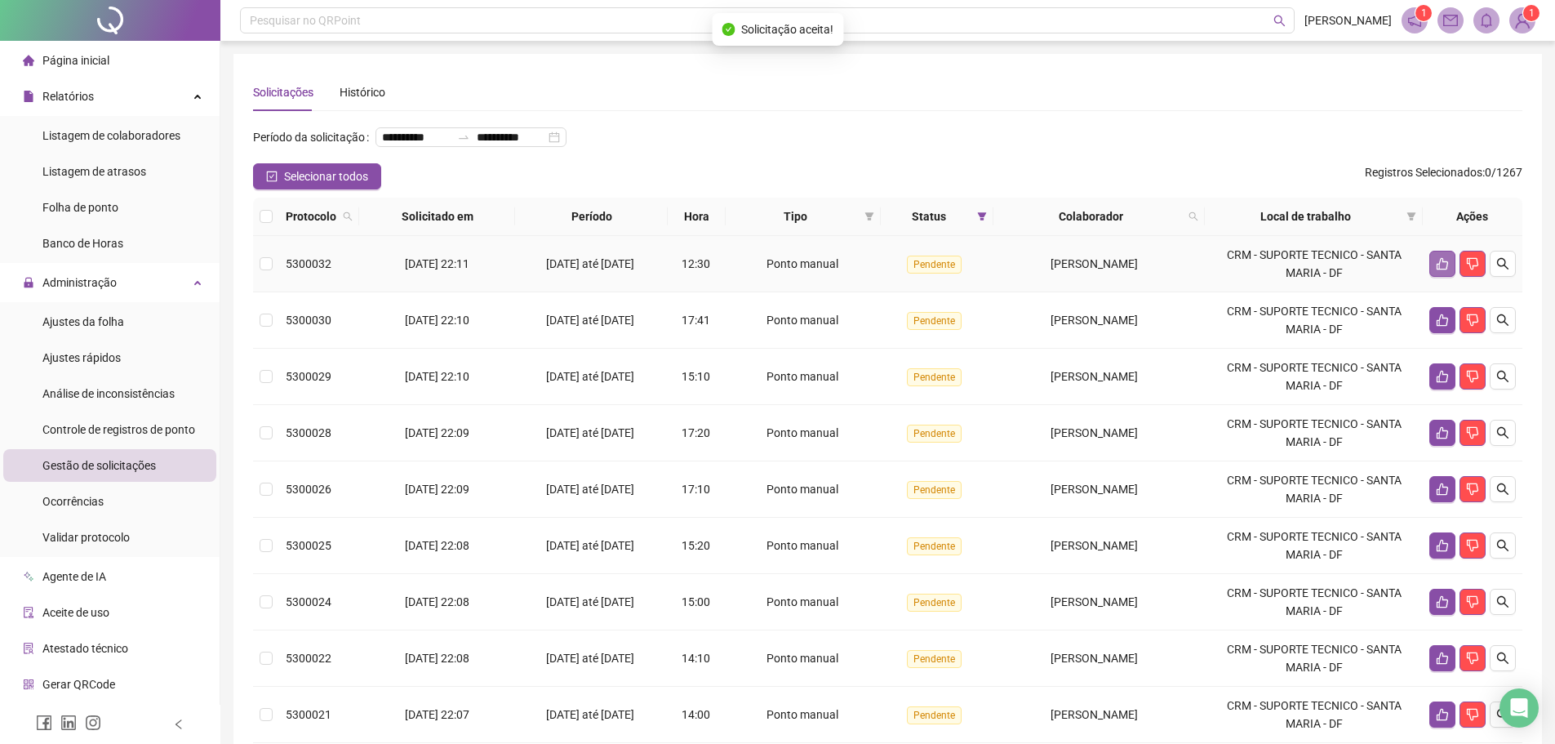
click at [1440, 270] on icon "like" at bounding box center [1442, 264] width 11 height 12
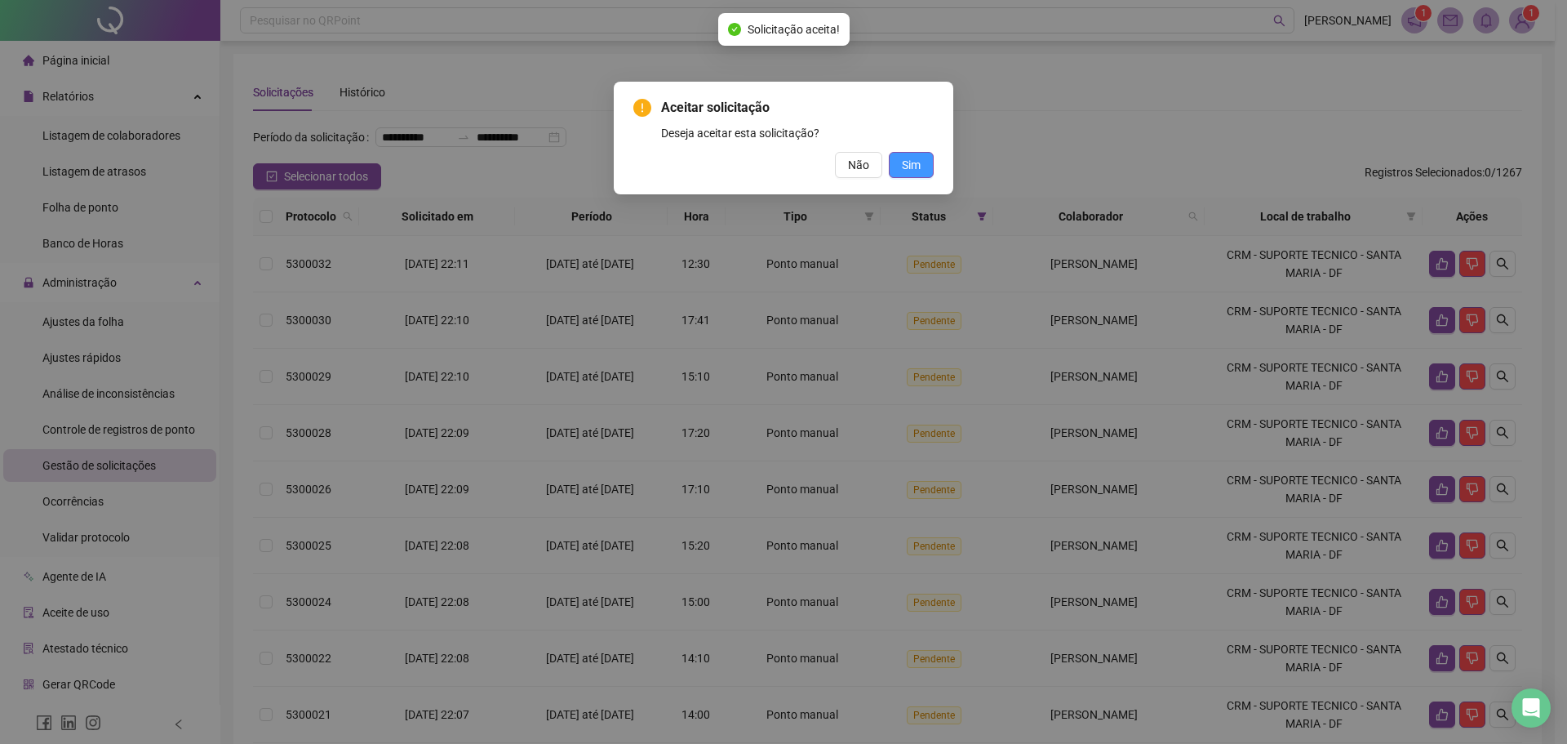
click at [929, 170] on button "Sim" at bounding box center [911, 165] width 45 height 26
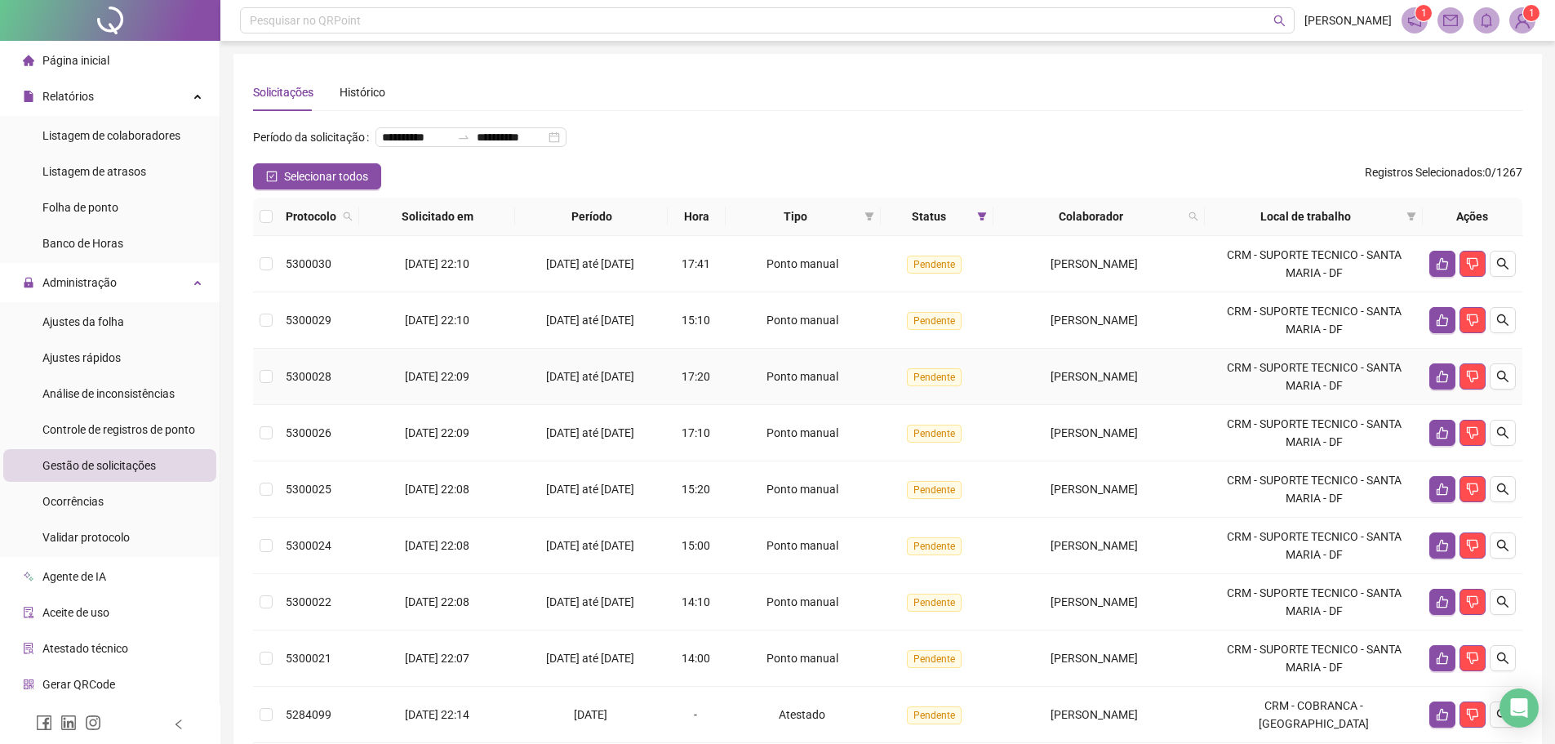
scroll to position [82, 0]
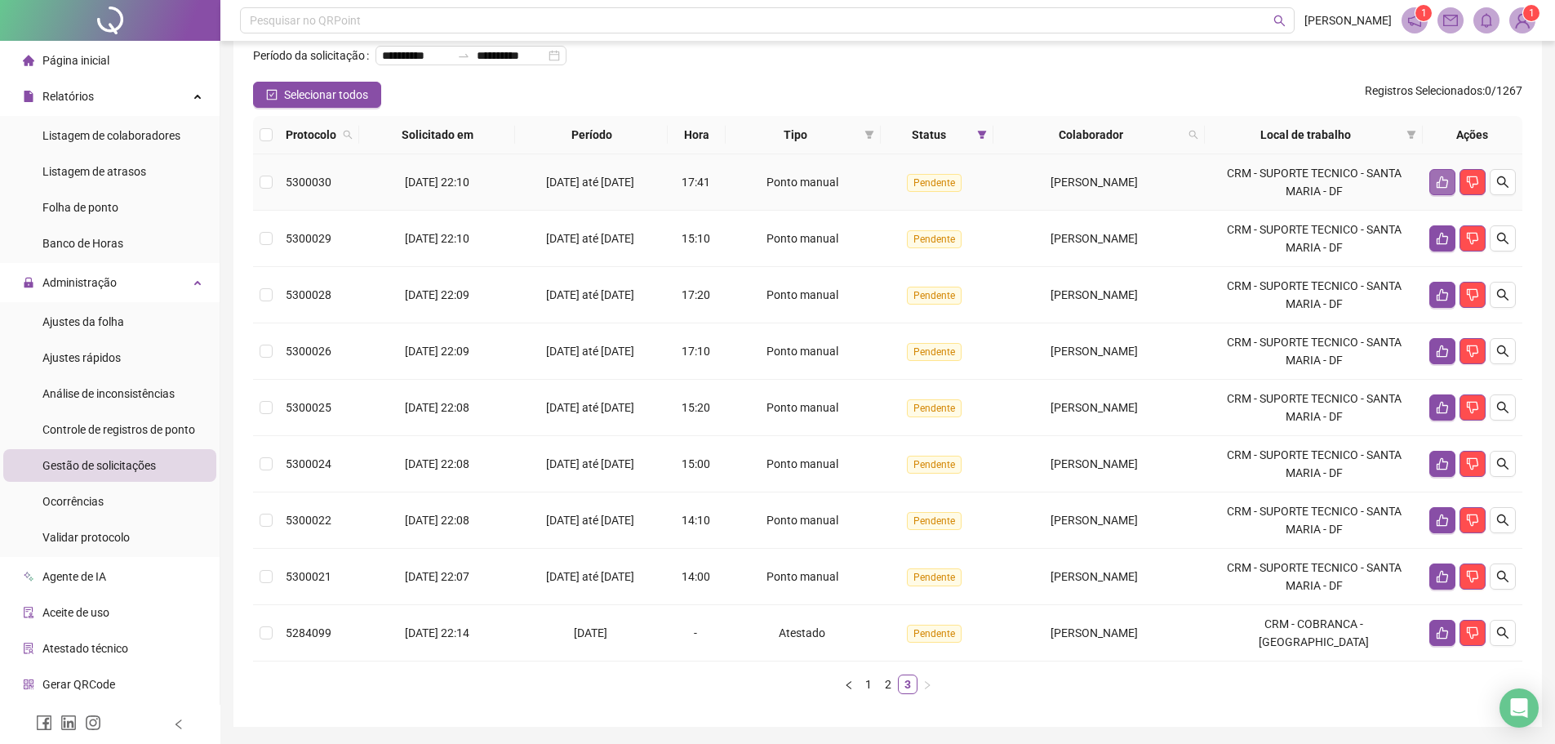
click at [1433, 195] on button "button" at bounding box center [1442, 182] width 26 height 26
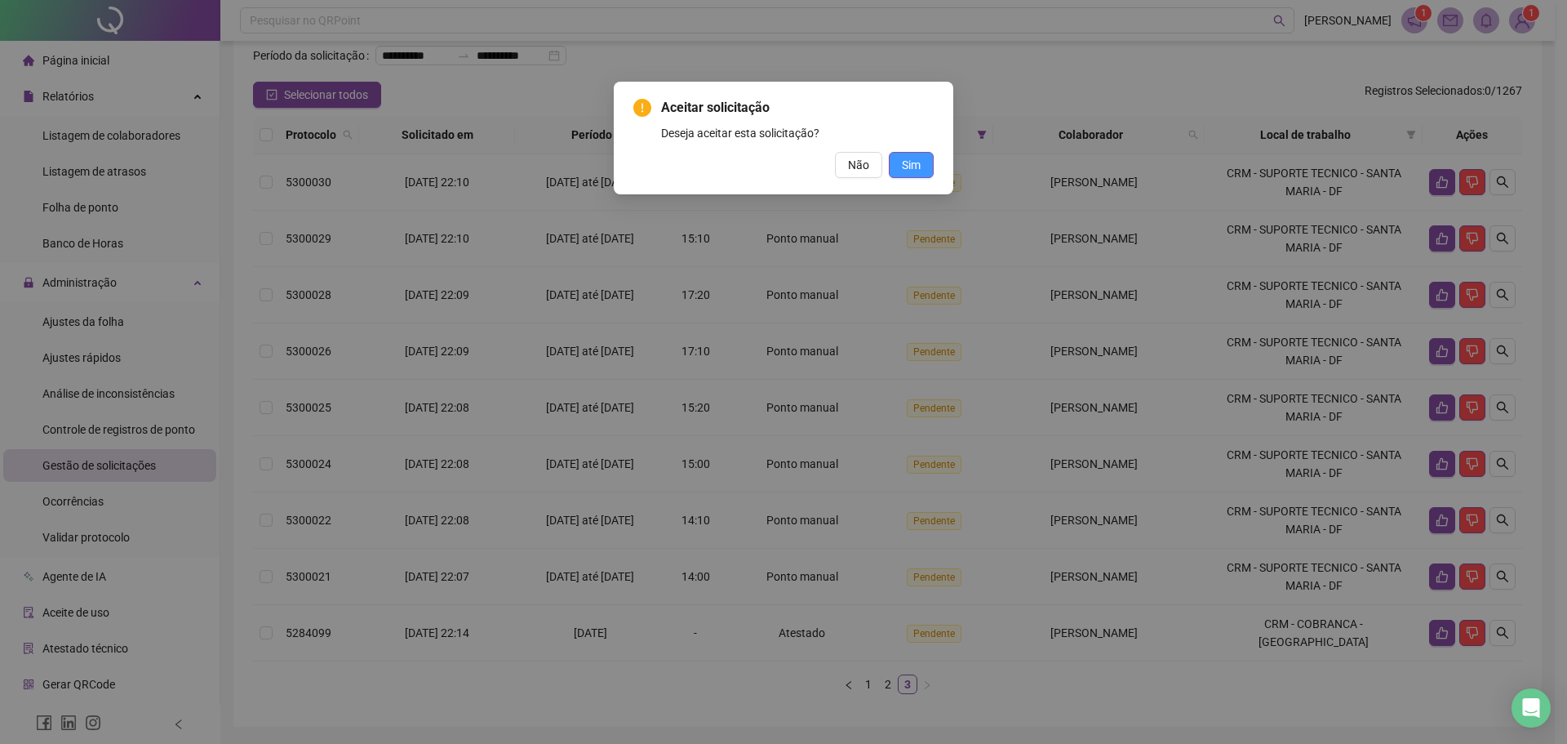
click at [916, 162] on span "Sim" at bounding box center [911, 165] width 19 height 18
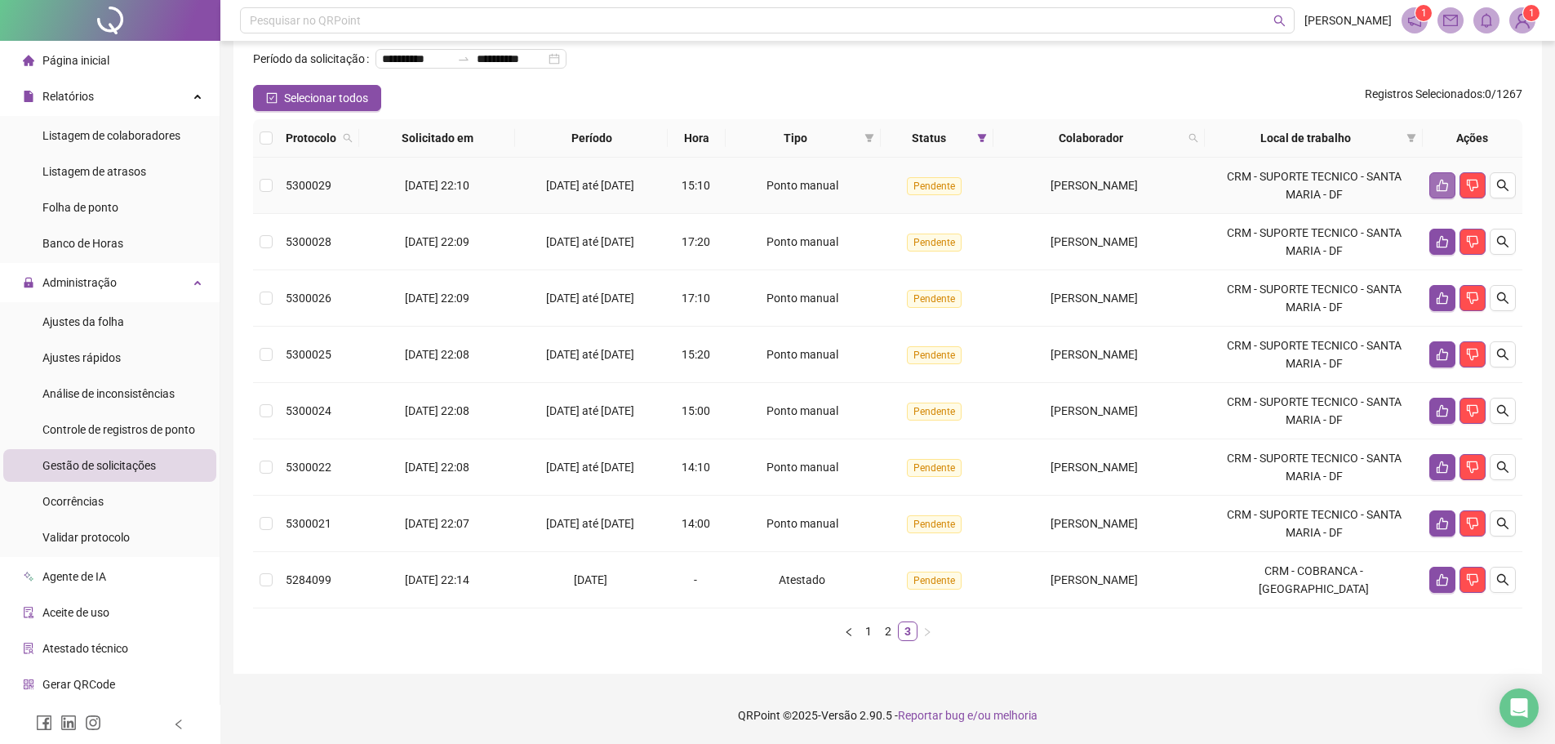
click at [1437, 192] on icon "like" at bounding box center [1442, 186] width 11 height 12
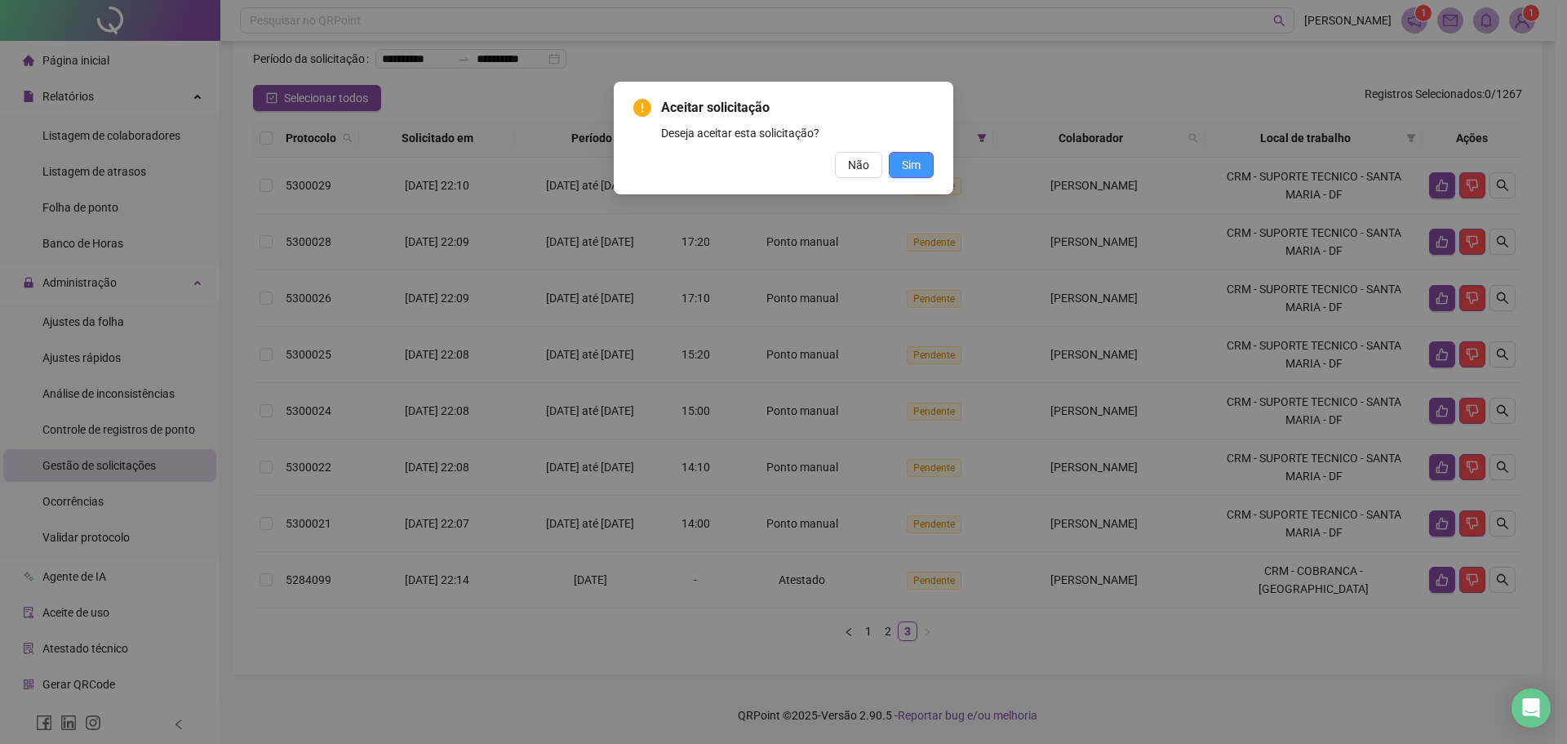
click at [921, 168] on button "Sim" at bounding box center [911, 165] width 45 height 26
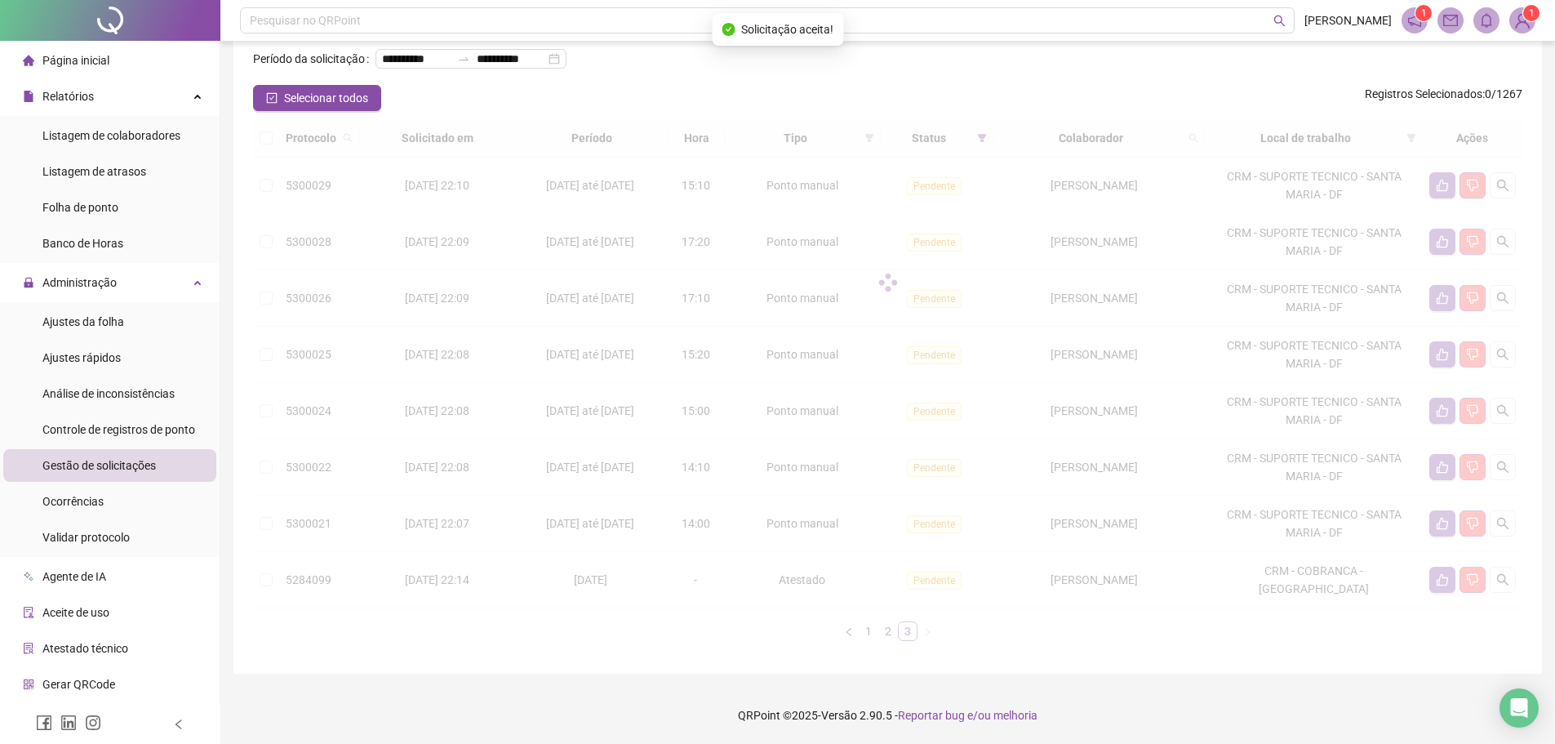
scroll to position [48, 0]
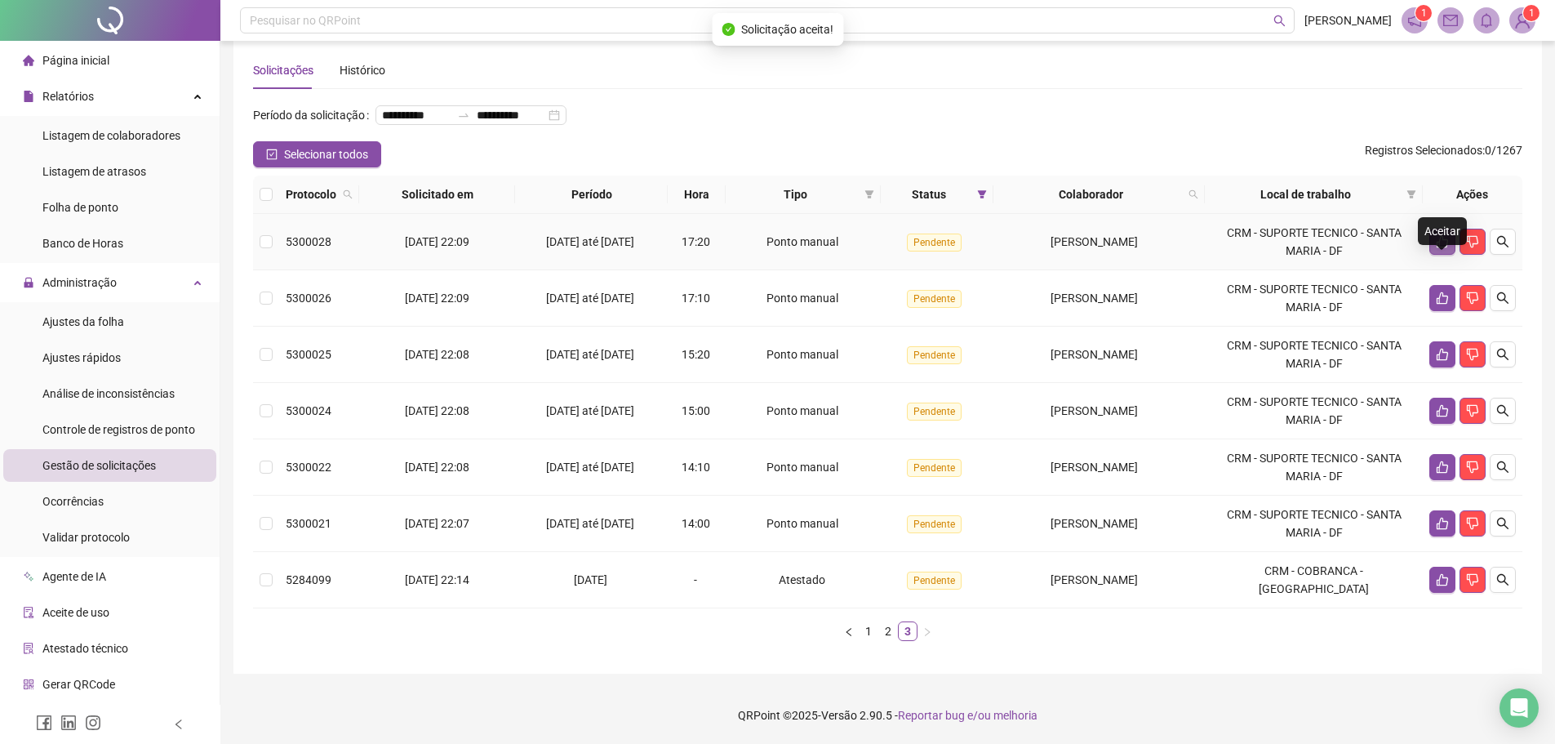
click at [1436, 251] on button "button" at bounding box center [1442, 242] width 26 height 26
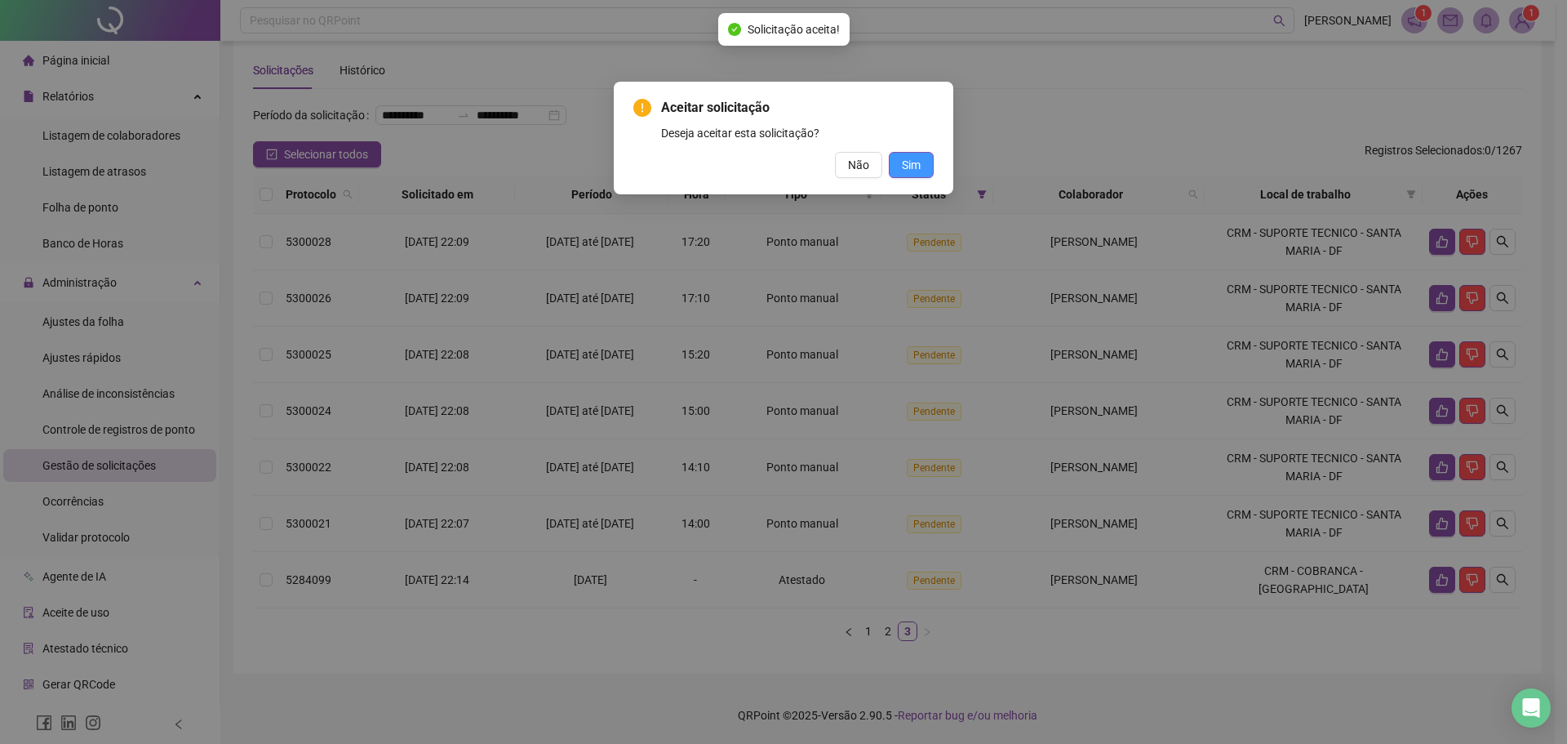
click at [932, 164] on button "Sim" at bounding box center [911, 165] width 45 height 26
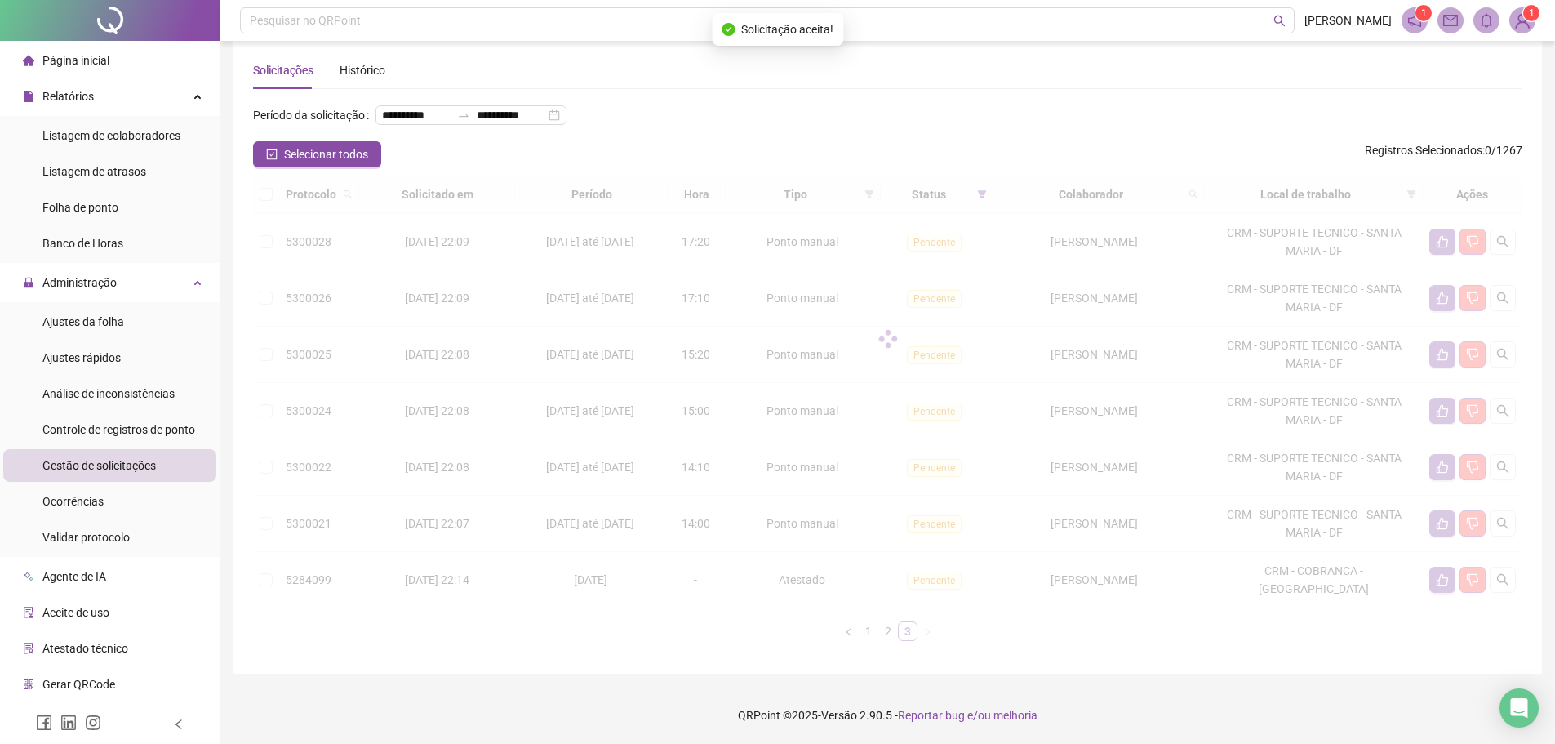
scroll to position [0, 0]
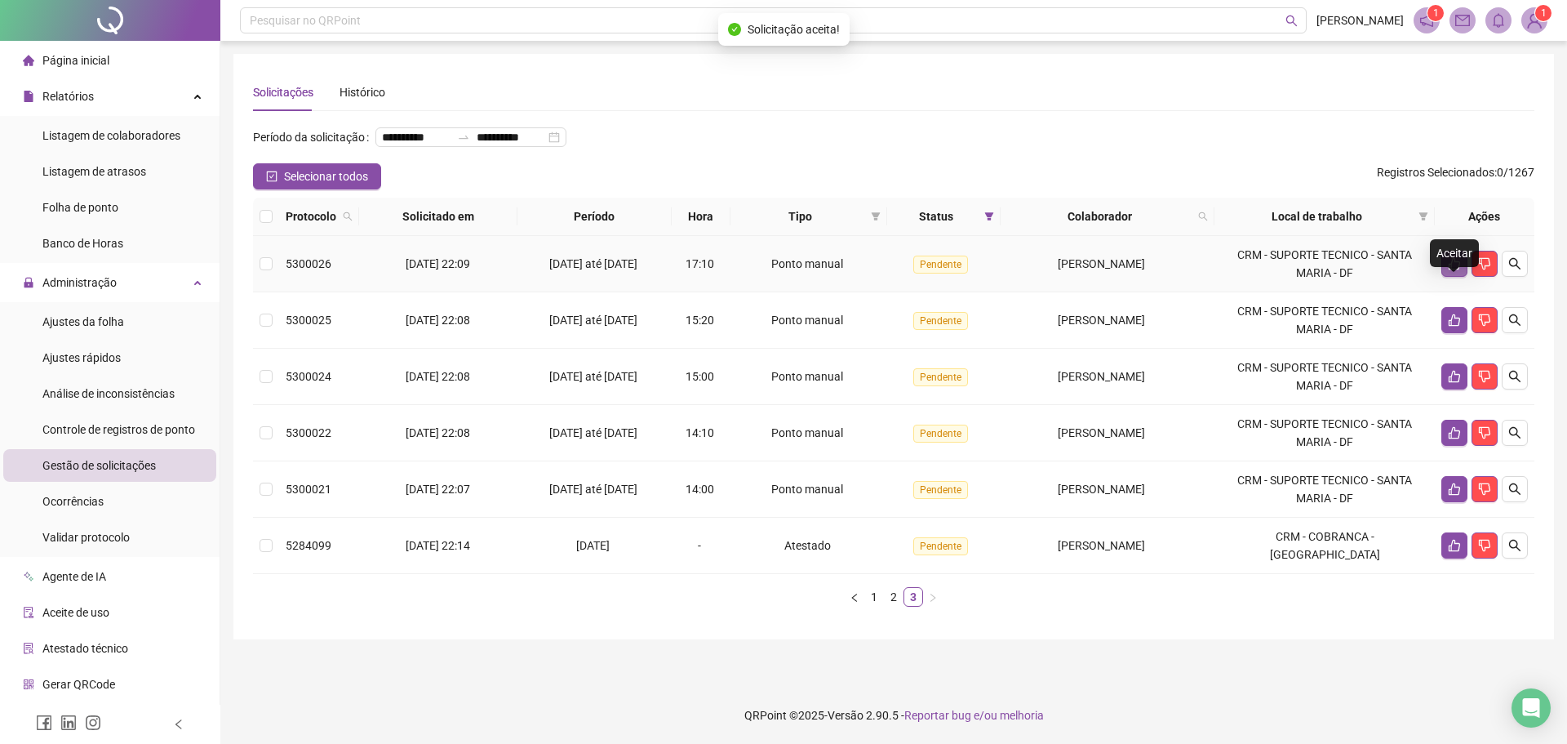
click at [1463, 277] on button "button" at bounding box center [1455, 264] width 26 height 26
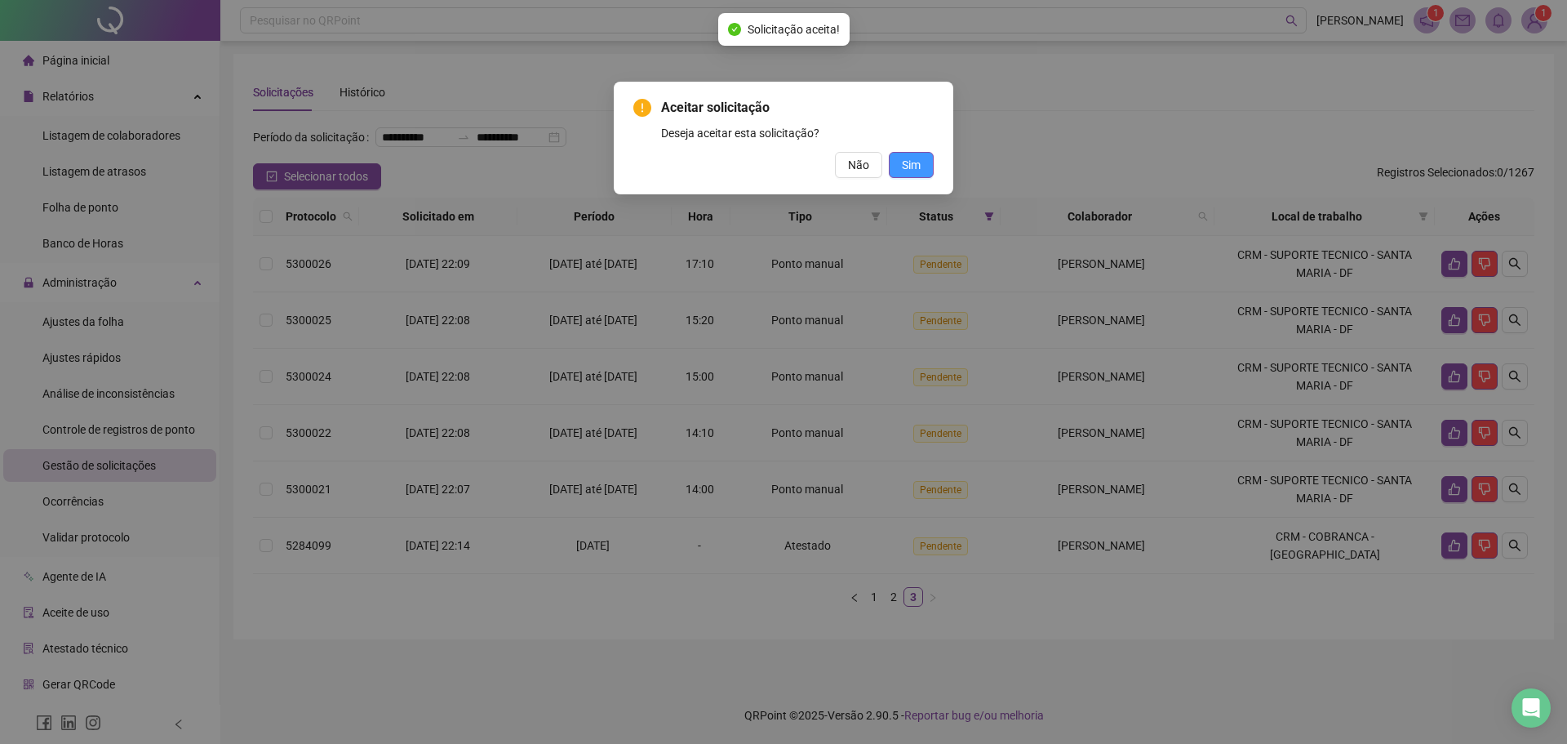
click at [918, 174] on button "Sim" at bounding box center [911, 165] width 45 height 26
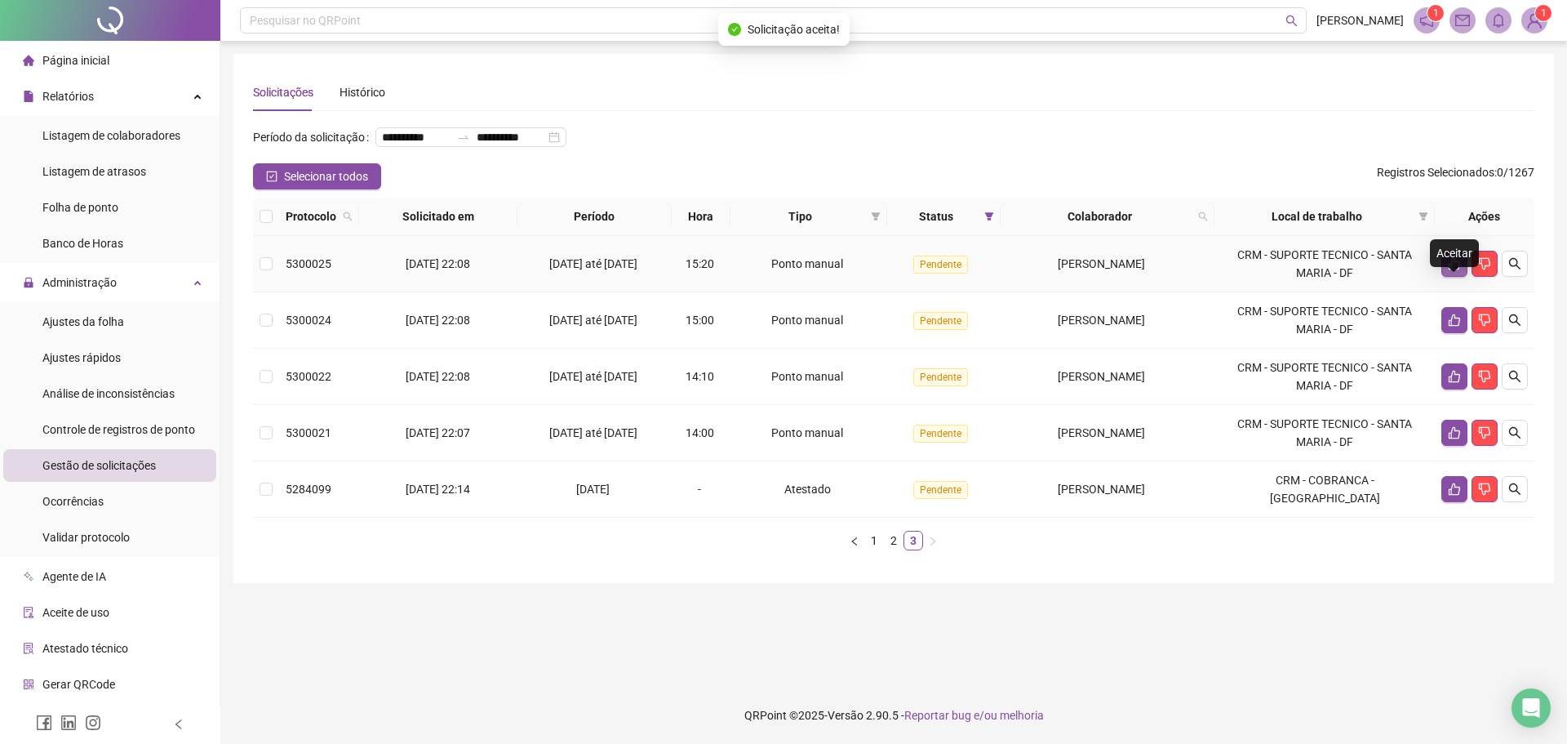
click at [1447, 277] on button "button" at bounding box center [1455, 264] width 26 height 26
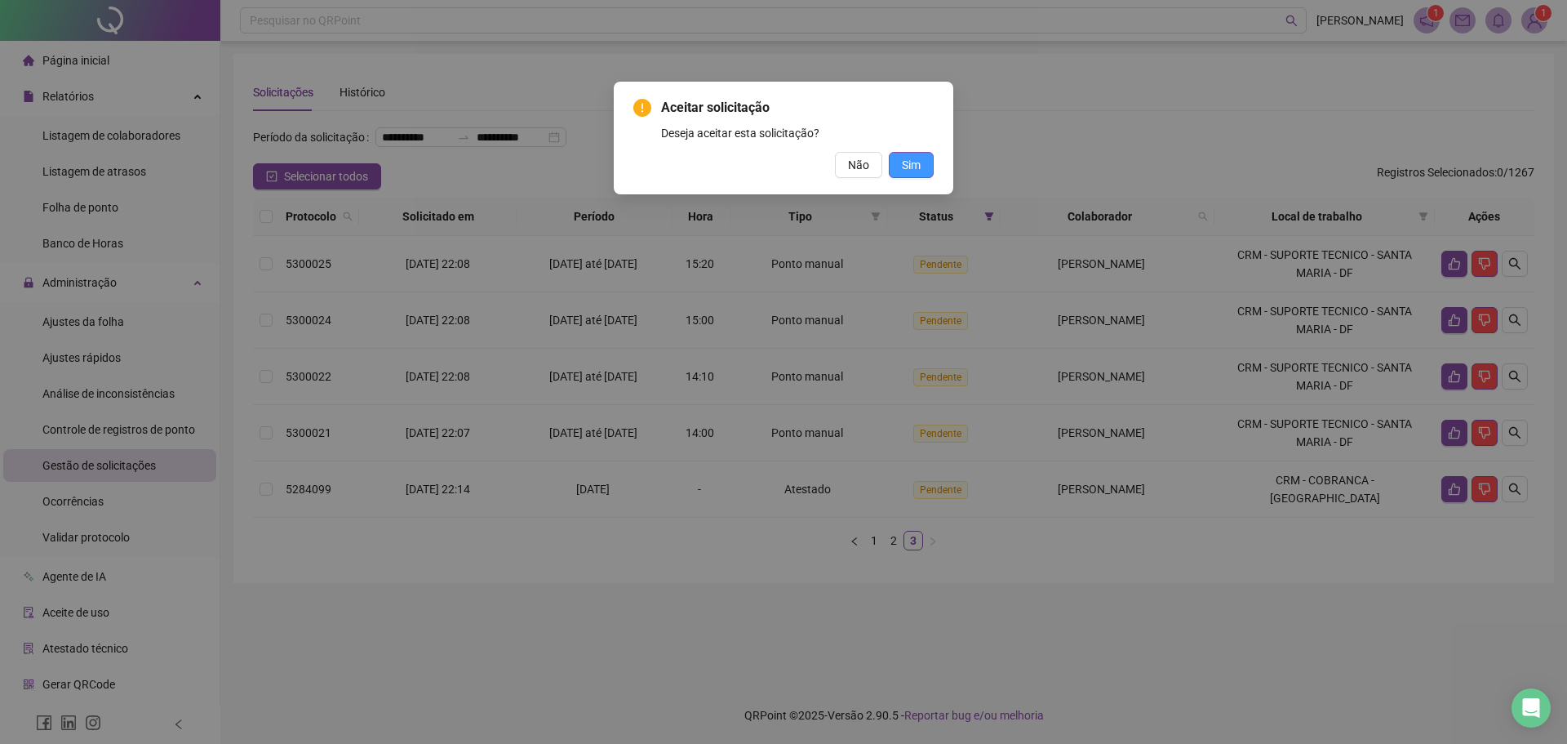
click at [918, 171] on span "Sim" at bounding box center [911, 165] width 19 height 18
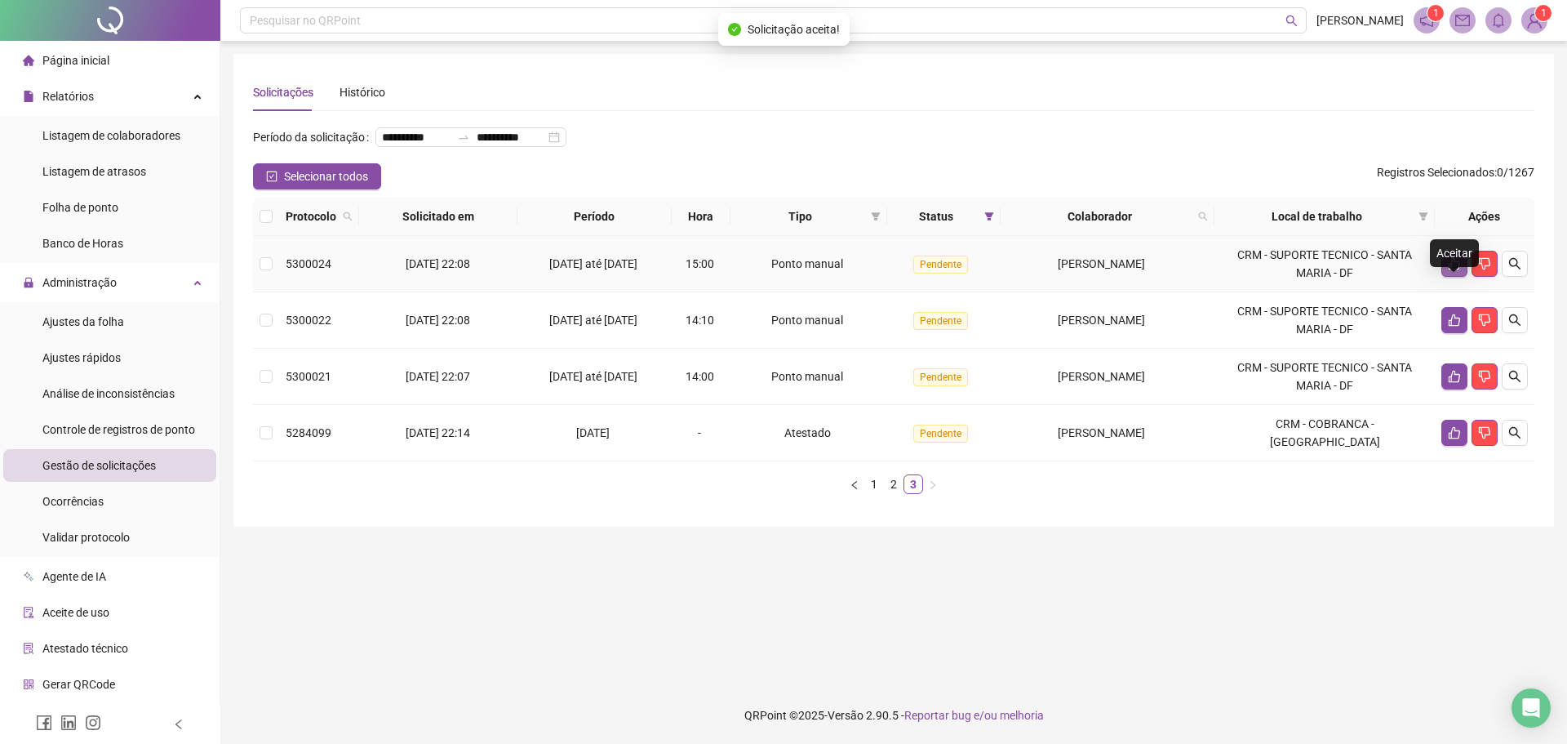
click at [1460, 277] on button "button" at bounding box center [1455, 264] width 26 height 26
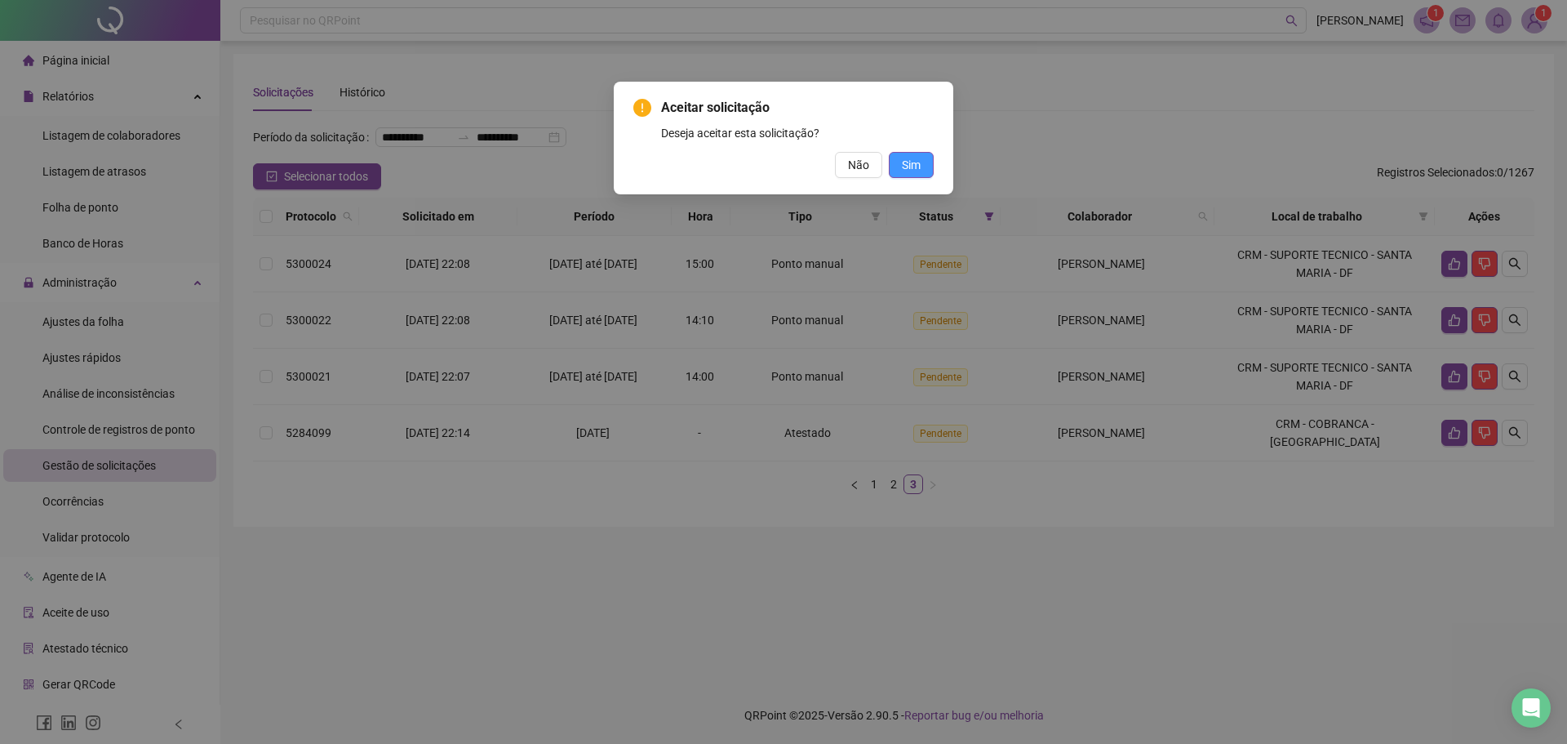
click at [916, 167] on span "Sim" at bounding box center [911, 165] width 19 height 18
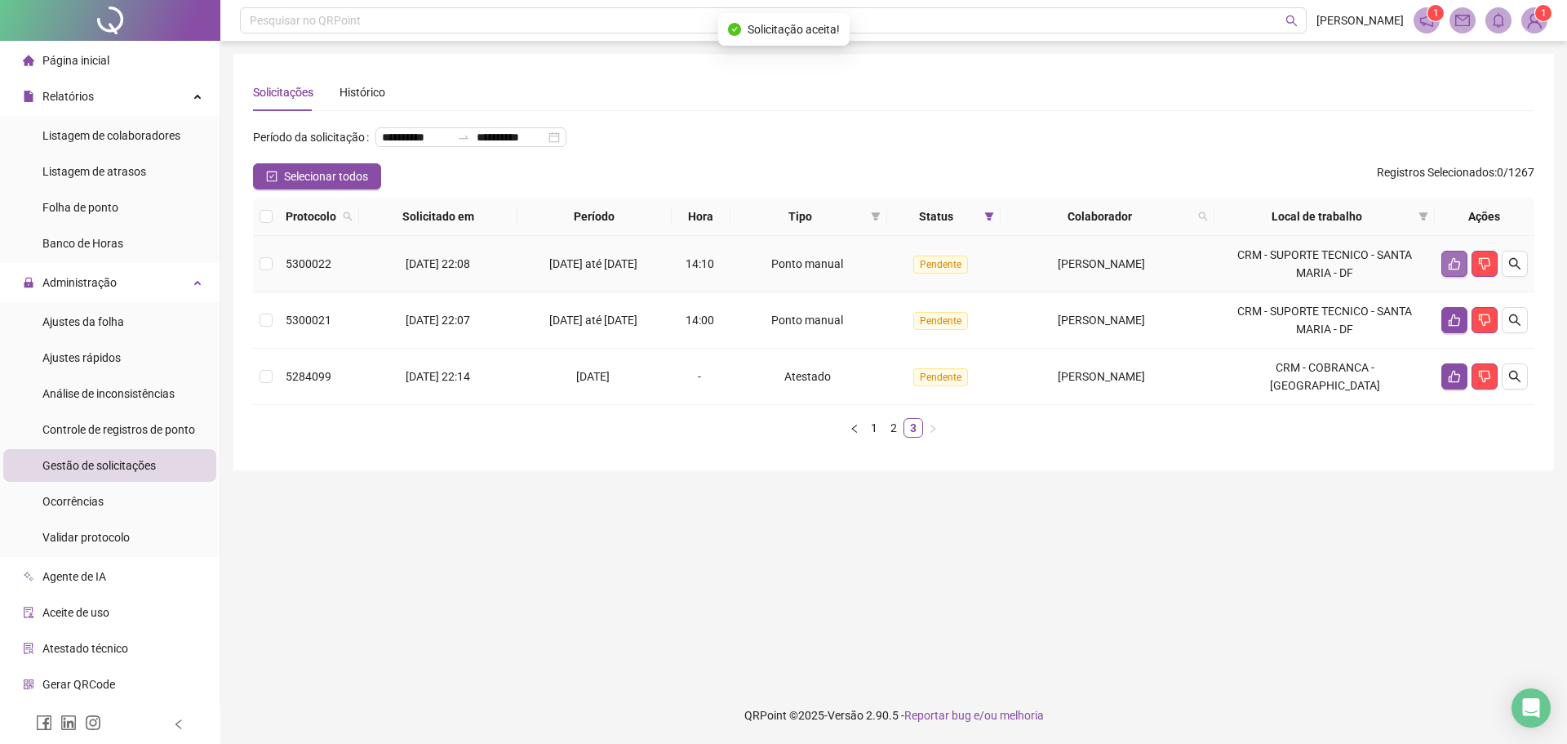
click at [1460, 270] on icon "like" at bounding box center [1454, 264] width 11 height 12
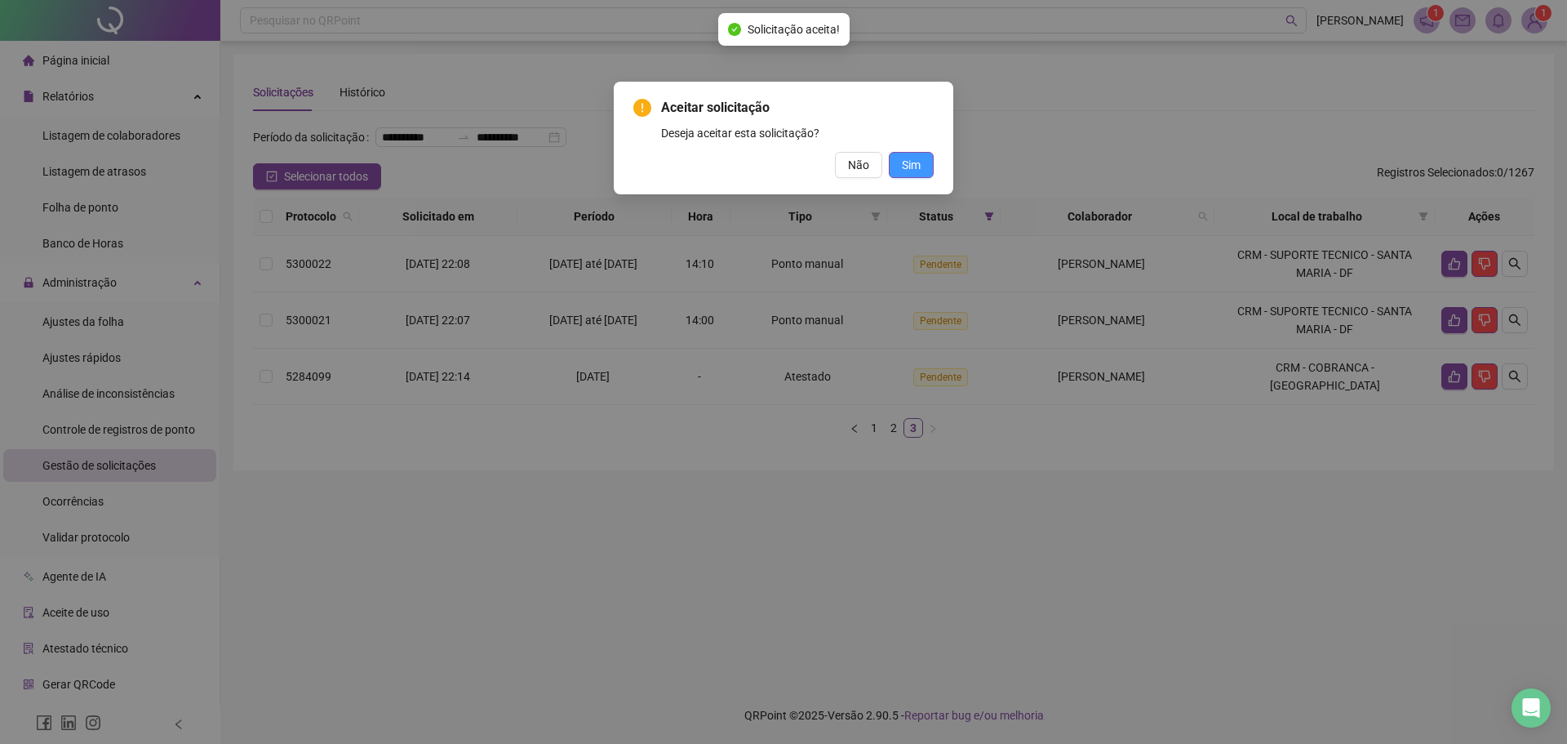
click at [925, 176] on button "Sim" at bounding box center [911, 165] width 45 height 26
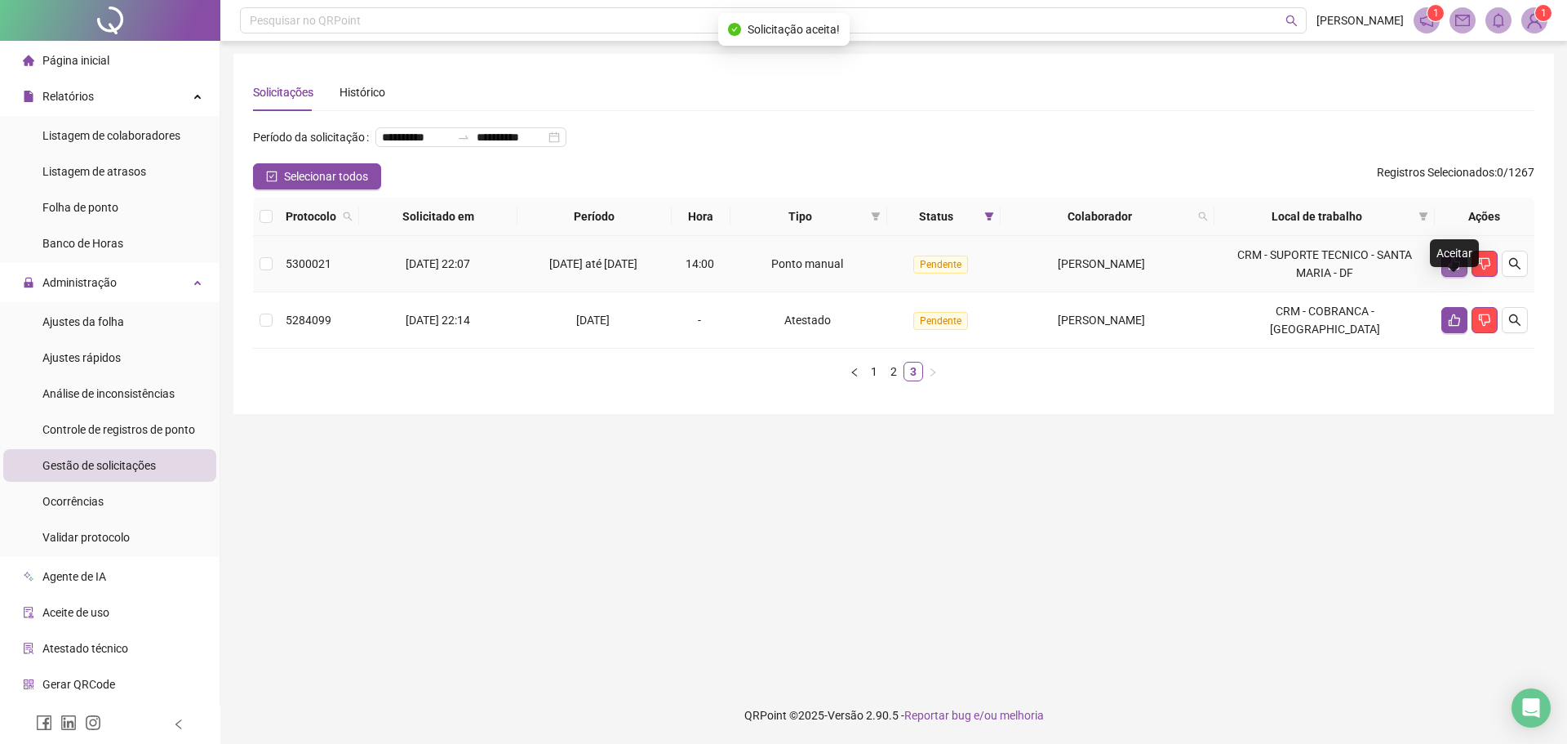
click at [1459, 270] on icon "like" at bounding box center [1454, 263] width 13 height 13
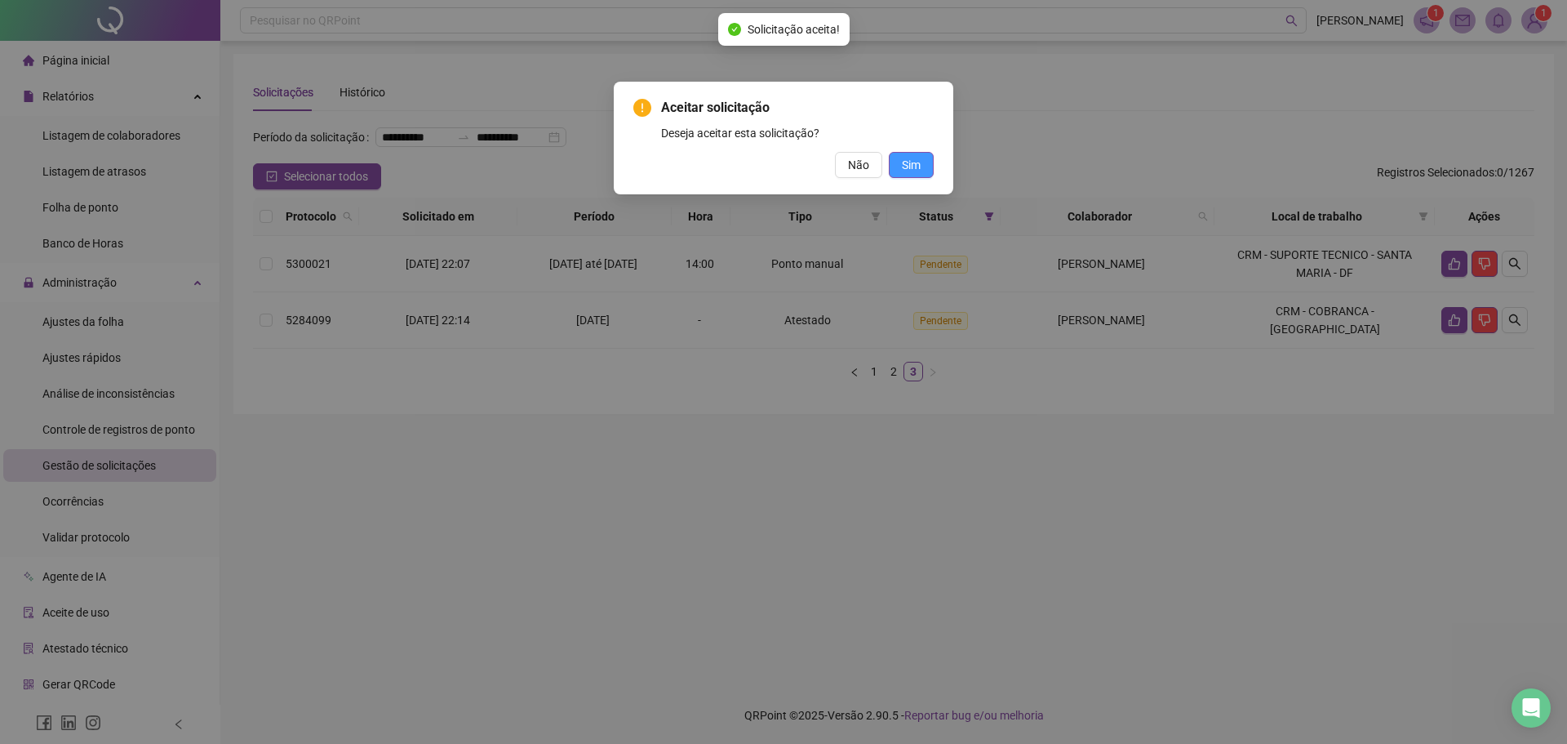
click at [931, 164] on button "Sim" at bounding box center [911, 165] width 45 height 26
click at [927, 166] on button "Sim" at bounding box center [911, 165] width 45 height 26
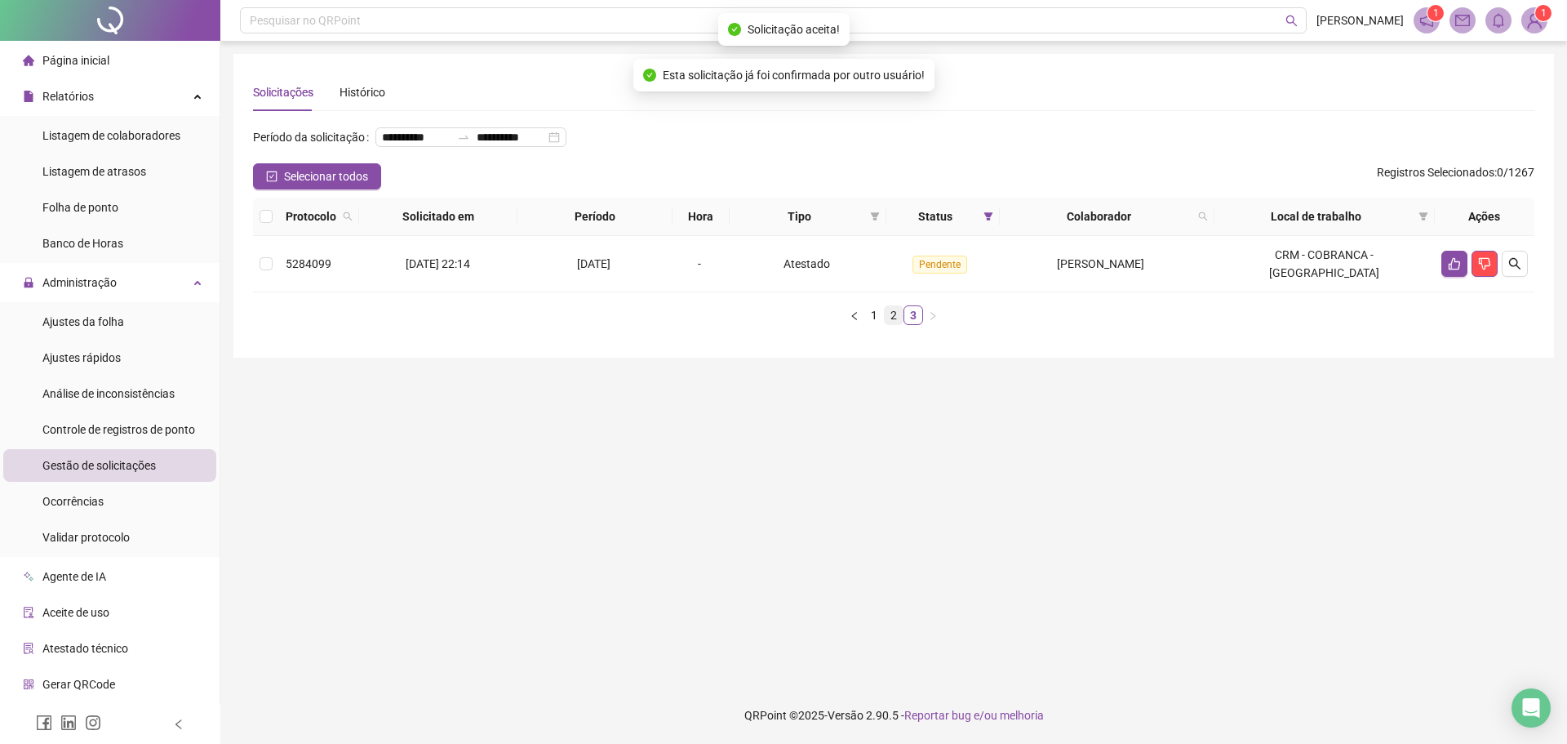
click at [898, 324] on link "2" at bounding box center [894, 315] width 18 height 18
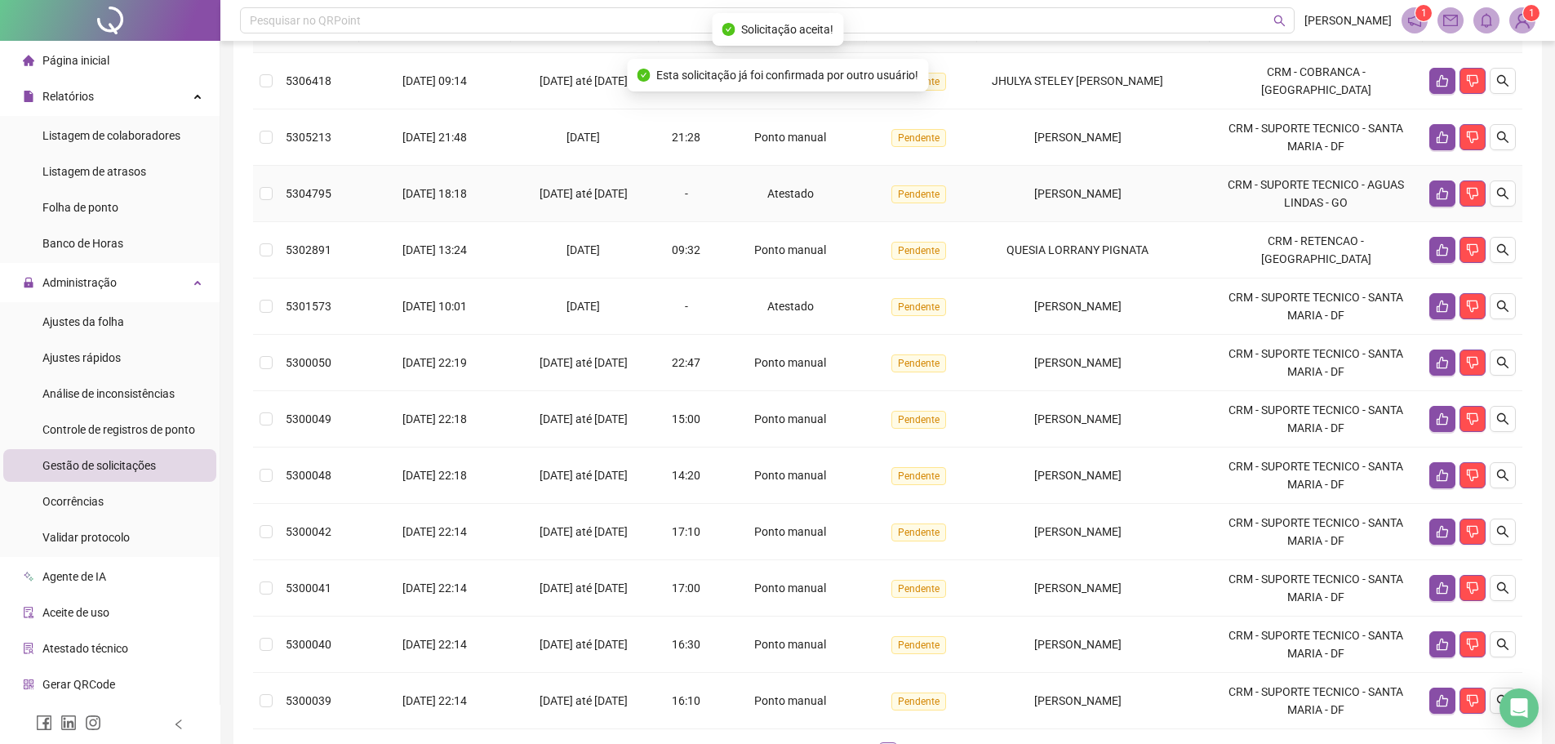
scroll to position [330, 0]
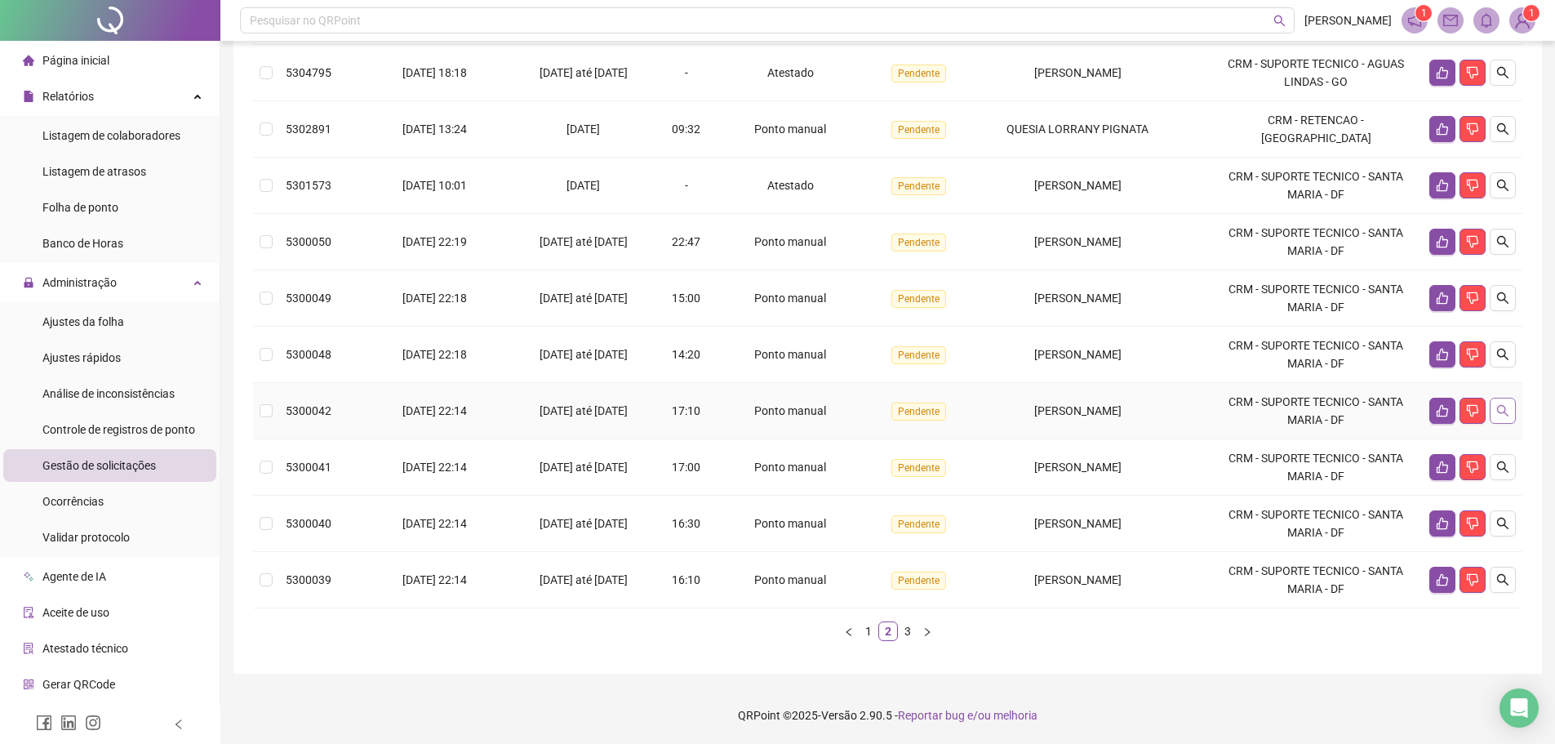
click at [1514, 404] on button "button" at bounding box center [1503, 411] width 26 height 26
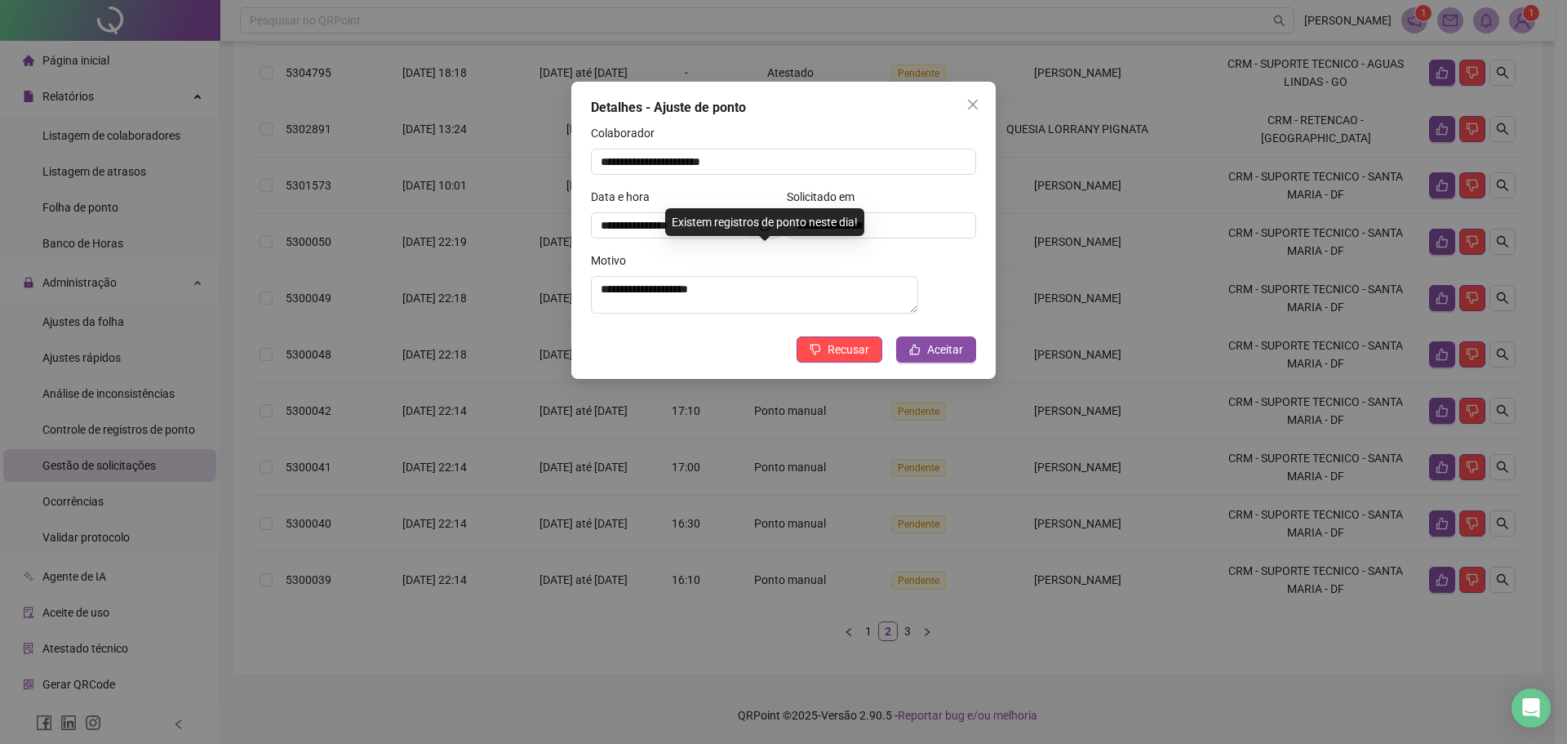
click at [1198, 446] on div "**********" at bounding box center [783, 372] width 1567 height 744
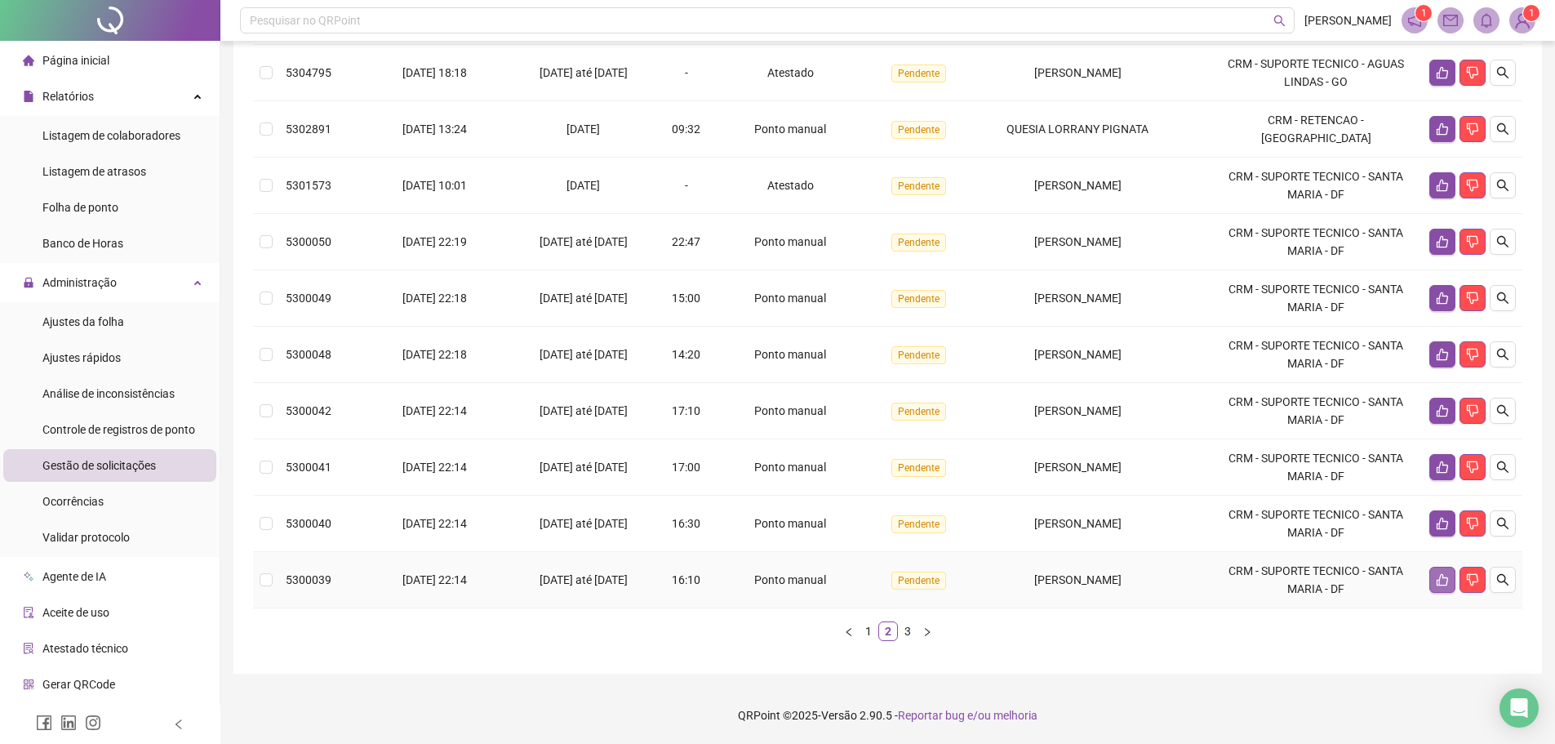
click at [1443, 584] on icon "like" at bounding box center [1442, 579] width 13 height 13
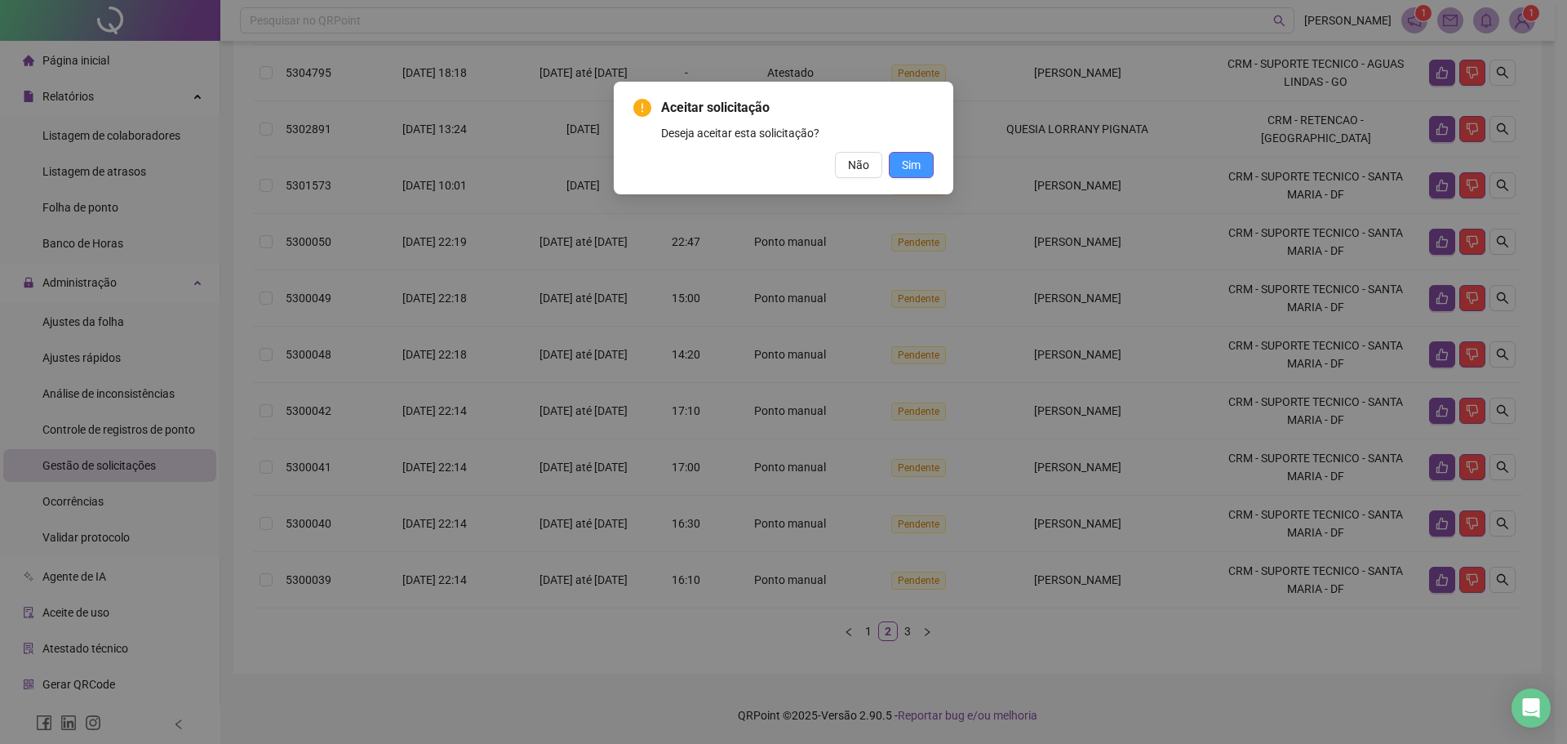
click at [905, 161] on span "Sim" at bounding box center [911, 165] width 19 height 18
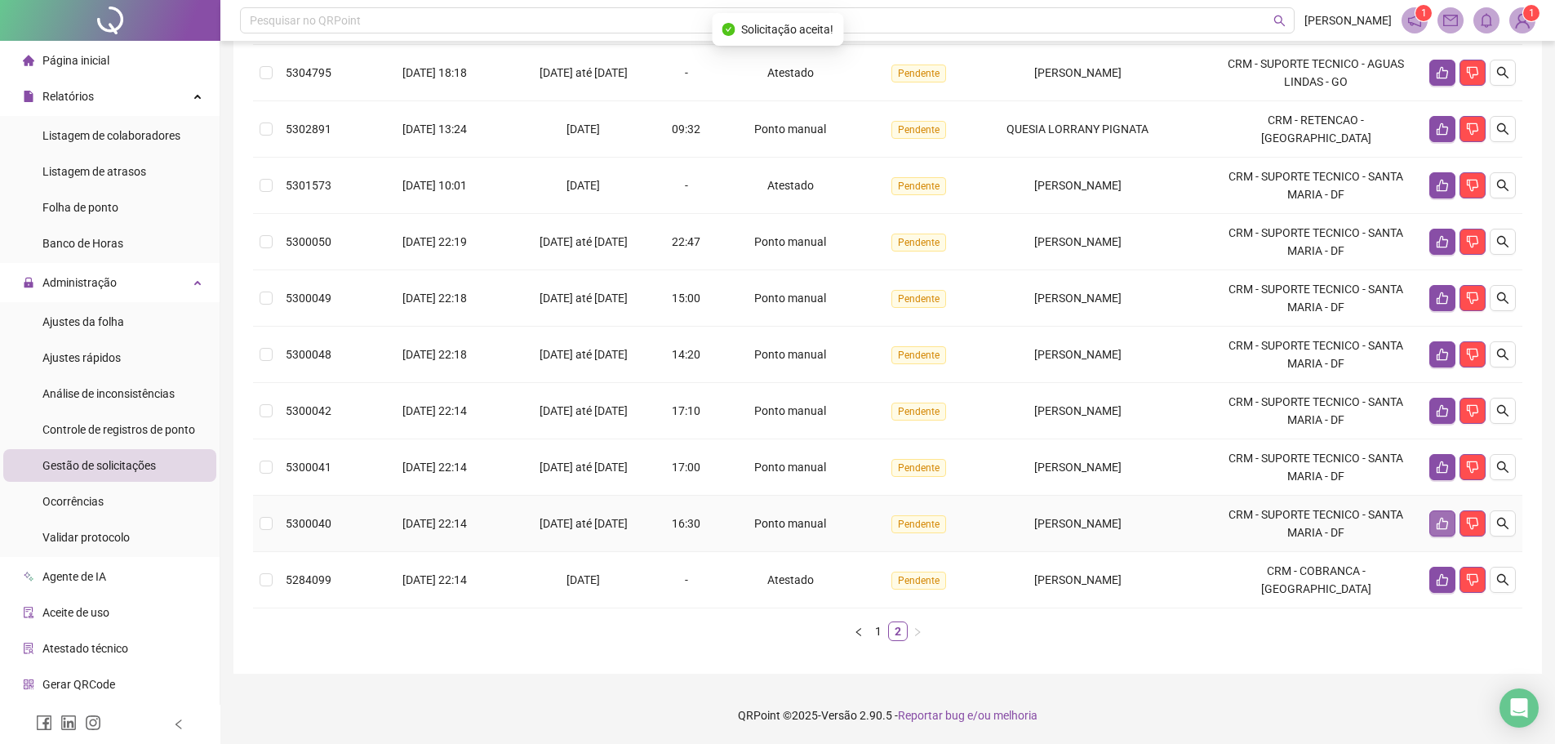
click at [1442, 518] on icon "like" at bounding box center [1442, 523] width 13 height 13
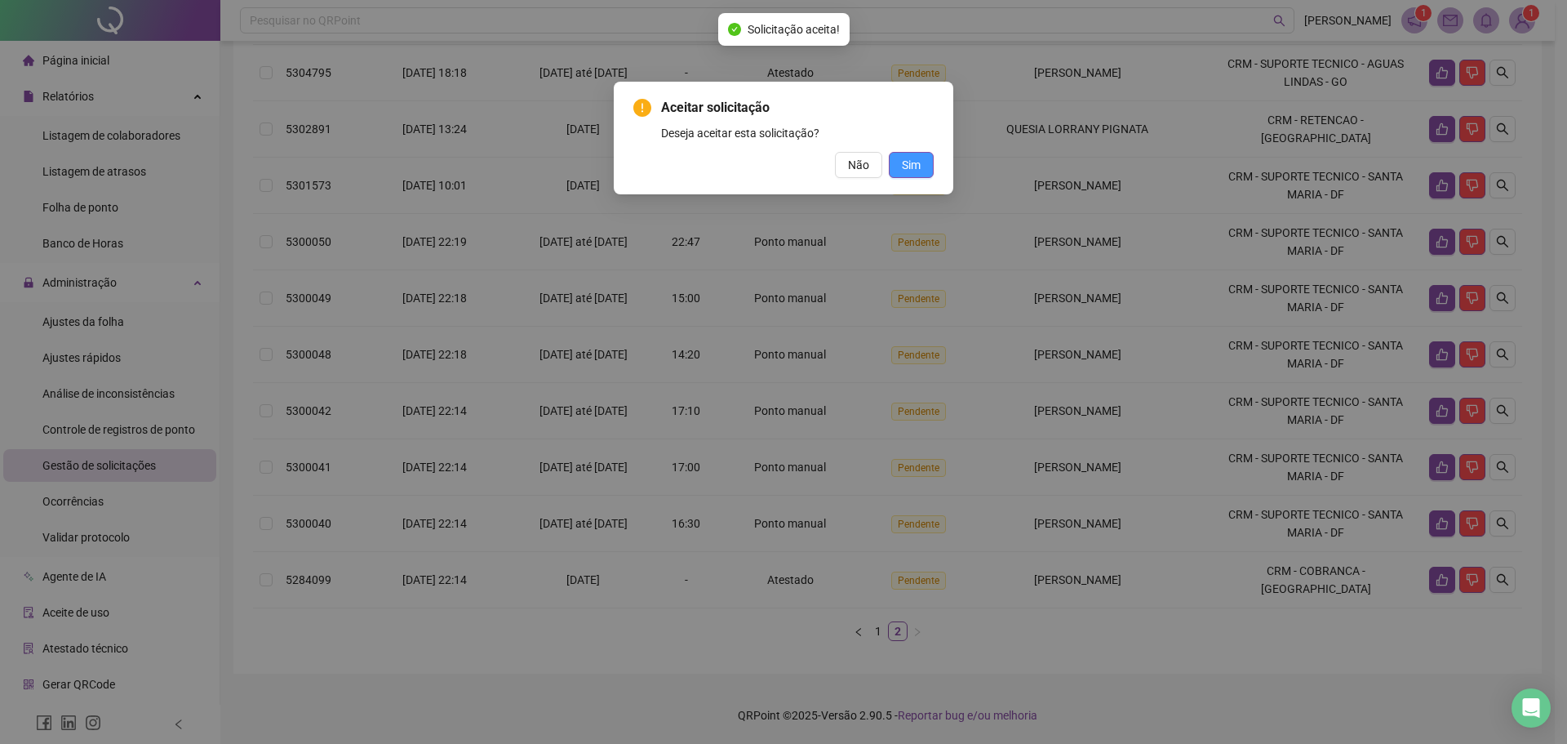
click at [908, 154] on button "Sim" at bounding box center [911, 165] width 45 height 26
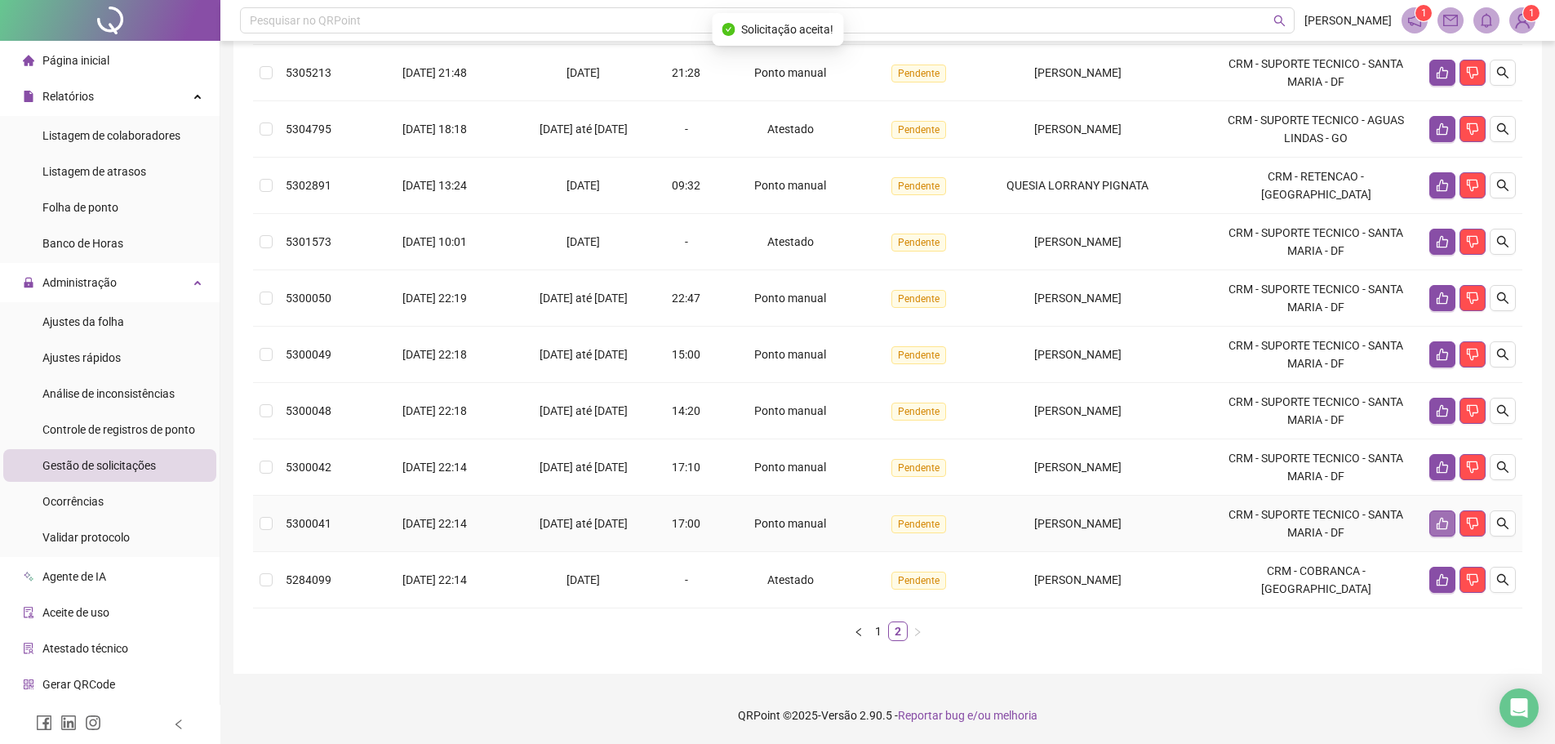
scroll to position [273, 0]
click at [1440, 515] on button "button" at bounding box center [1442, 523] width 26 height 26
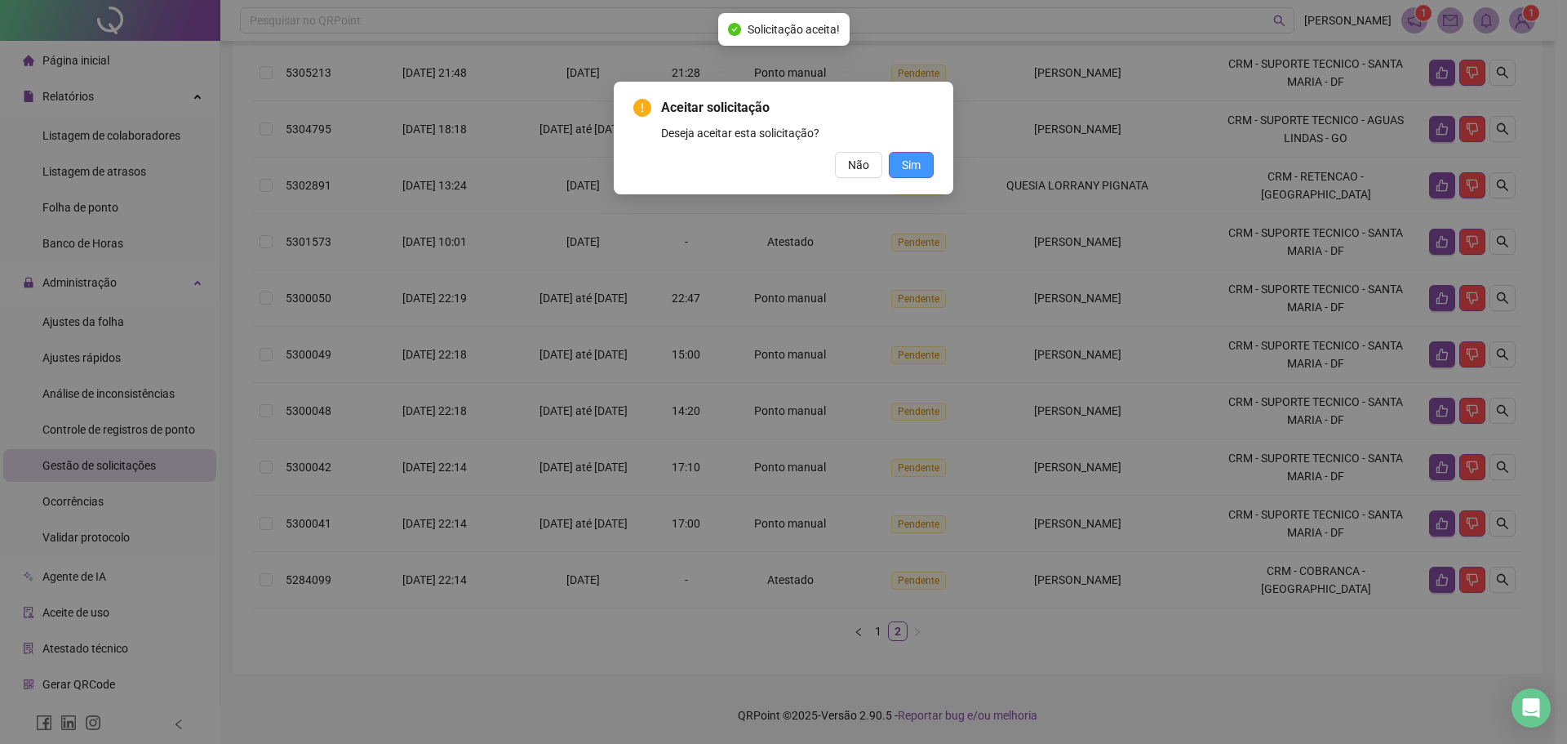
click at [917, 167] on span "Sim" at bounding box center [911, 165] width 19 height 18
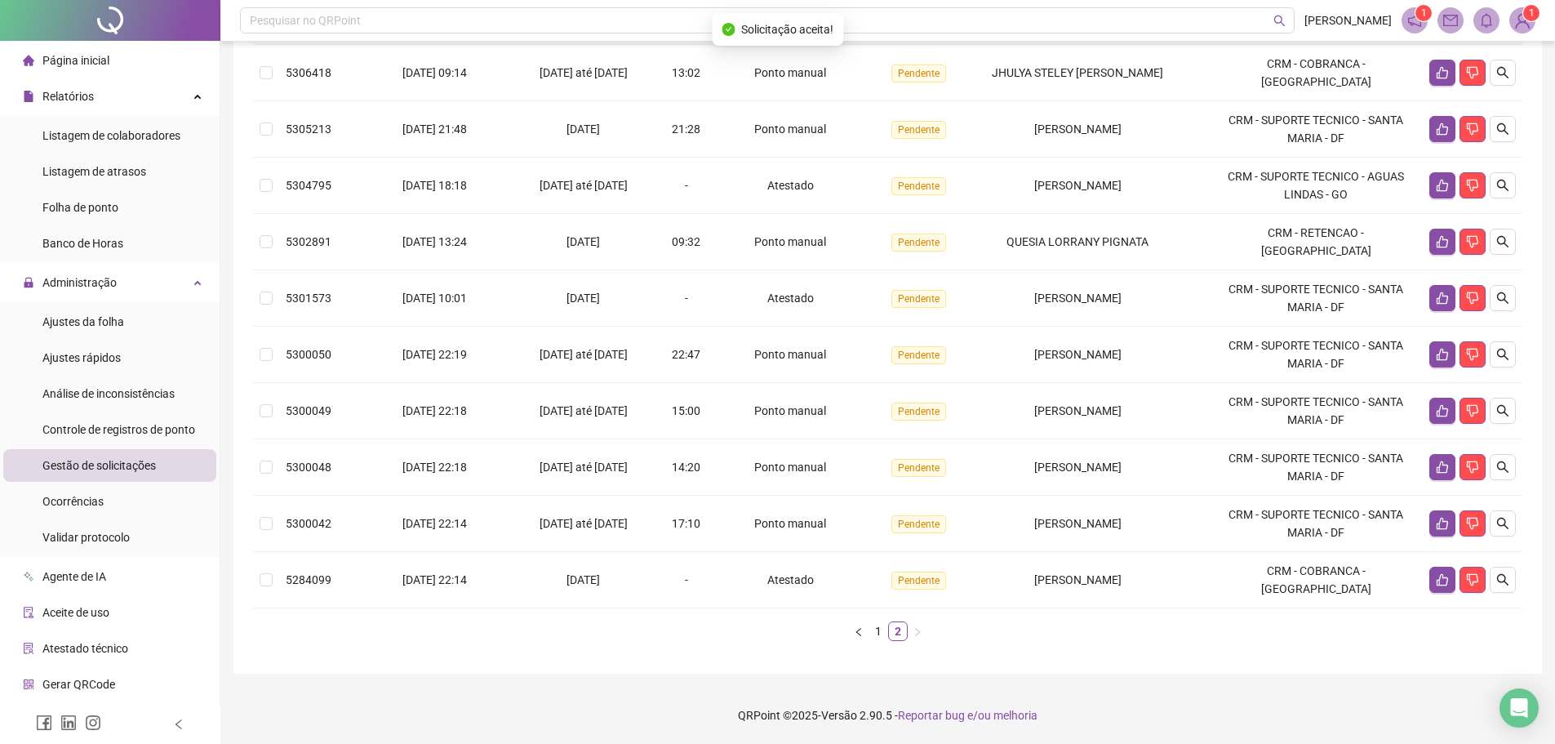
scroll to position [217, 0]
